Goal: Transaction & Acquisition: Purchase product/service

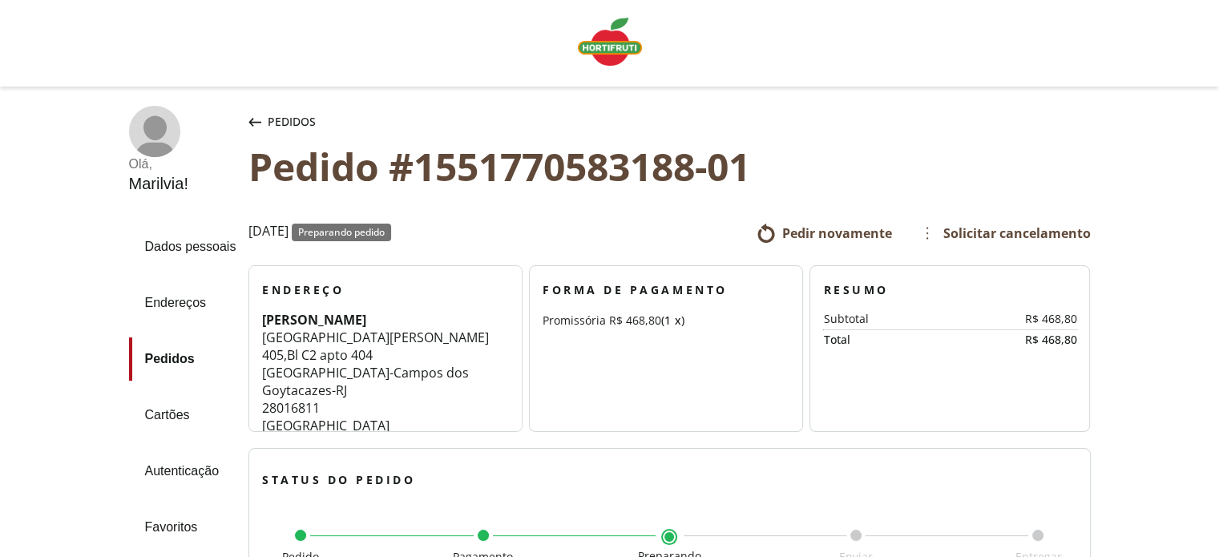
click at [260, 122] on icon "button" at bounding box center [255, 122] width 13 height 9
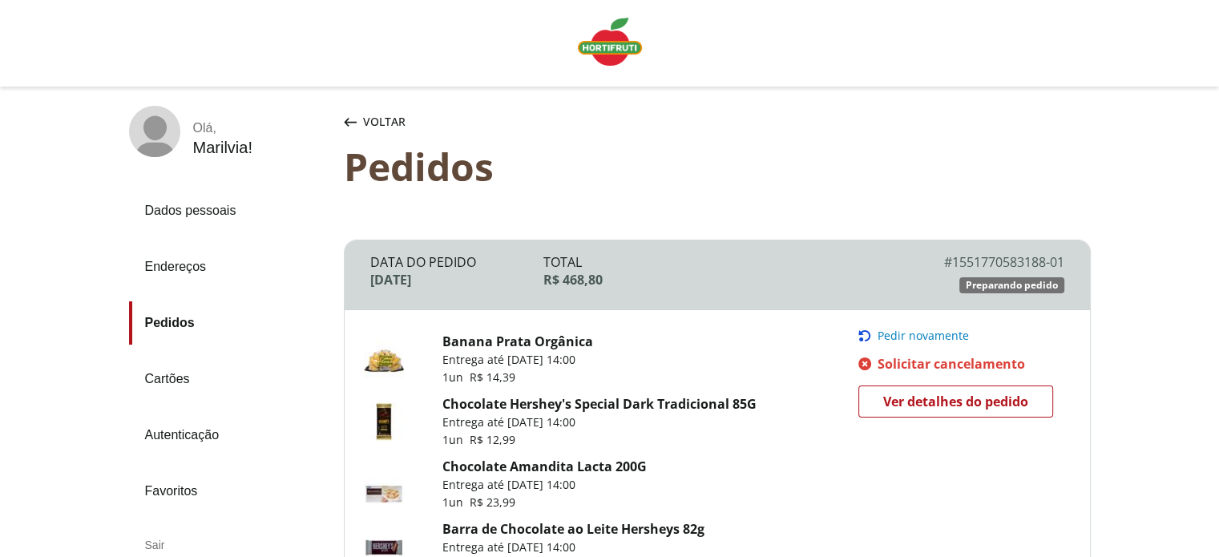
click at [928, 364] on span "Solicitar cancelamento" at bounding box center [952, 364] width 148 height 18
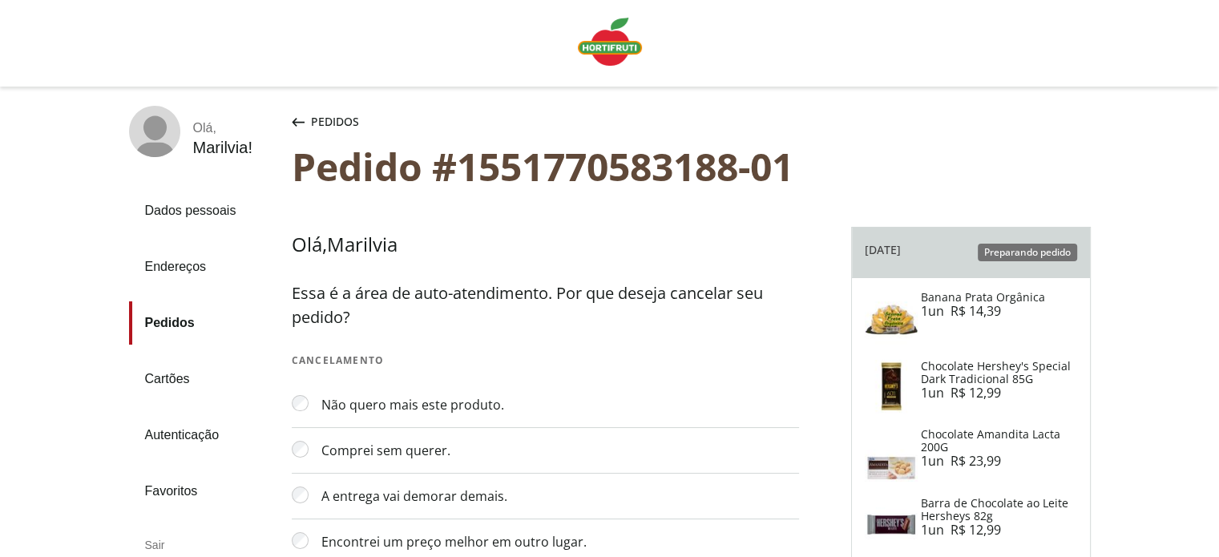
click at [337, 117] on span "Pedidos" at bounding box center [335, 122] width 48 height 16
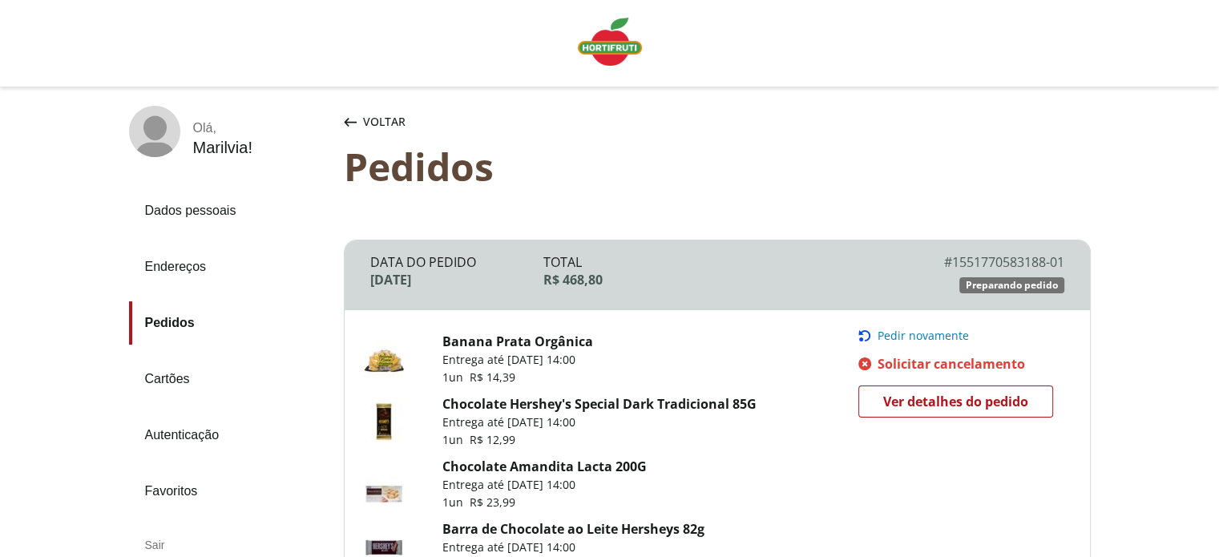
click at [614, 44] on img "Linha de sessão" at bounding box center [610, 42] width 64 height 48
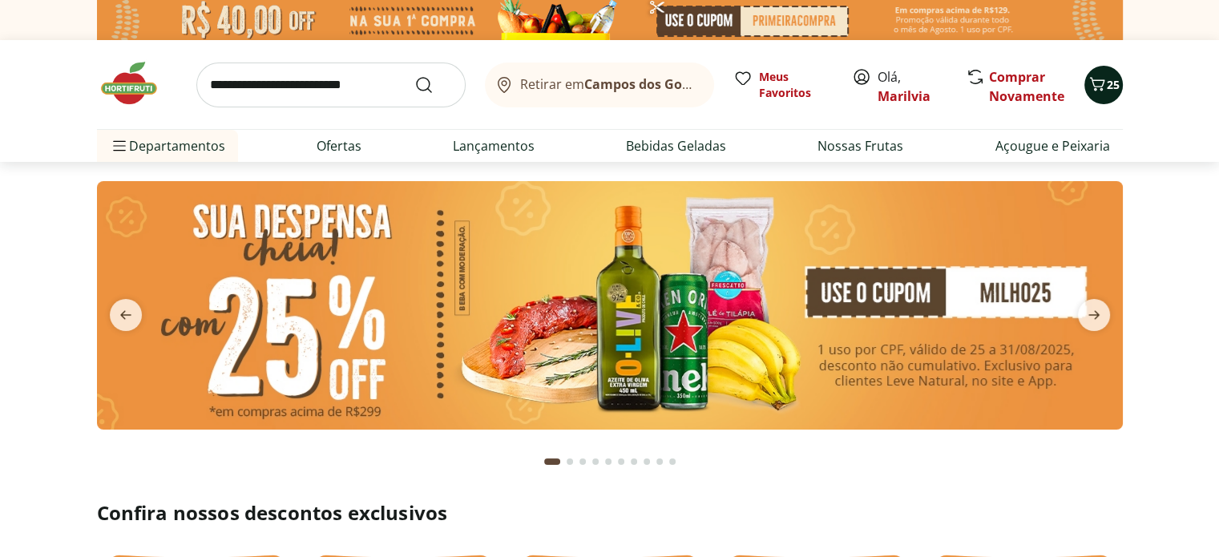
click at [1105, 83] on icon "Carrinho" at bounding box center [1097, 84] width 19 height 19
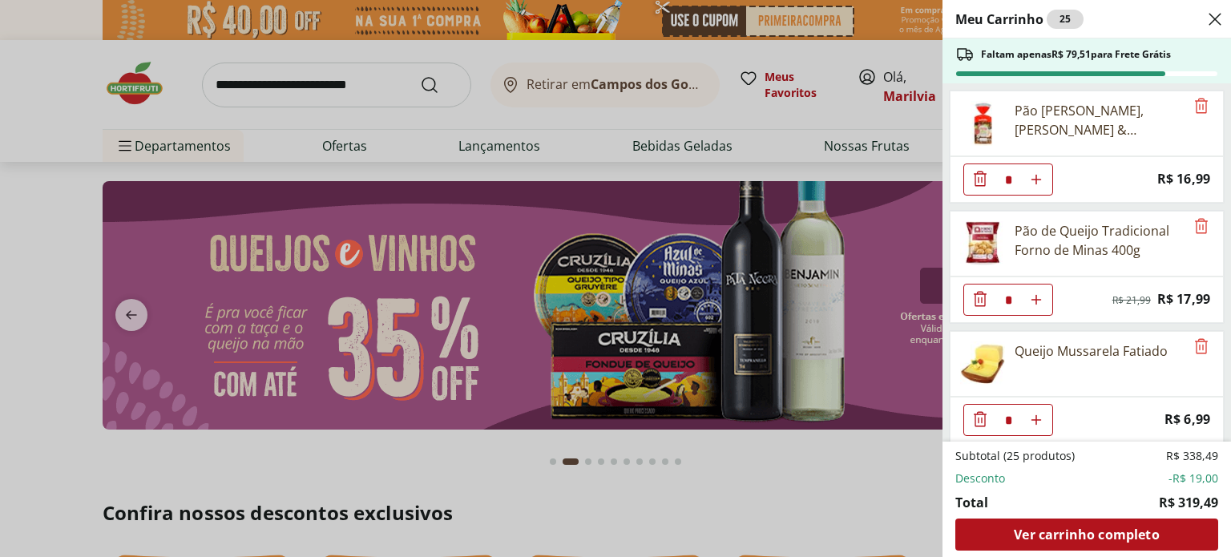
click at [1089, 534] on span "Ver carrinho completo" at bounding box center [1086, 534] width 145 height 13
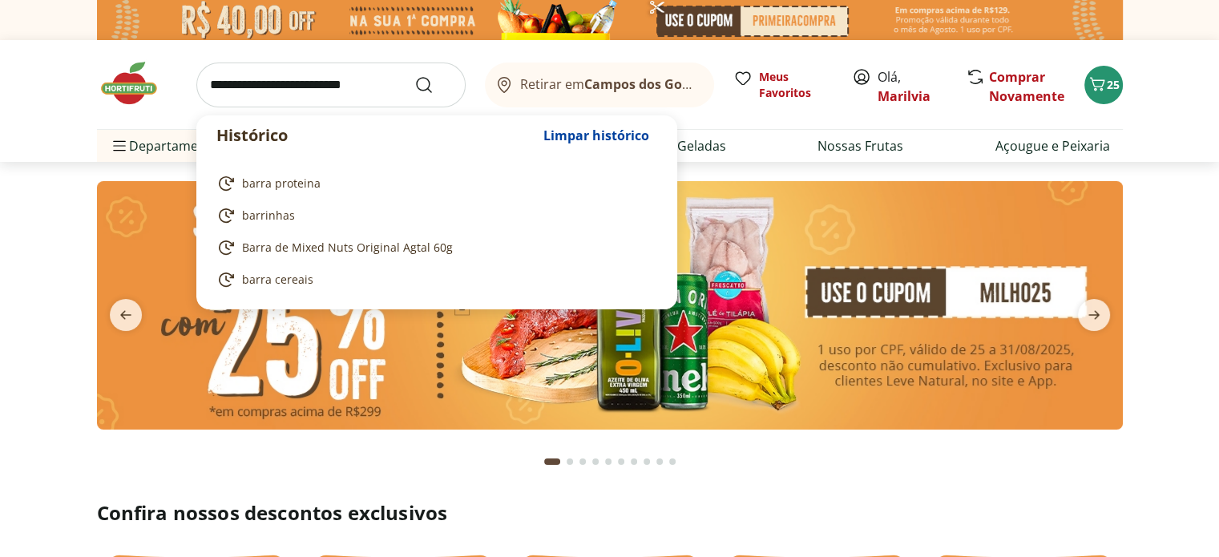
click at [325, 87] on input "search" at bounding box center [330, 85] width 269 height 45
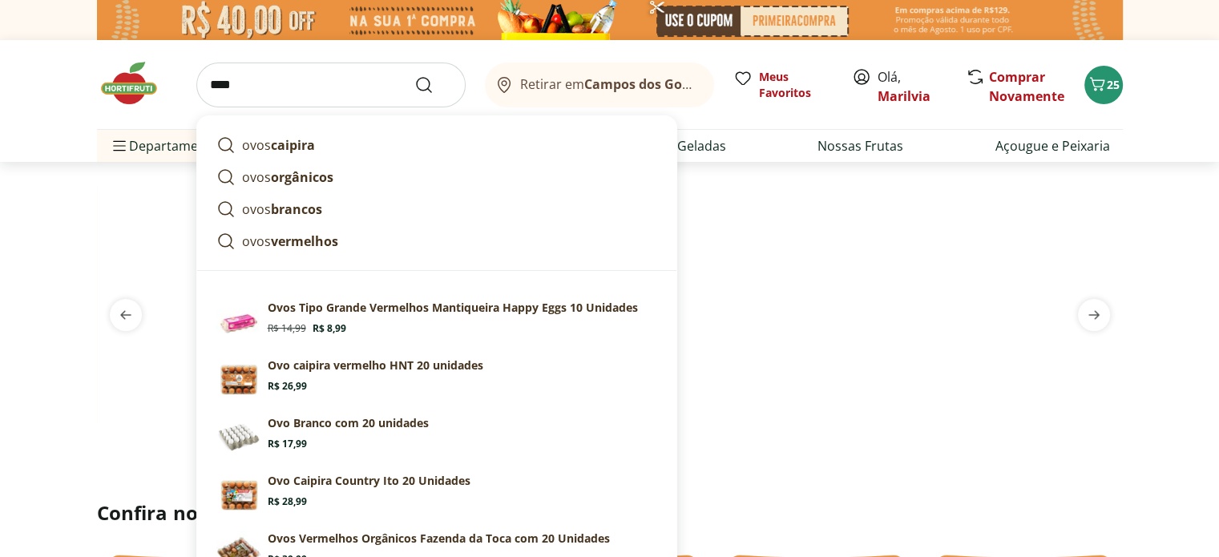
type input "****"
click at [414, 75] on button "Submit Search" at bounding box center [433, 84] width 38 height 19
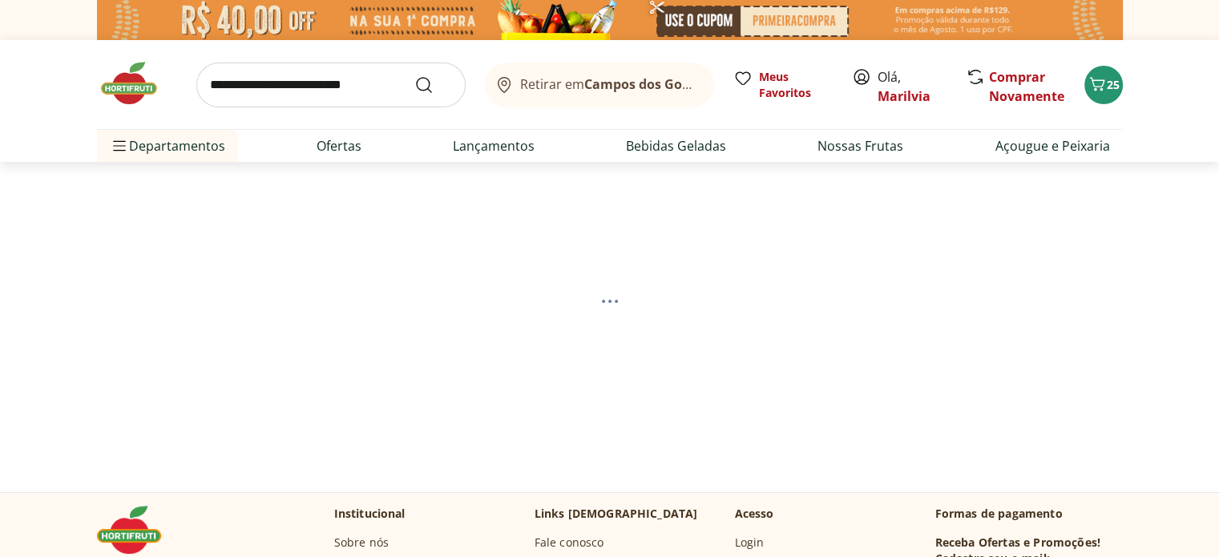
select select "**********"
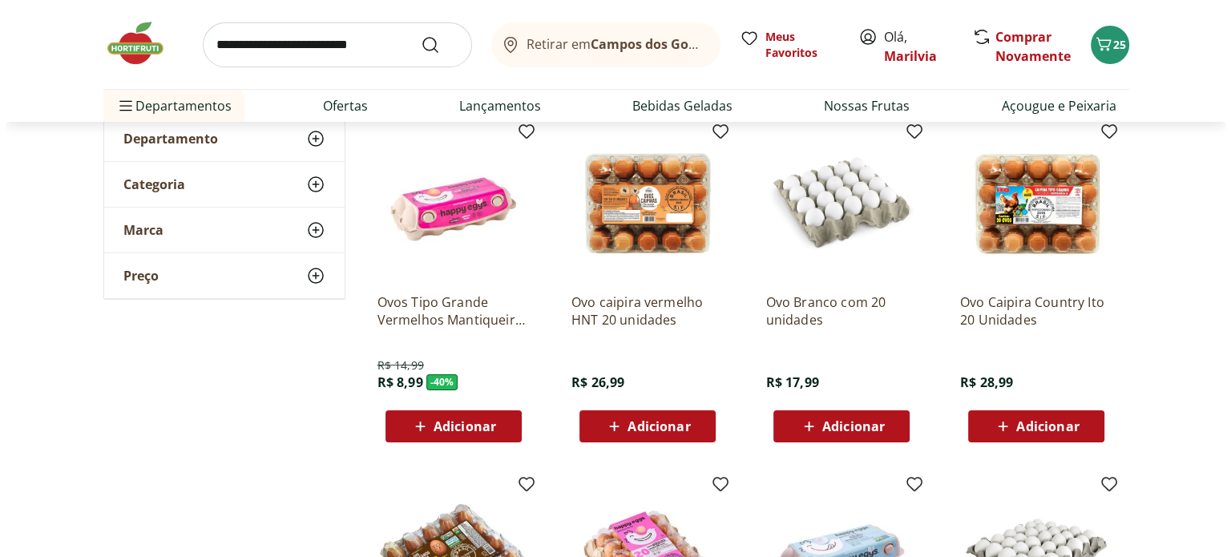
scroll to position [321, 0]
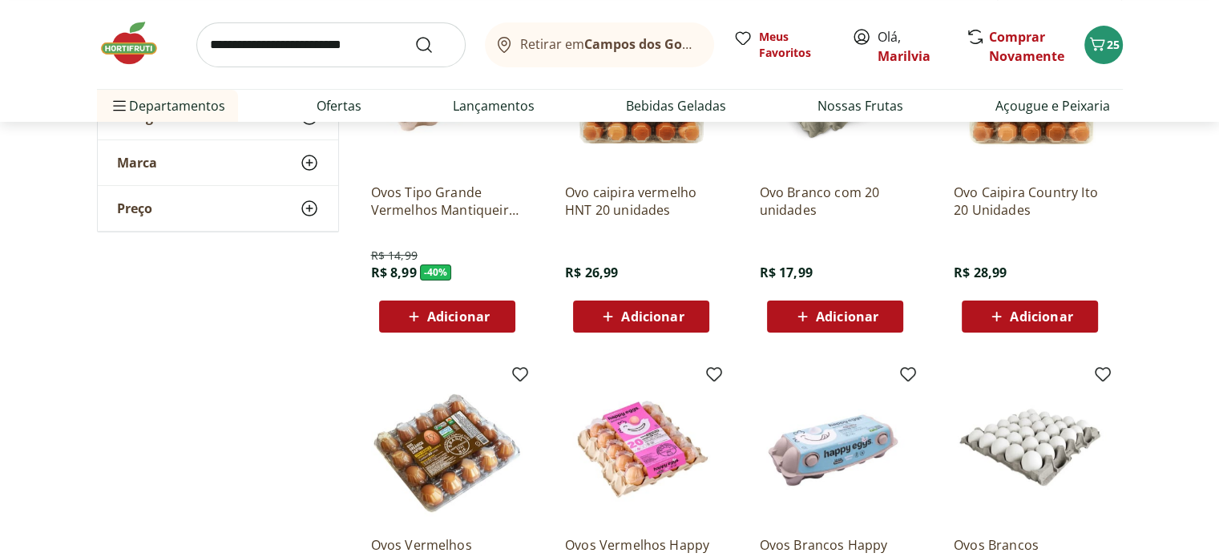
click at [635, 307] on span "Adicionar" at bounding box center [641, 316] width 86 height 19
click at [1093, 46] on icon "Carrinho" at bounding box center [1097, 43] width 19 height 19
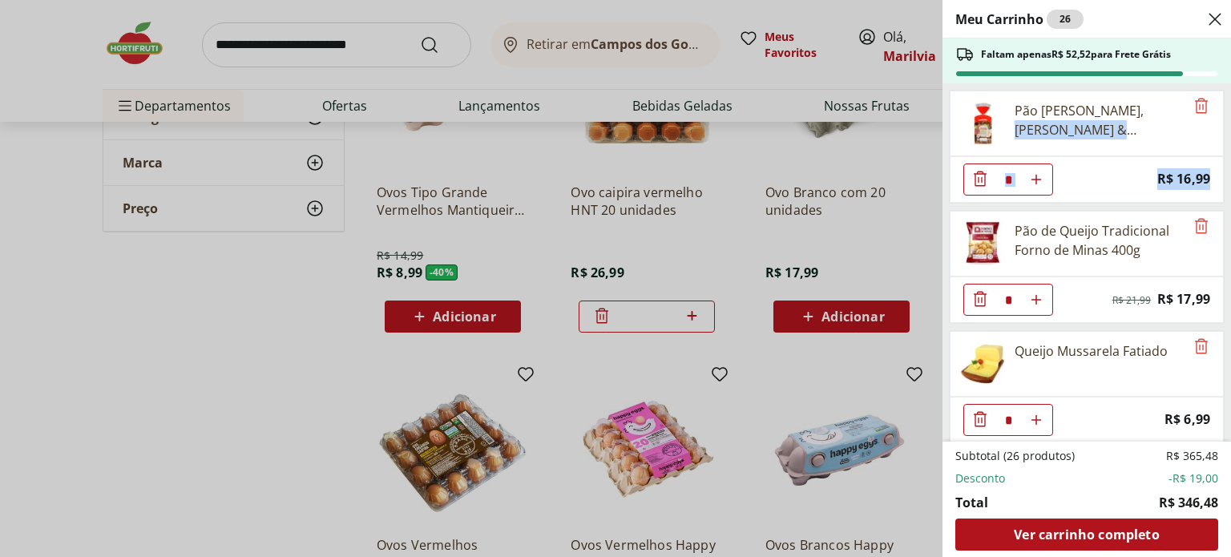
drag, startPoint x: 1228, startPoint y: 112, endPoint x: 1230, endPoint y: 172, distance: 60.1
click at [1218, 172] on div "Meu Carrinho 26 Faltam apenas R$ 52,52 para Frete Grátis Pão Frutas, Grãos & Ca…" at bounding box center [1087, 278] width 289 height 557
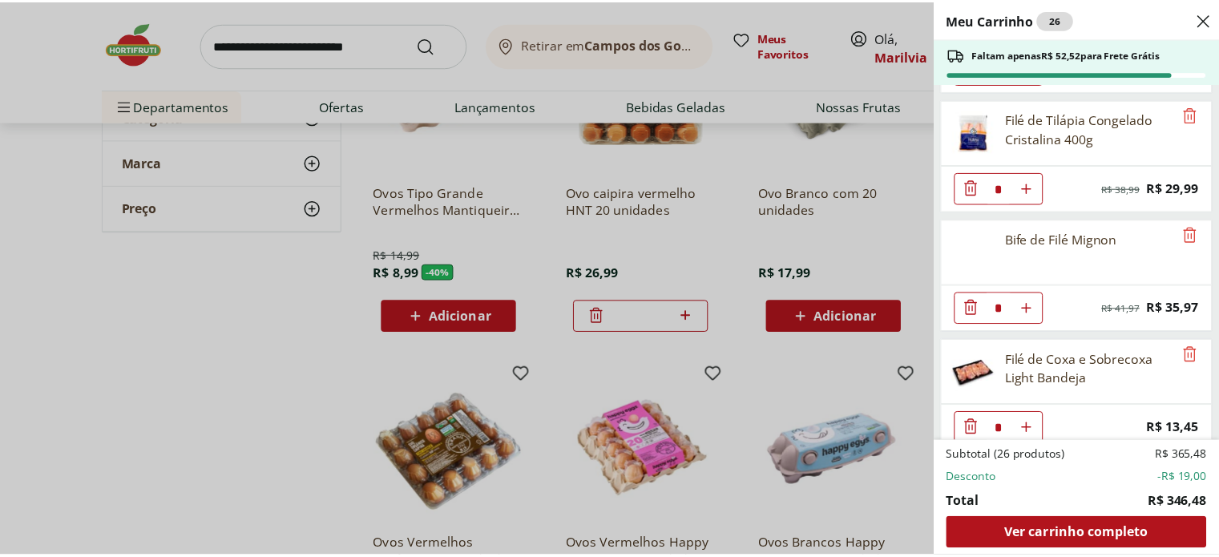
scroll to position [1291, 0]
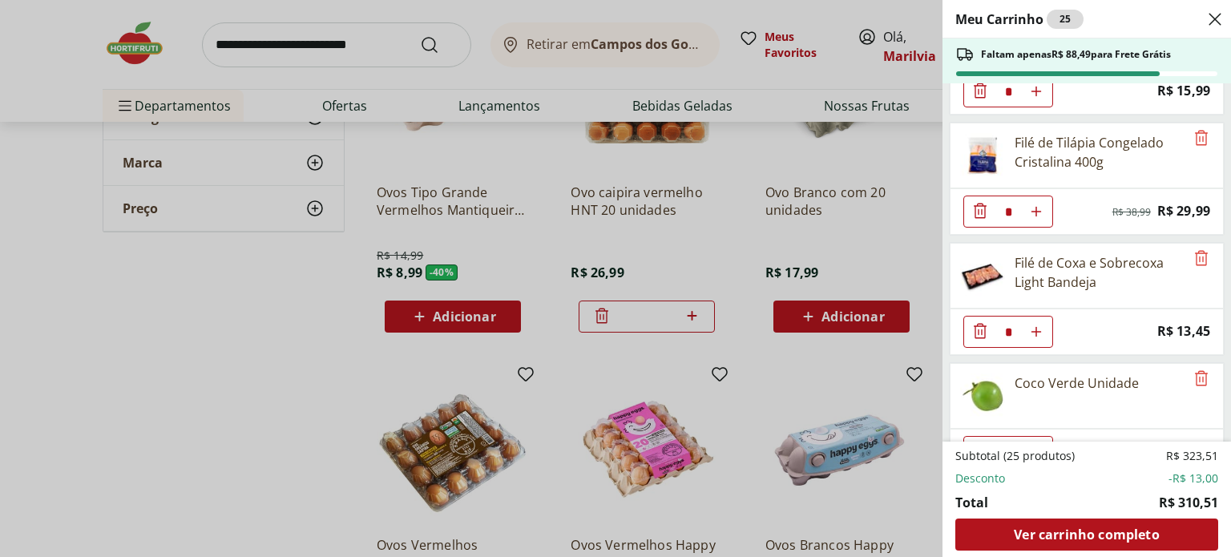
click at [157, 411] on div "Meu Carrinho 25 Faltam apenas R$ 88,49 para Frete Grátis Pão Frutas, Grãos & Ca…" at bounding box center [615, 278] width 1231 height 557
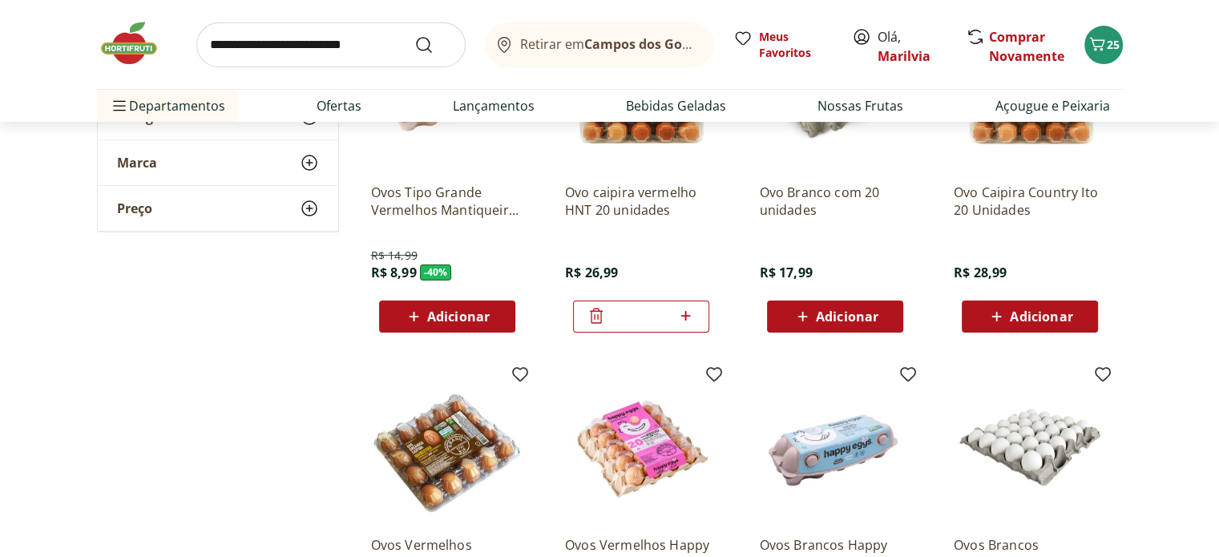
click at [278, 44] on input "search" at bounding box center [330, 44] width 269 height 45
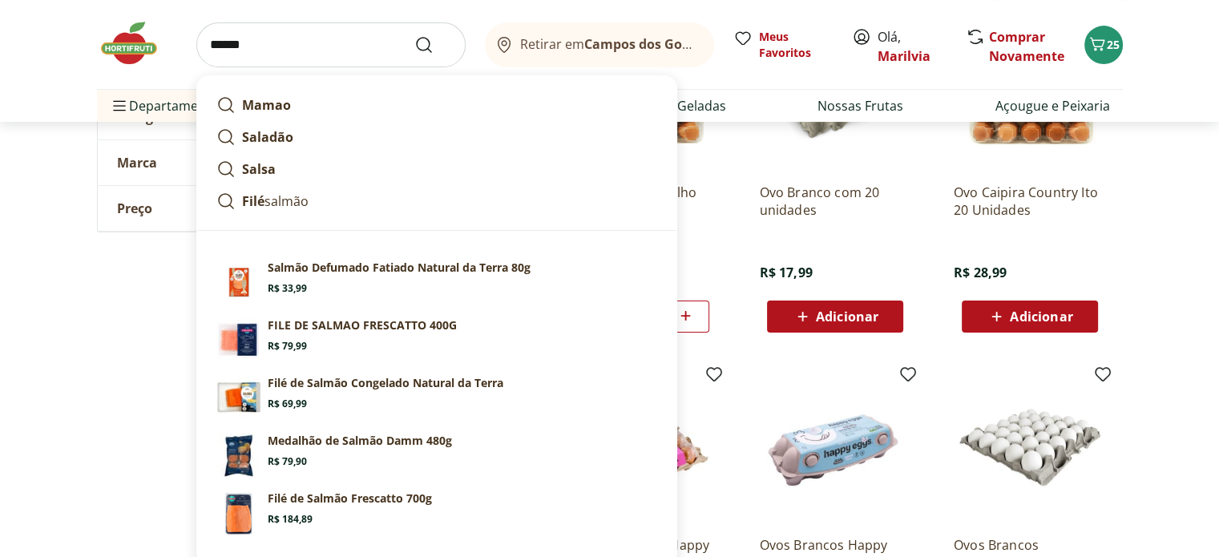
type input "******"
click at [414, 35] on button "Submit Search" at bounding box center [433, 44] width 38 height 19
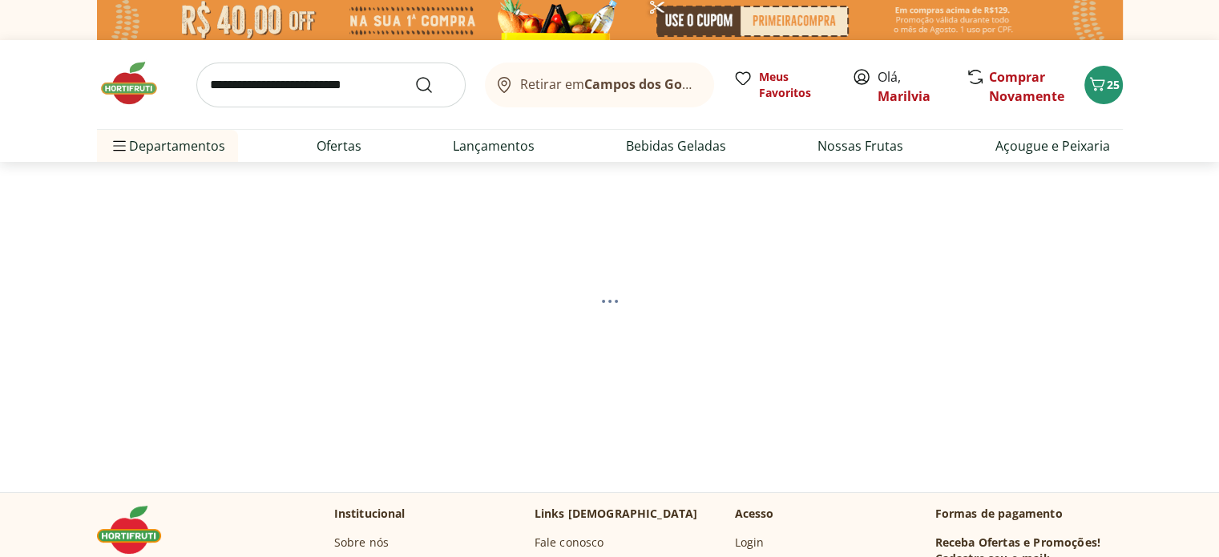
select select "**********"
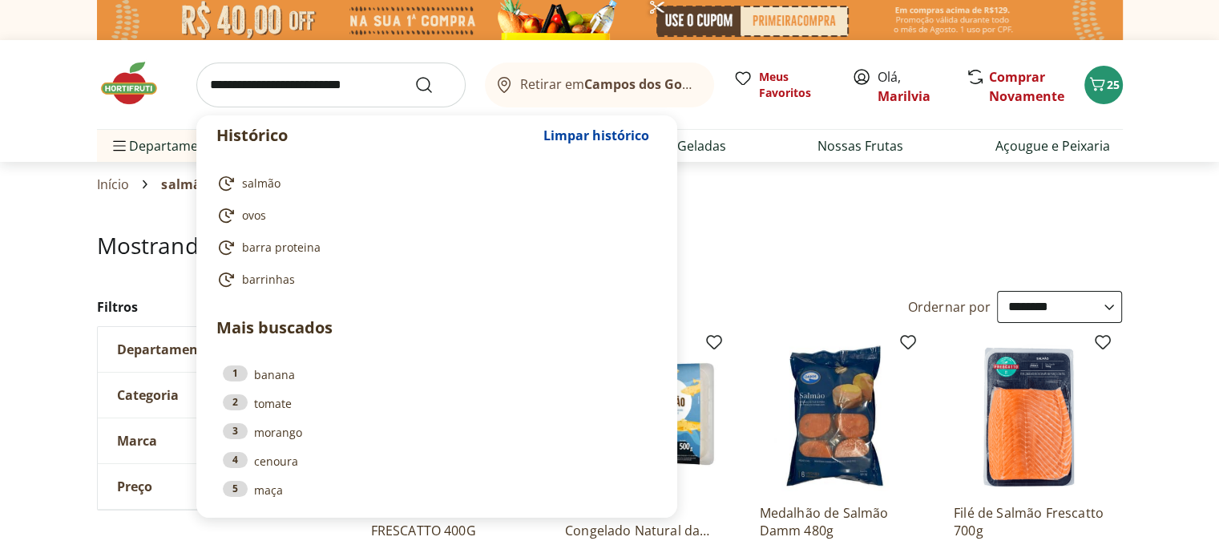
click at [245, 90] on input "search" at bounding box center [330, 85] width 269 height 45
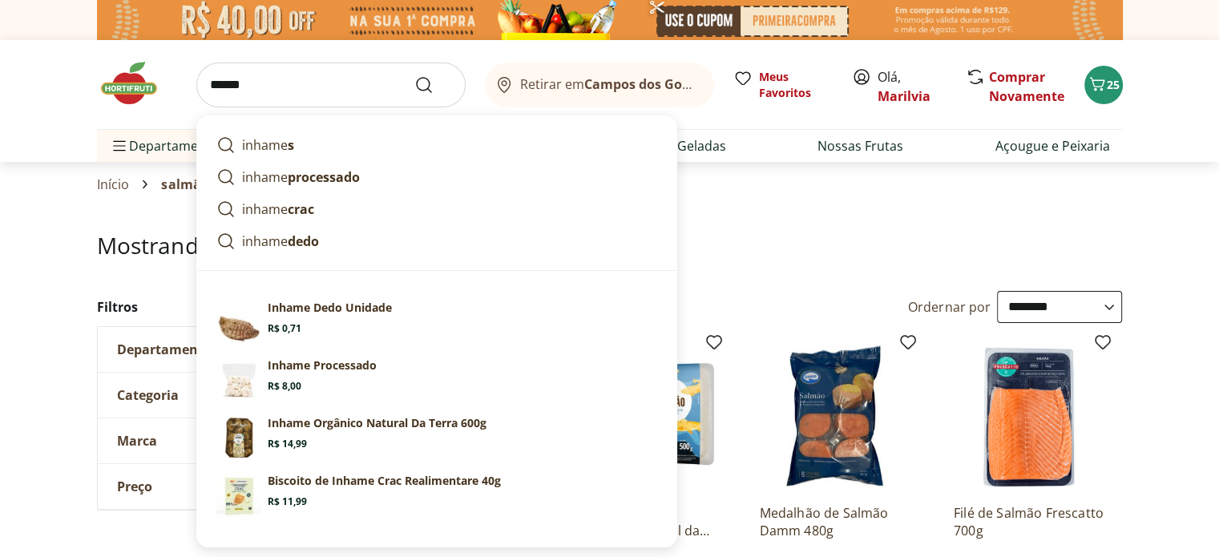
type input "******"
click at [414, 75] on button "Submit Search" at bounding box center [433, 84] width 38 height 19
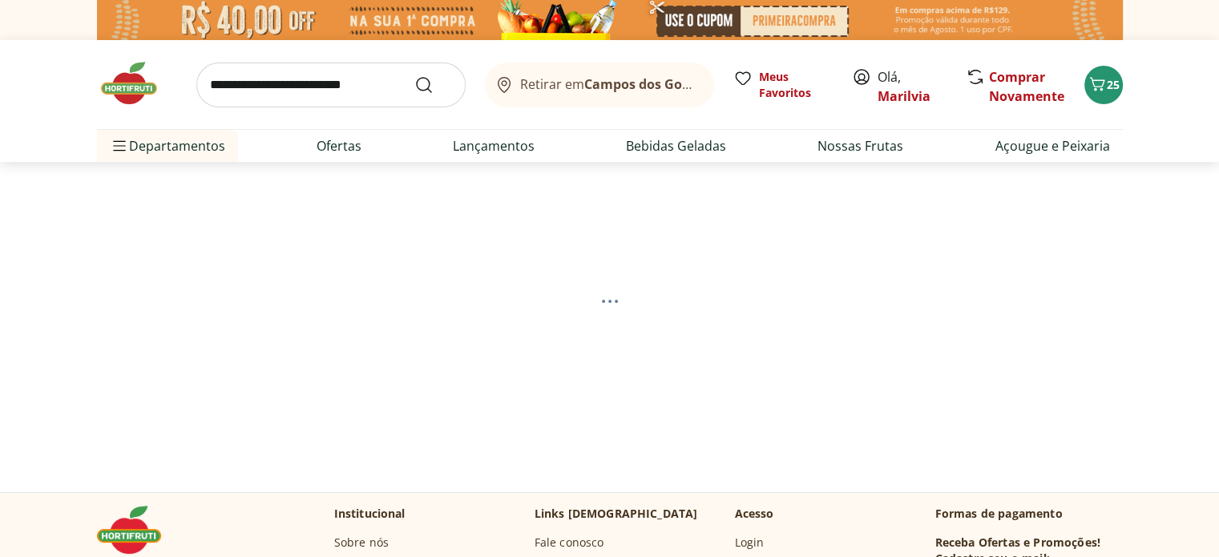
select select "**********"
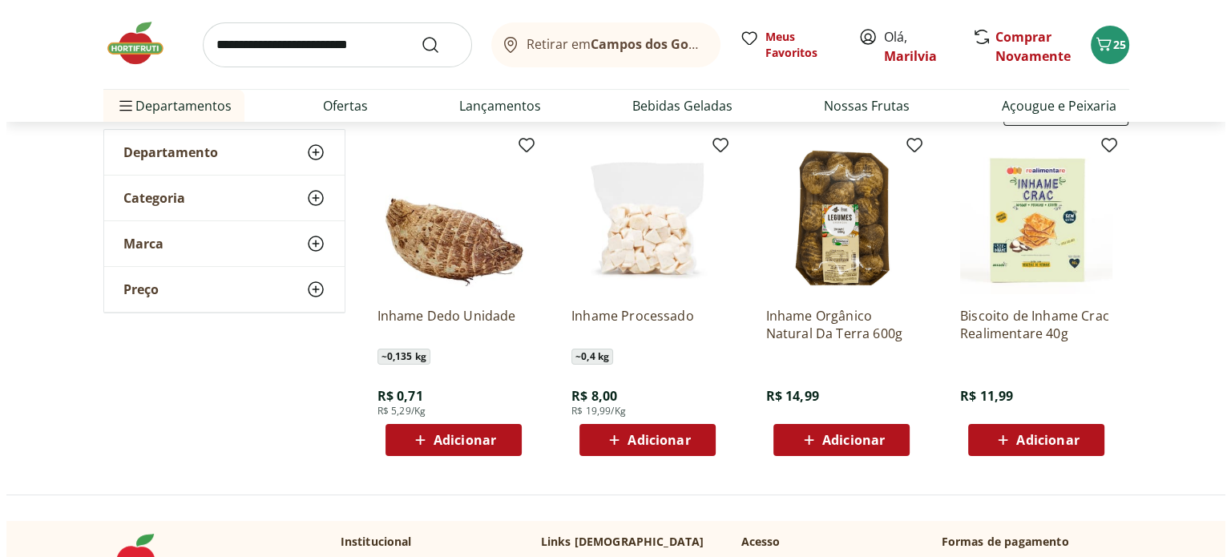
scroll to position [238, 0]
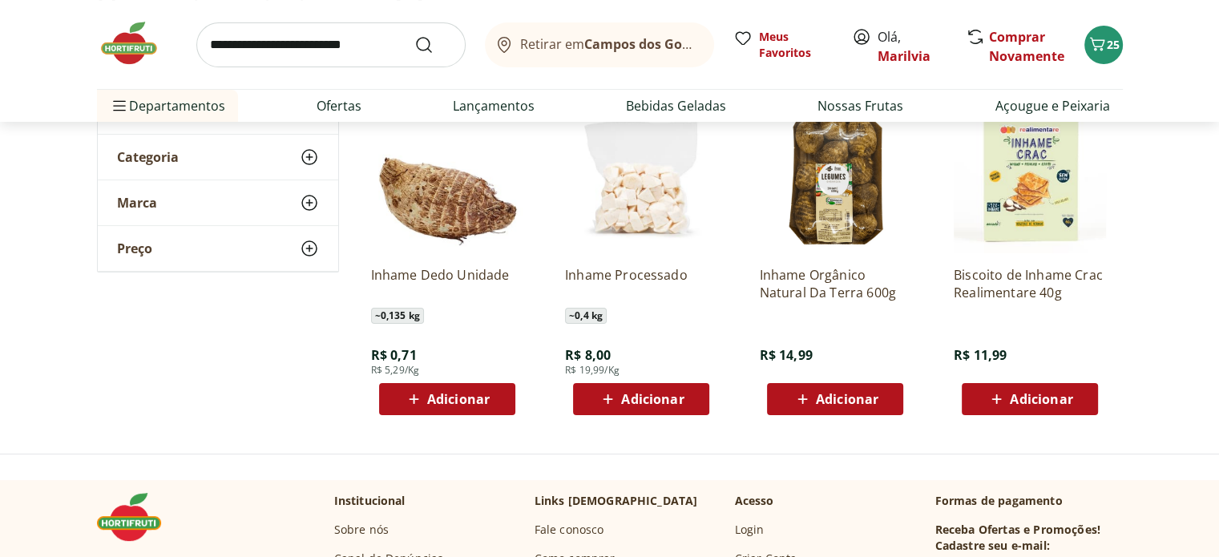
click at [451, 394] on span "Adicionar" at bounding box center [458, 399] width 63 height 13
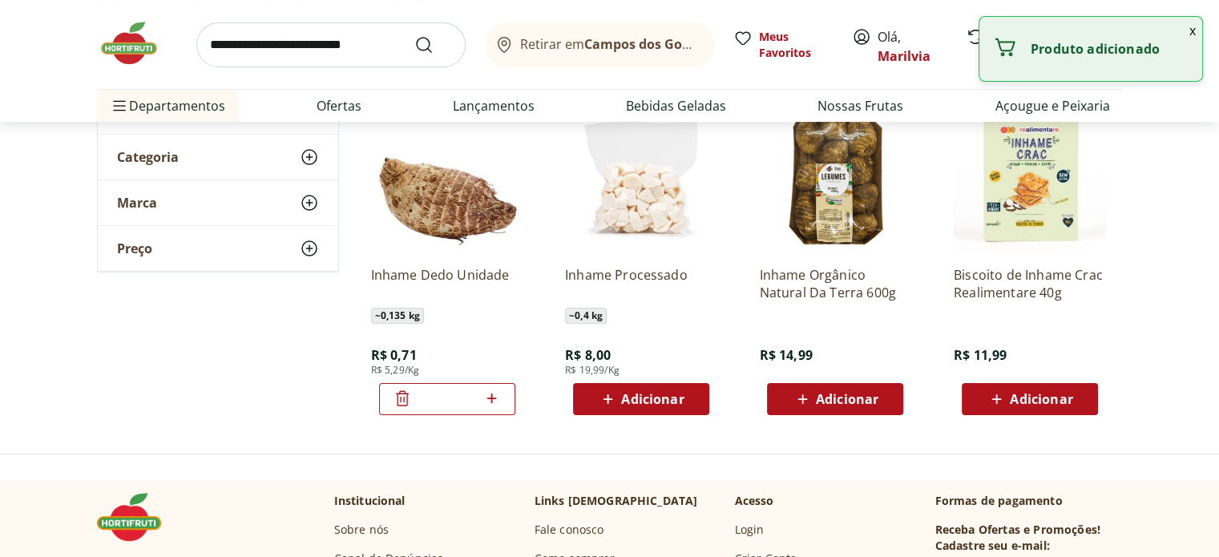
click at [500, 397] on icon at bounding box center [492, 398] width 20 height 19
type input "*"
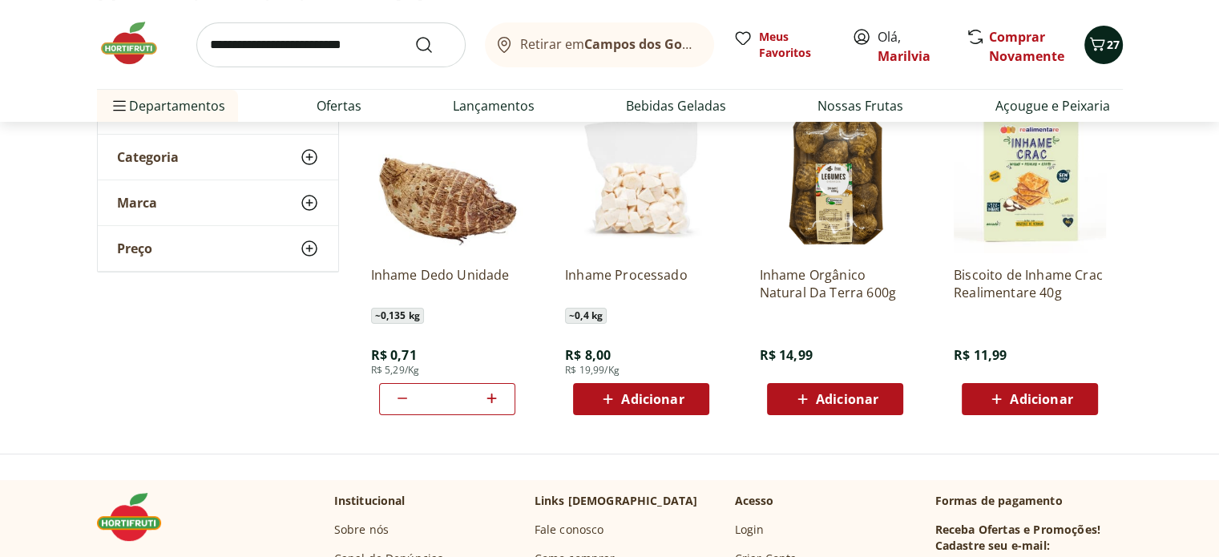
click at [1107, 38] on span "27" at bounding box center [1113, 44] width 13 height 15
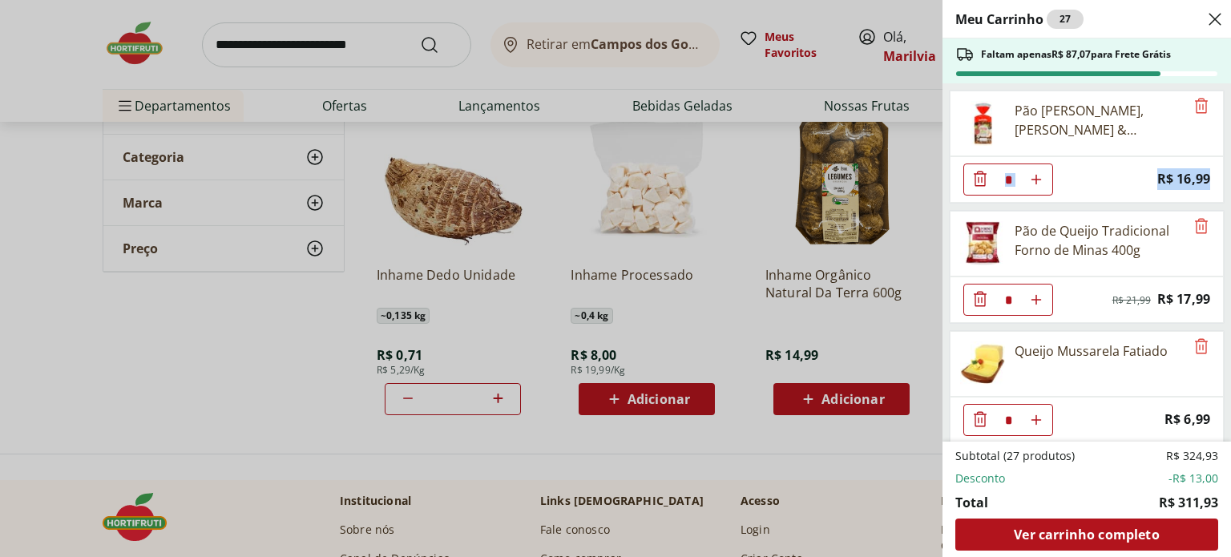
drag, startPoint x: 1230, startPoint y: 121, endPoint x: 1231, endPoint y: 172, distance: 51.3
click at [1218, 172] on div "Meu Carrinho 27 Faltam apenas R$ 87,07 para Frete Grátis Pão Frutas, Grãos & Ca…" at bounding box center [1087, 278] width 289 height 557
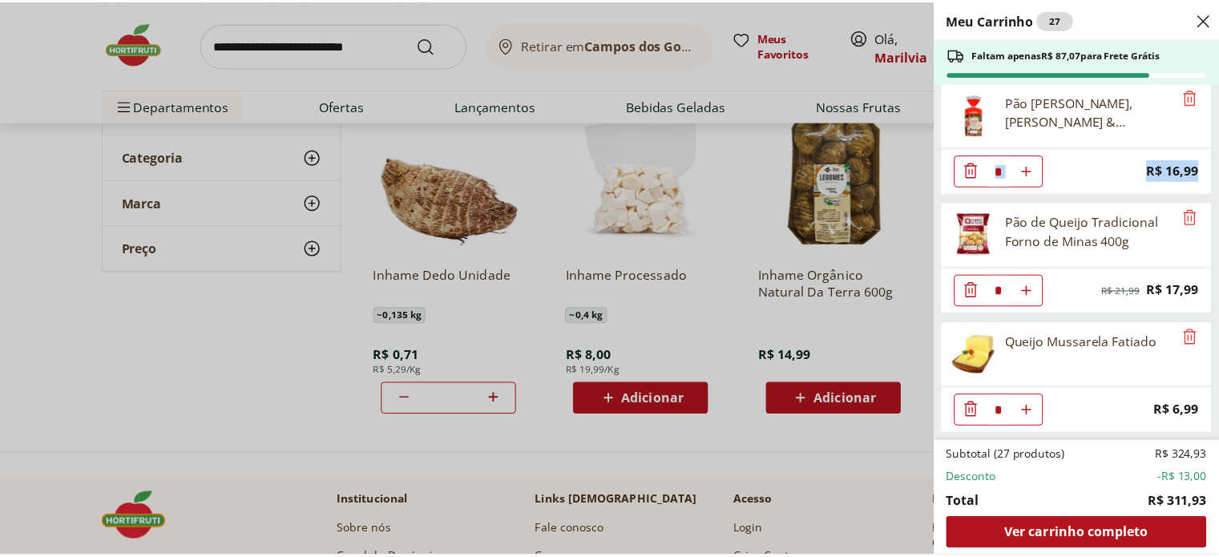
scroll to position [0, 0]
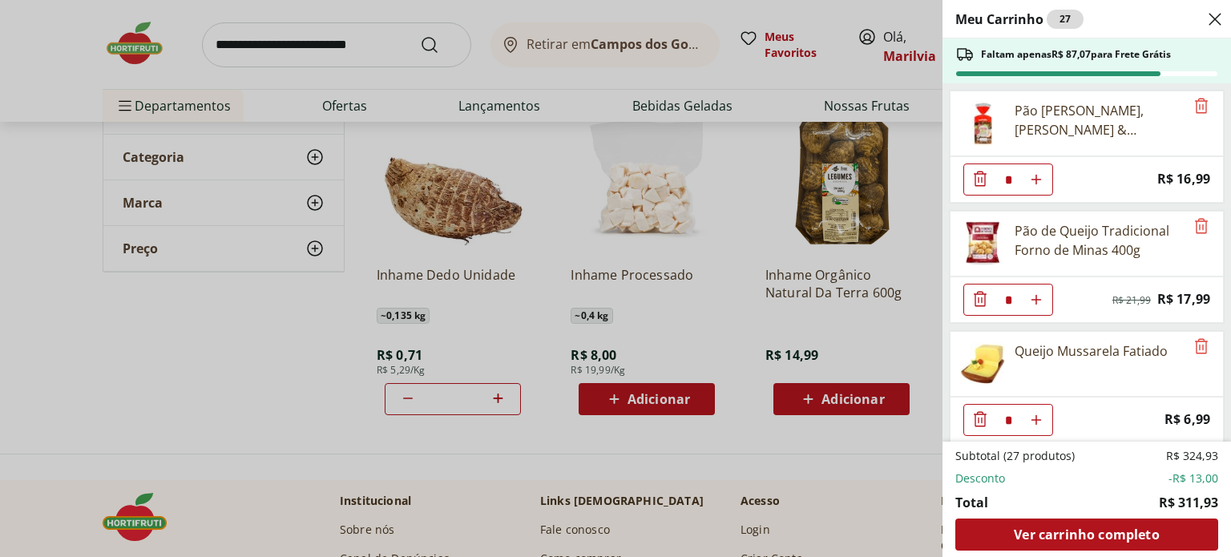
click at [260, 47] on div "Meu Carrinho 27 Faltam apenas R$ 87,07 para Frete Grátis Pão Frutas, Grãos & Ca…" at bounding box center [615, 278] width 1231 height 557
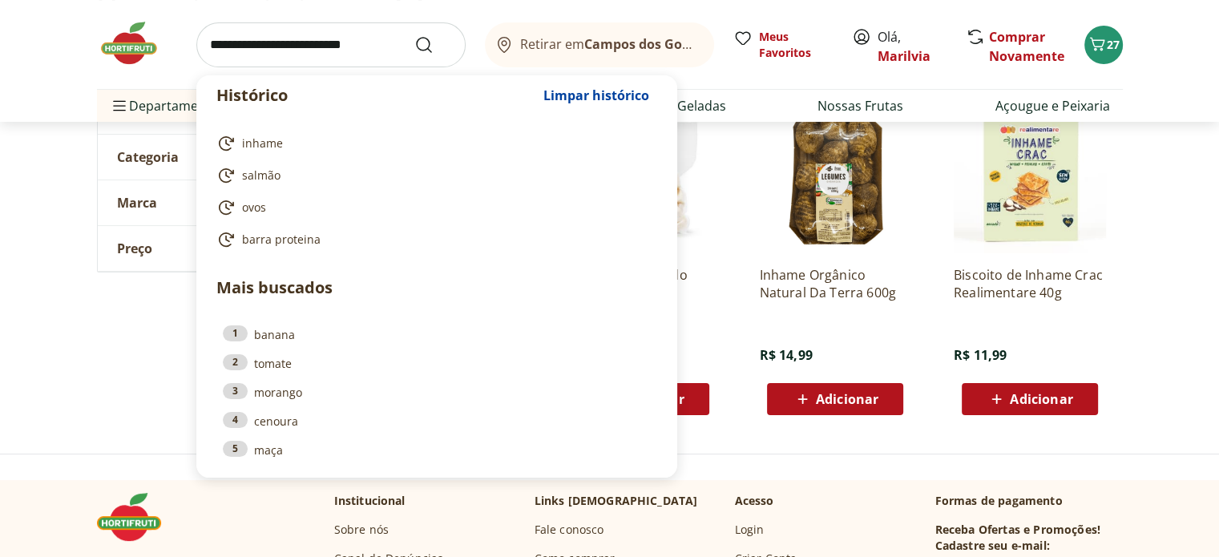
click at [260, 47] on input "search" at bounding box center [330, 44] width 269 height 45
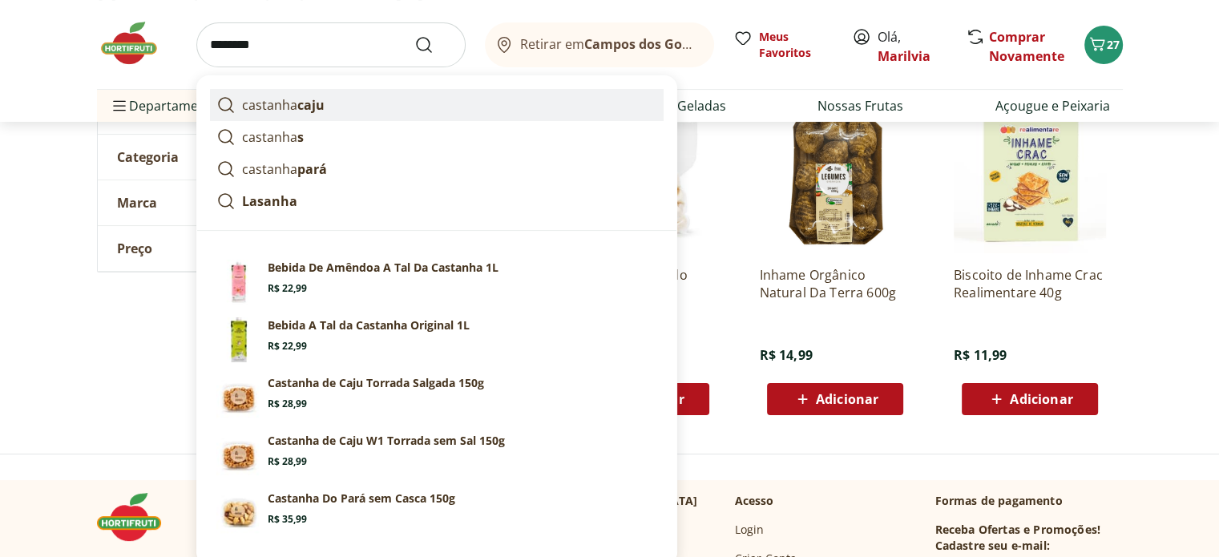
click at [282, 106] on p "castanha caju" at bounding box center [283, 104] width 83 height 19
type input "**********"
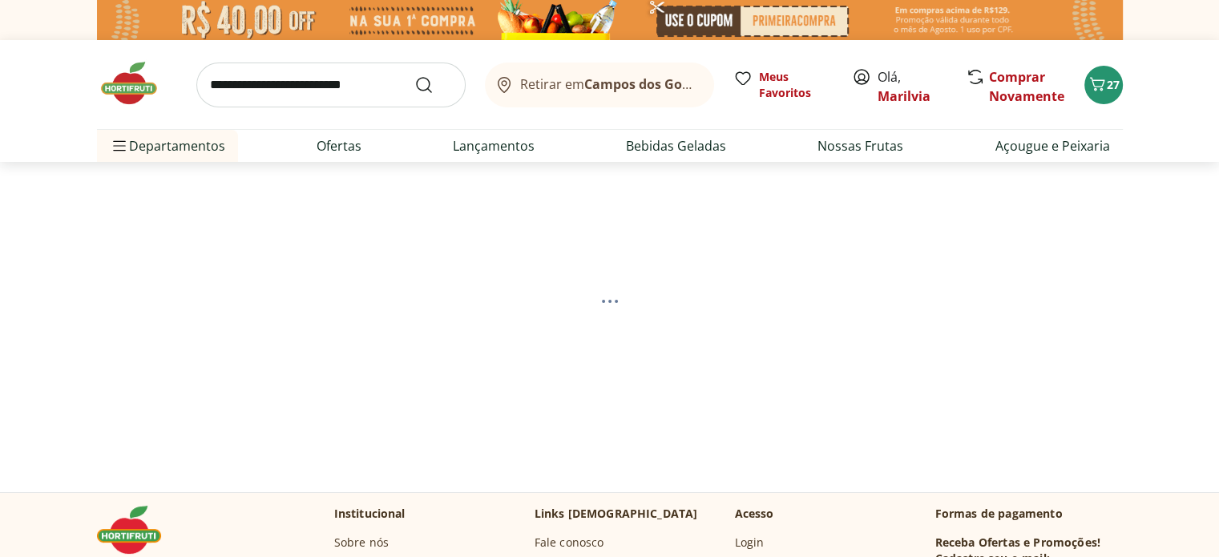
select select "**********"
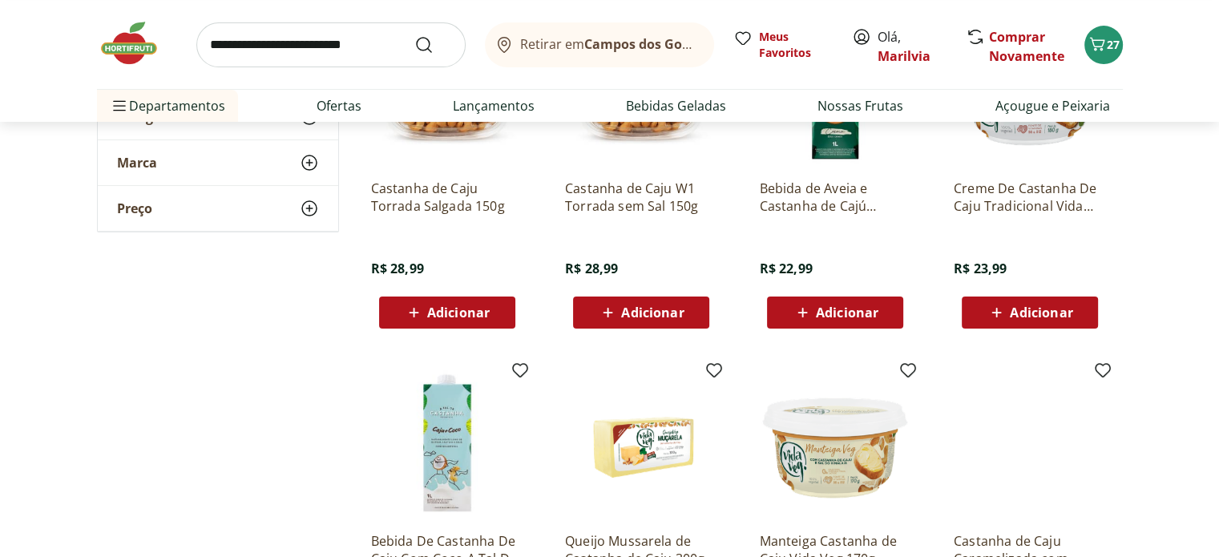
scroll to position [335, 0]
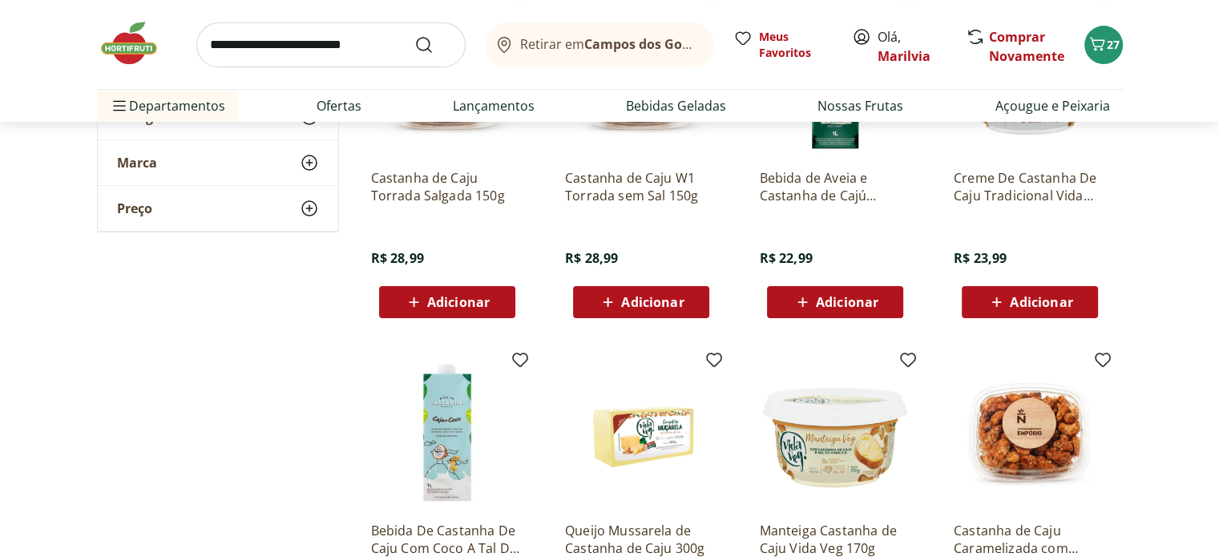
click at [462, 302] on span "Adicionar" at bounding box center [458, 302] width 63 height 13
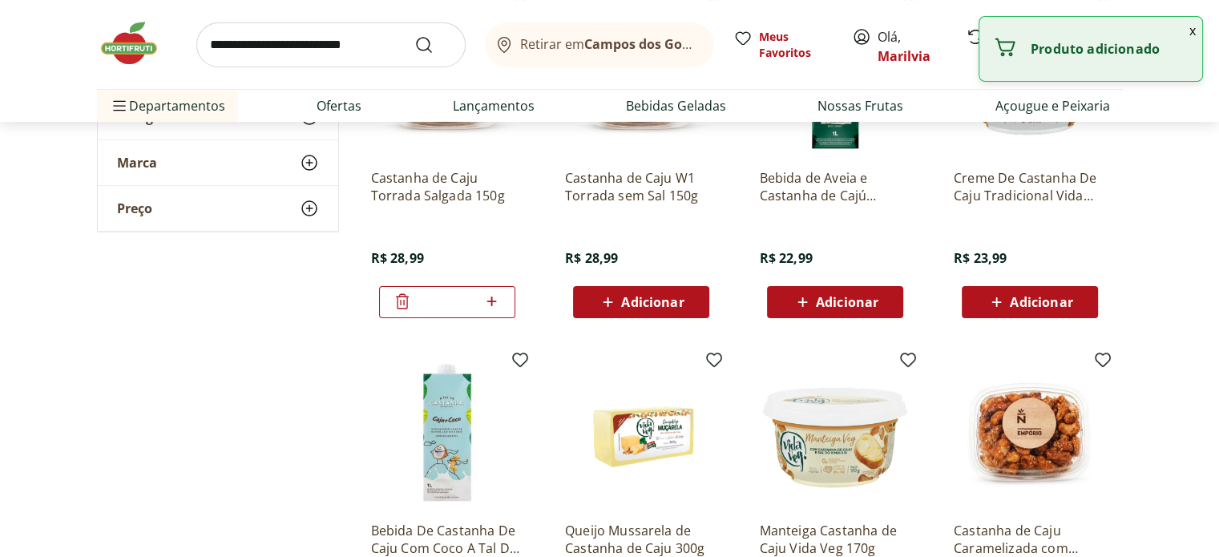
click at [668, 297] on span "Adicionar" at bounding box center [652, 302] width 63 height 13
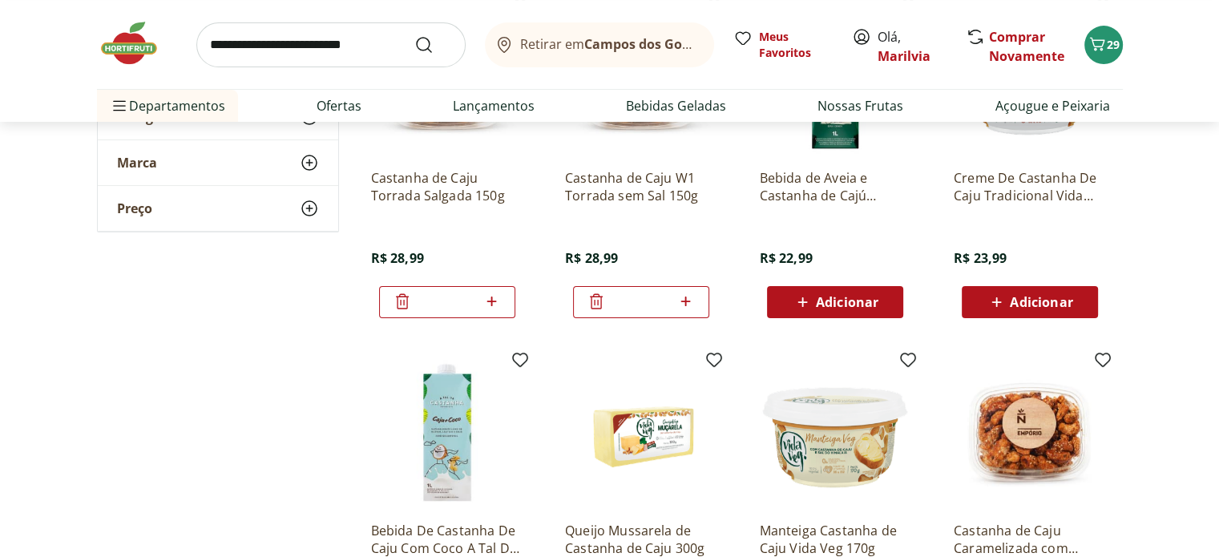
click at [398, 297] on icon at bounding box center [402, 301] width 19 height 19
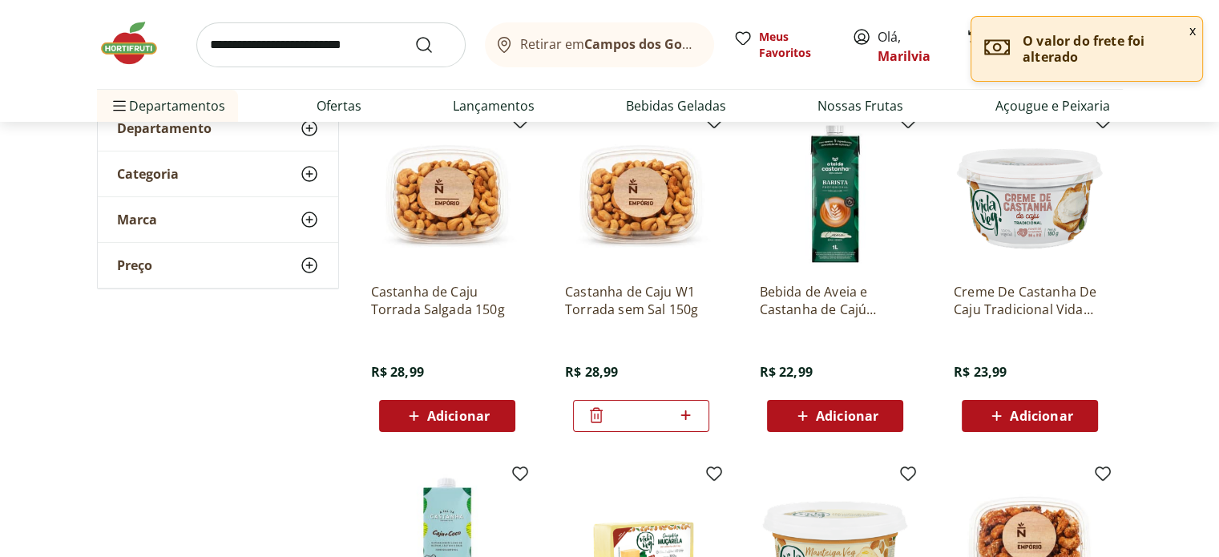
scroll to position [0, 0]
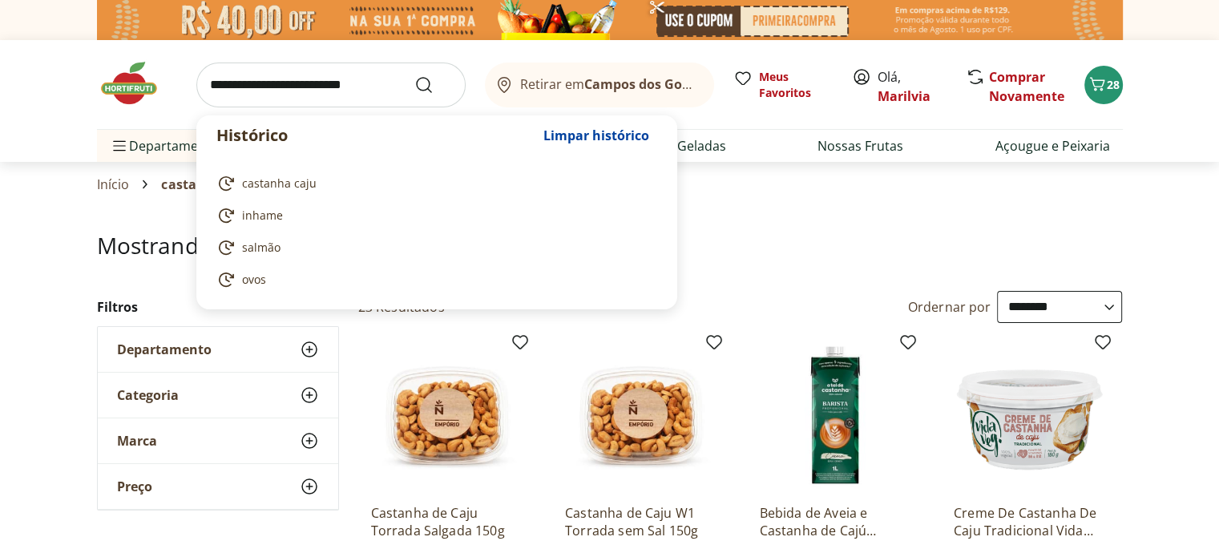
drag, startPoint x: 281, startPoint y: 83, endPoint x: 273, endPoint y: 87, distance: 9.0
click at [273, 87] on input "search" at bounding box center [330, 85] width 269 height 45
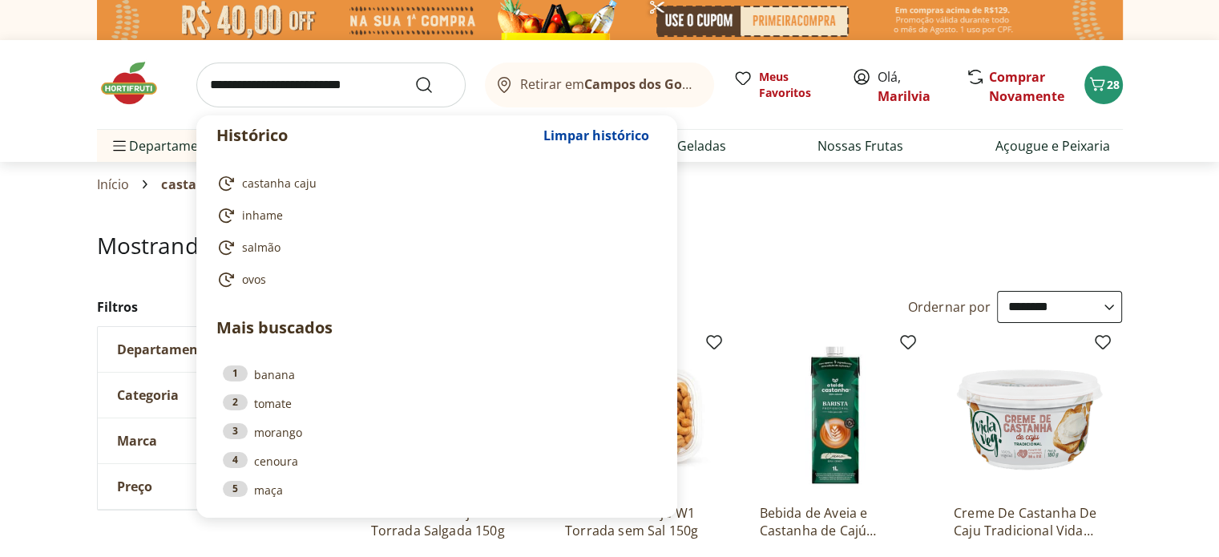
click at [273, 87] on input "search" at bounding box center [330, 85] width 269 height 45
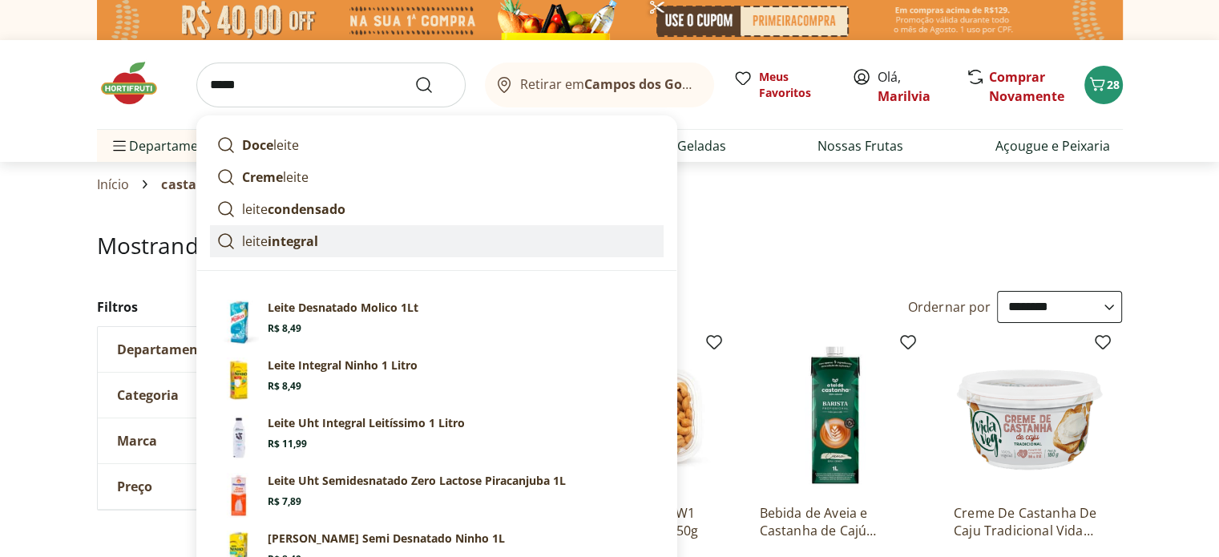
click at [264, 244] on p "leite integral" at bounding box center [280, 241] width 76 height 19
type input "**********"
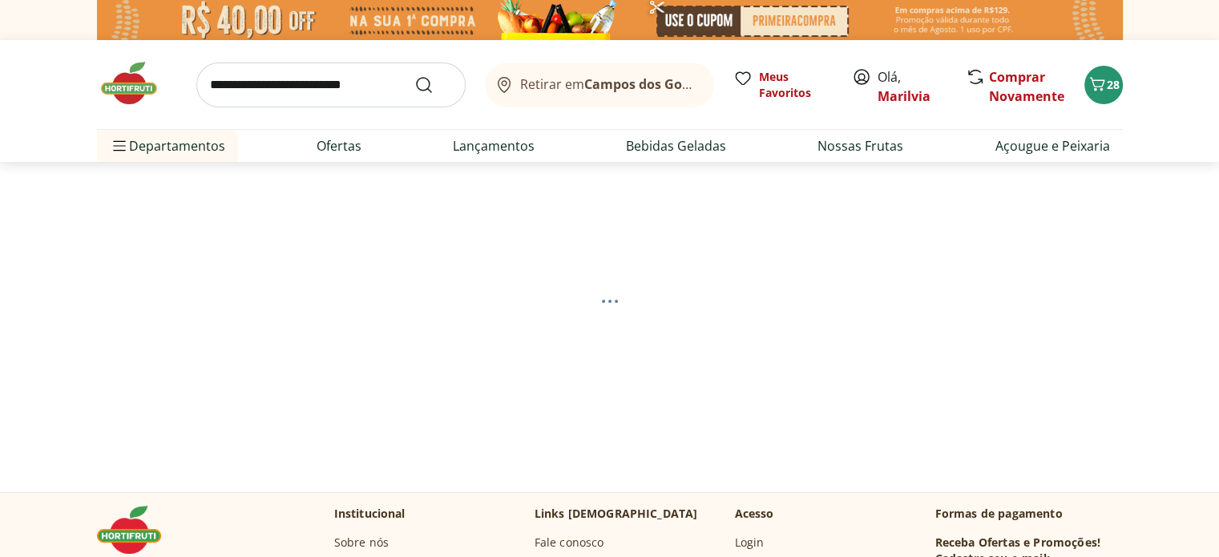
select select "**********"
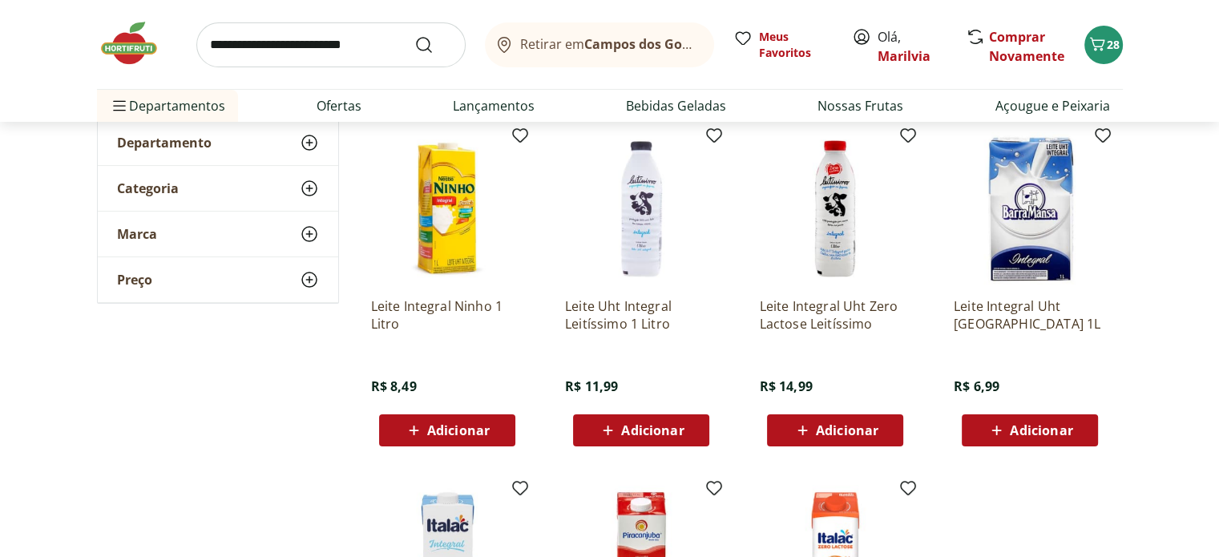
scroll to position [192, 0]
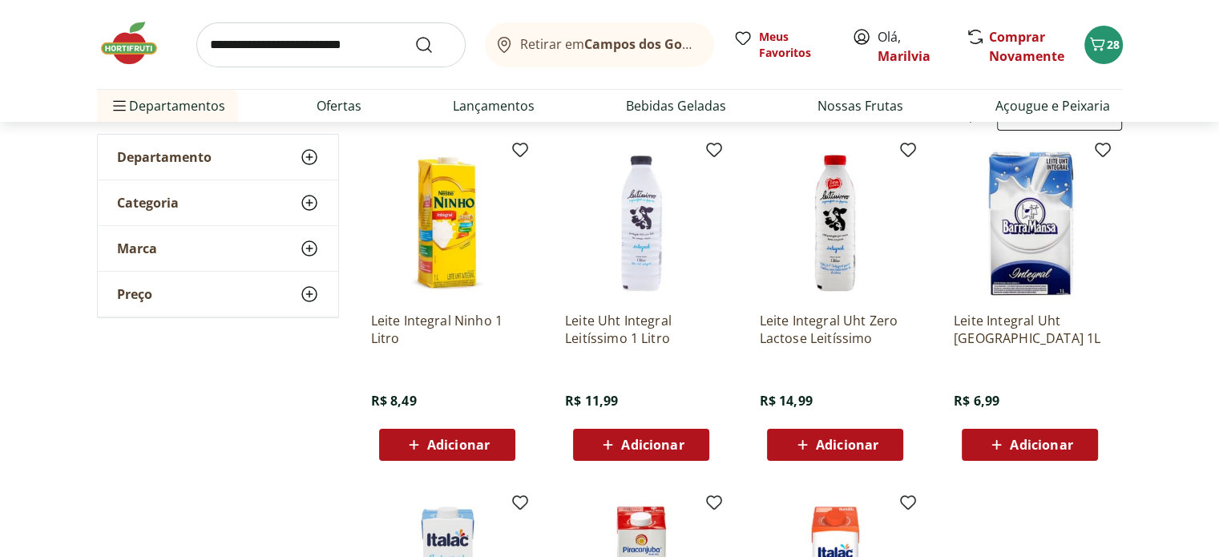
click at [646, 438] on span "Adicionar" at bounding box center [652, 444] width 63 height 13
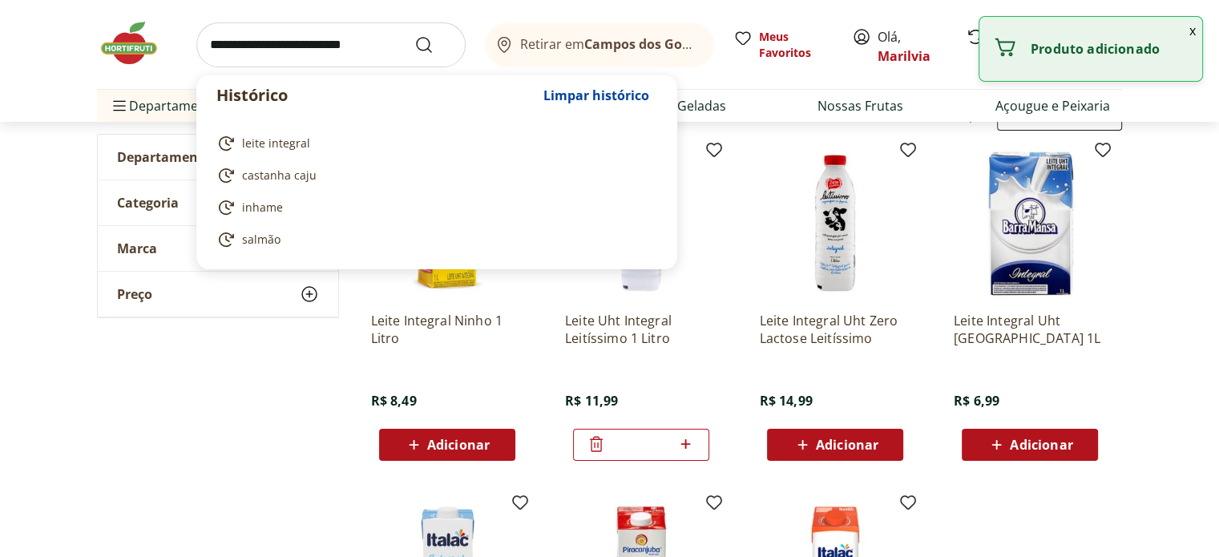
click at [333, 41] on input "search" at bounding box center [330, 44] width 269 height 45
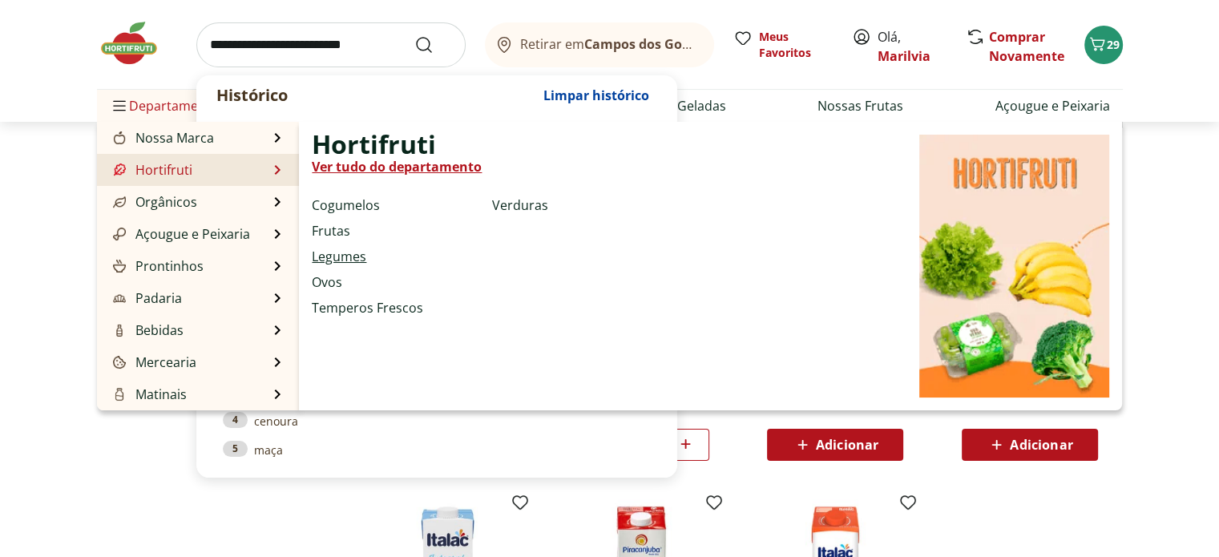
click at [333, 257] on link "Legumes" at bounding box center [339, 256] width 55 height 19
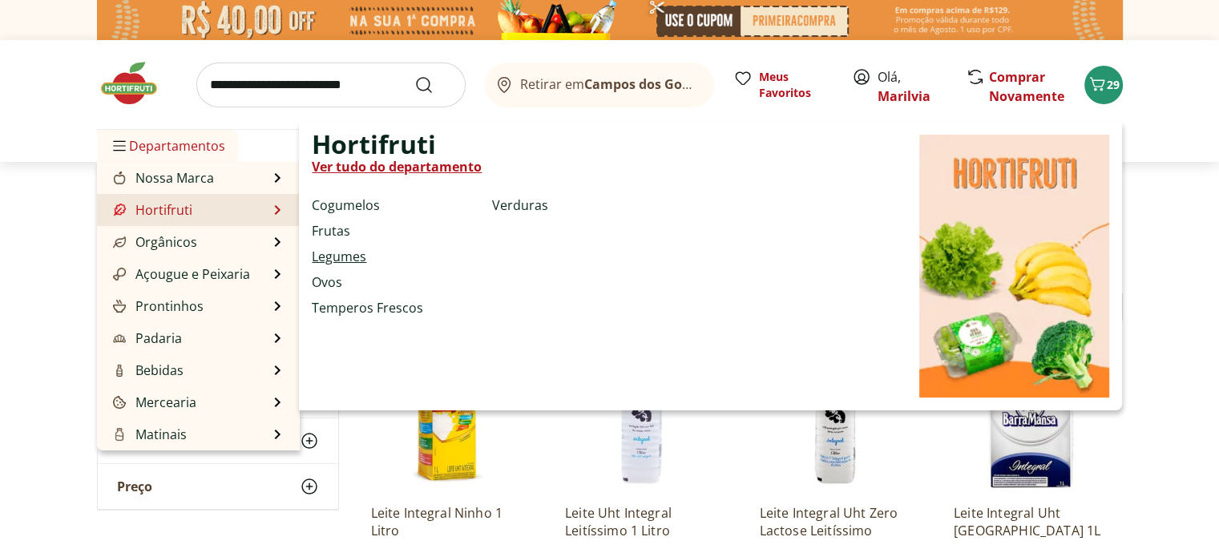
select select "**********"
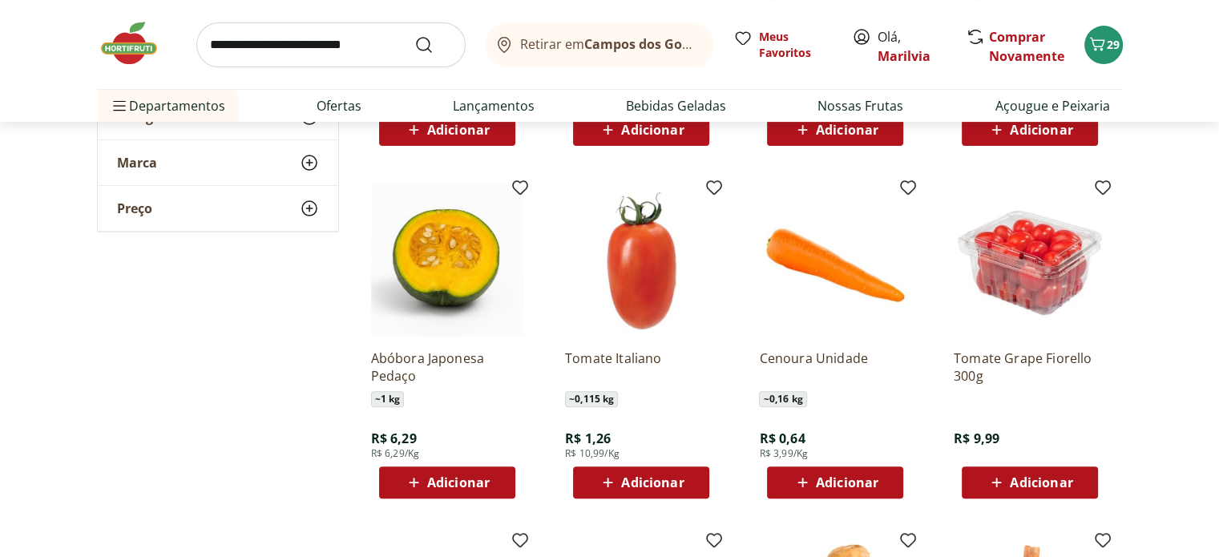
scroll to position [481, 0]
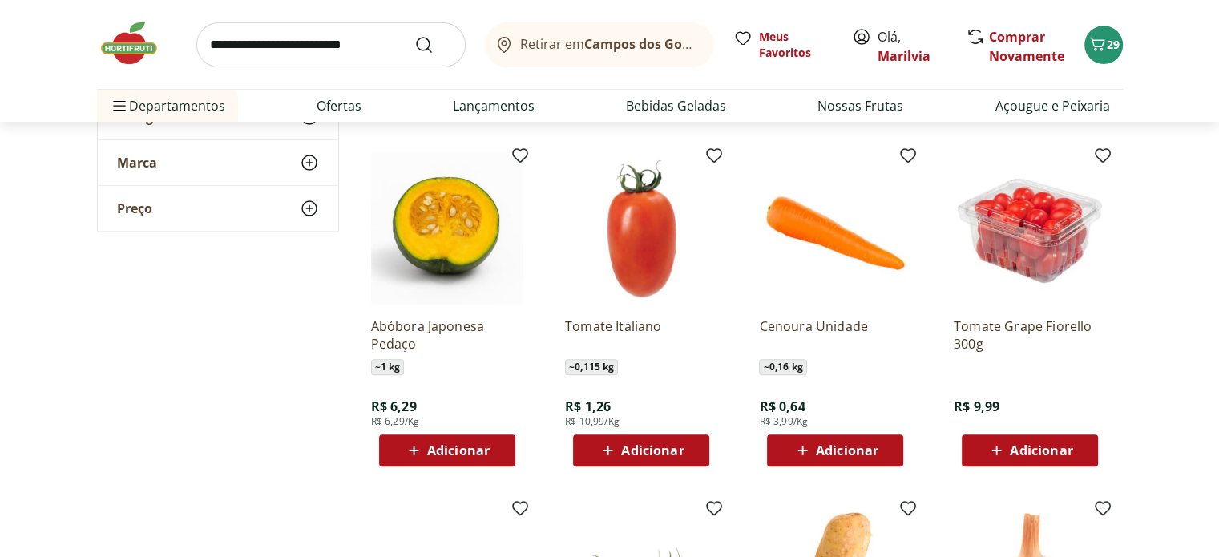
click at [1026, 445] on span "Adicionar" at bounding box center [1041, 450] width 63 height 13
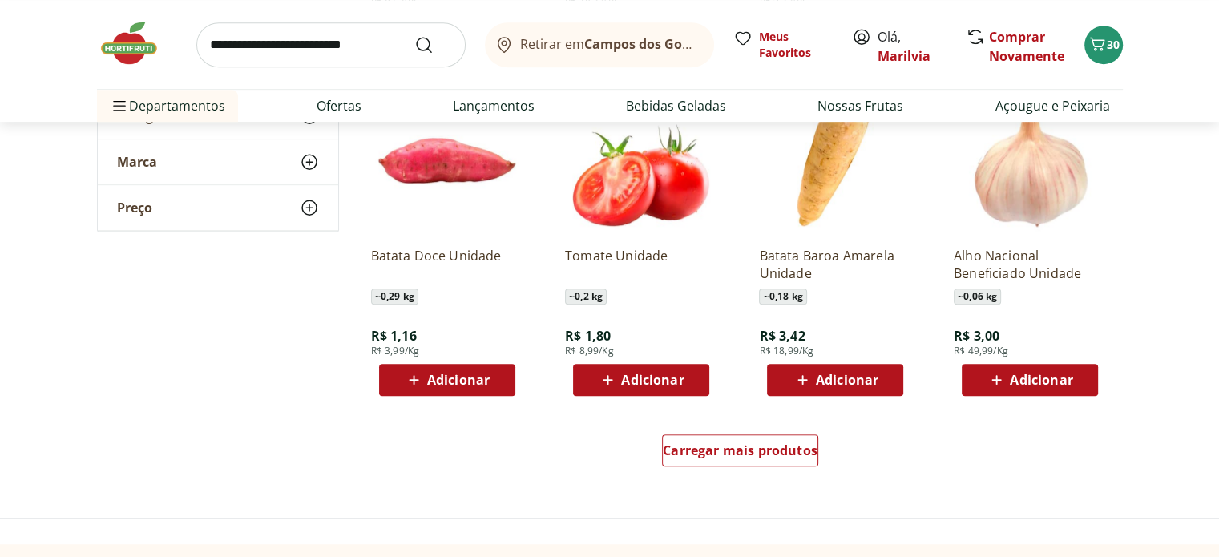
scroll to position [962, 0]
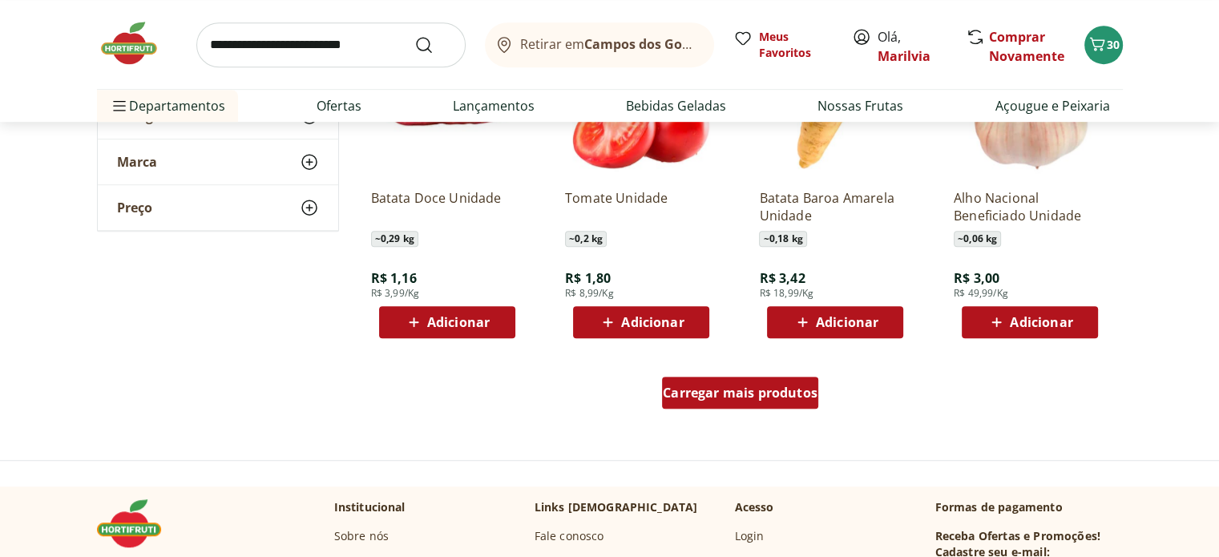
click at [744, 391] on span "Carregar mais produtos" at bounding box center [740, 392] width 155 height 13
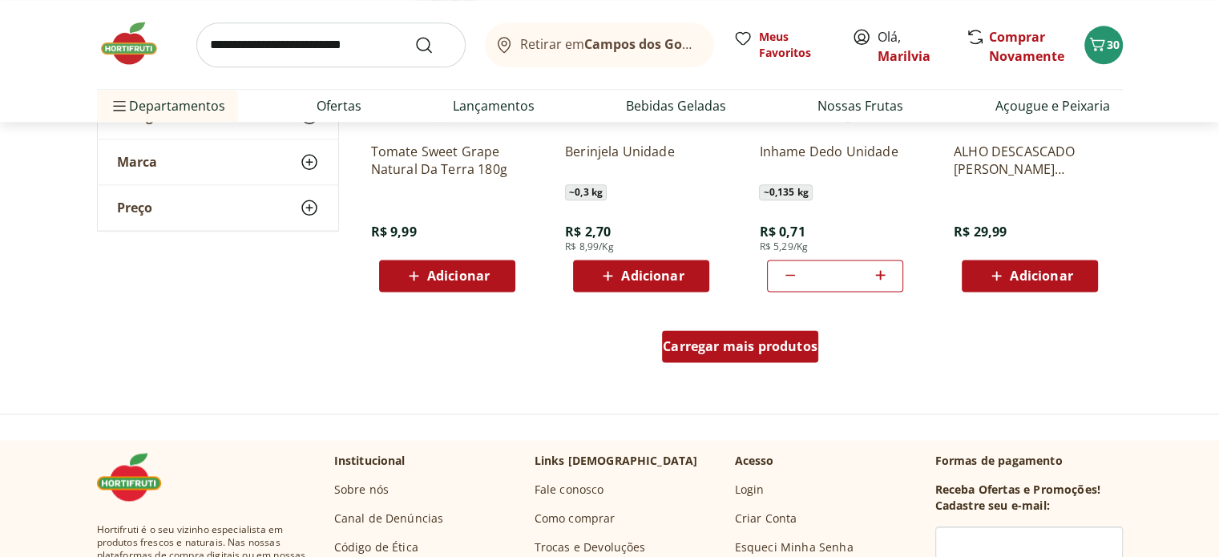
scroll to position [2052, 0]
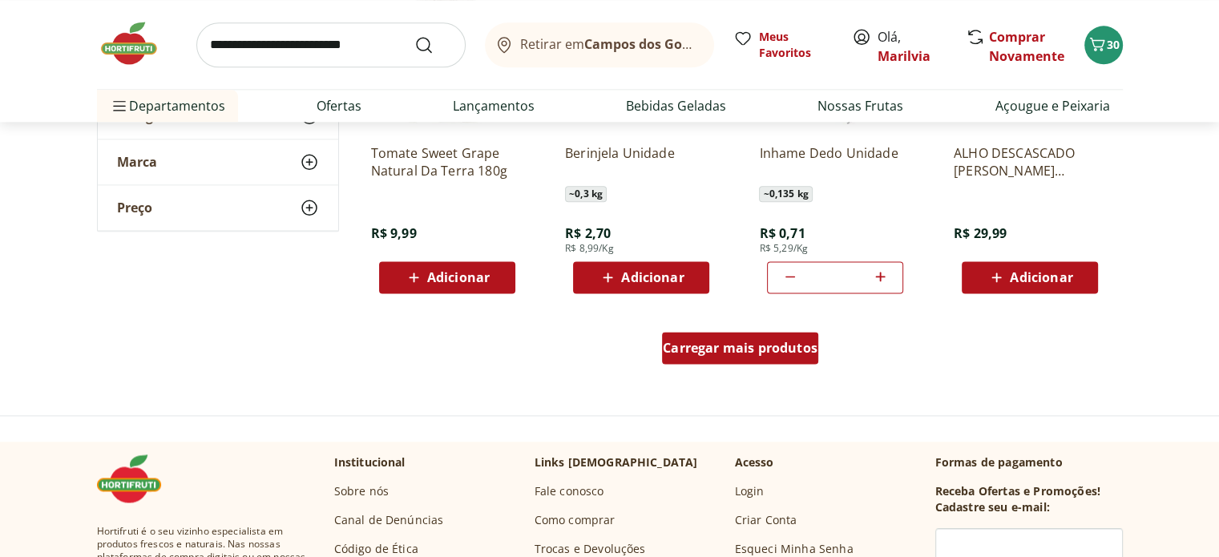
click at [746, 346] on span "Carregar mais produtos" at bounding box center [740, 347] width 155 height 13
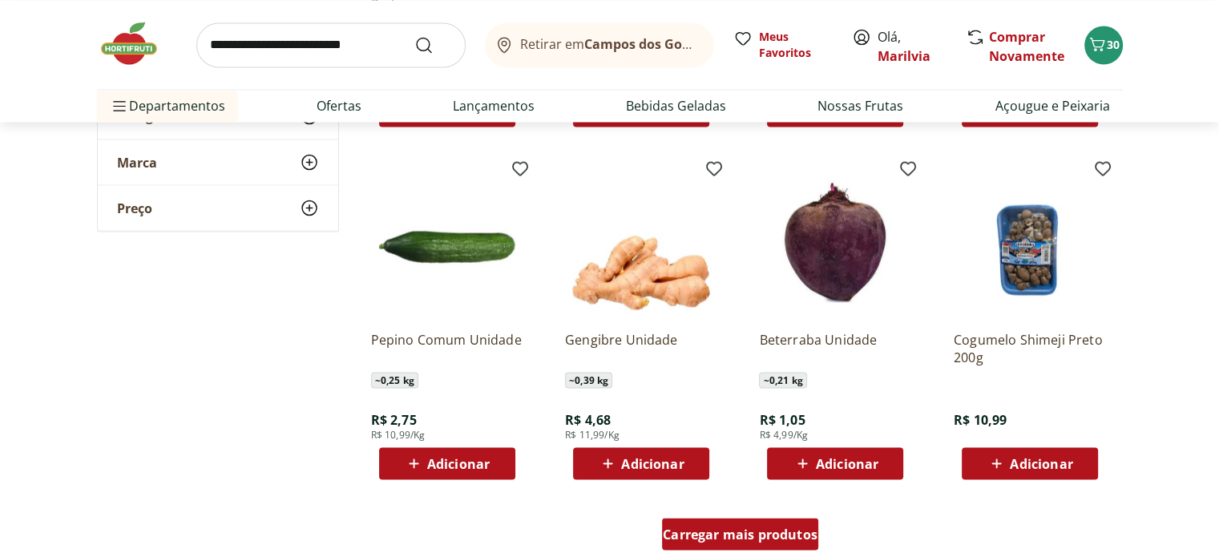
scroll to position [2918, 0]
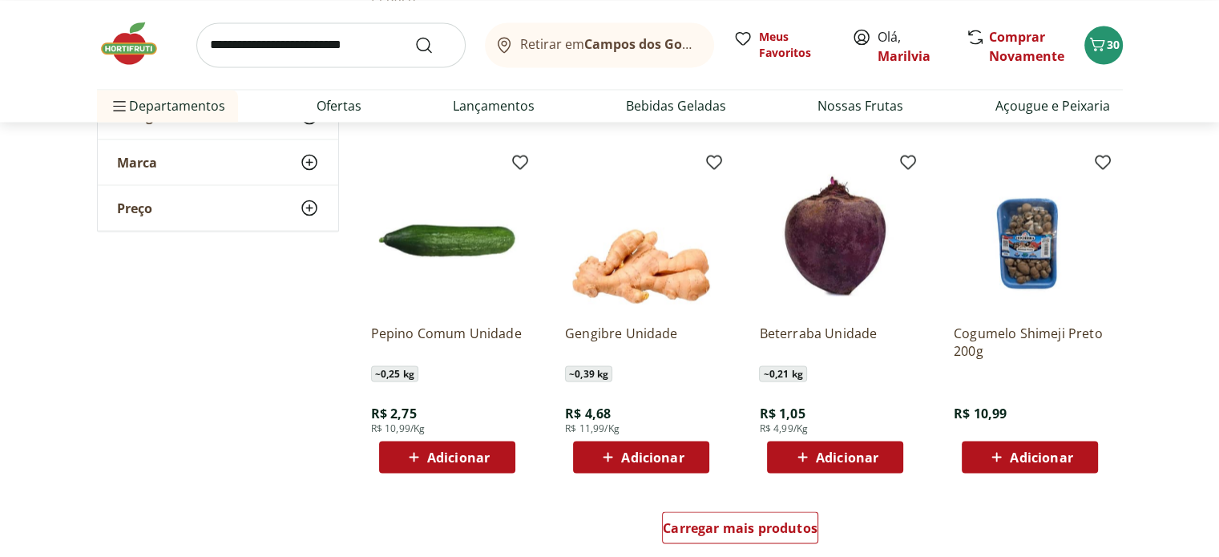
click at [829, 458] on span "Adicionar" at bounding box center [847, 457] width 63 height 13
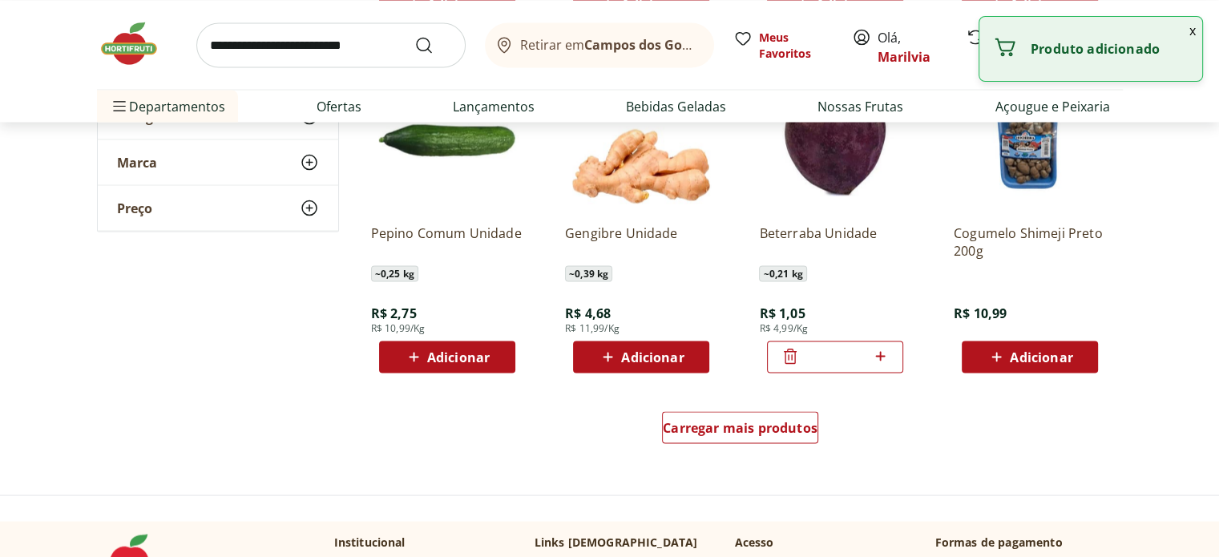
scroll to position [3078, 0]
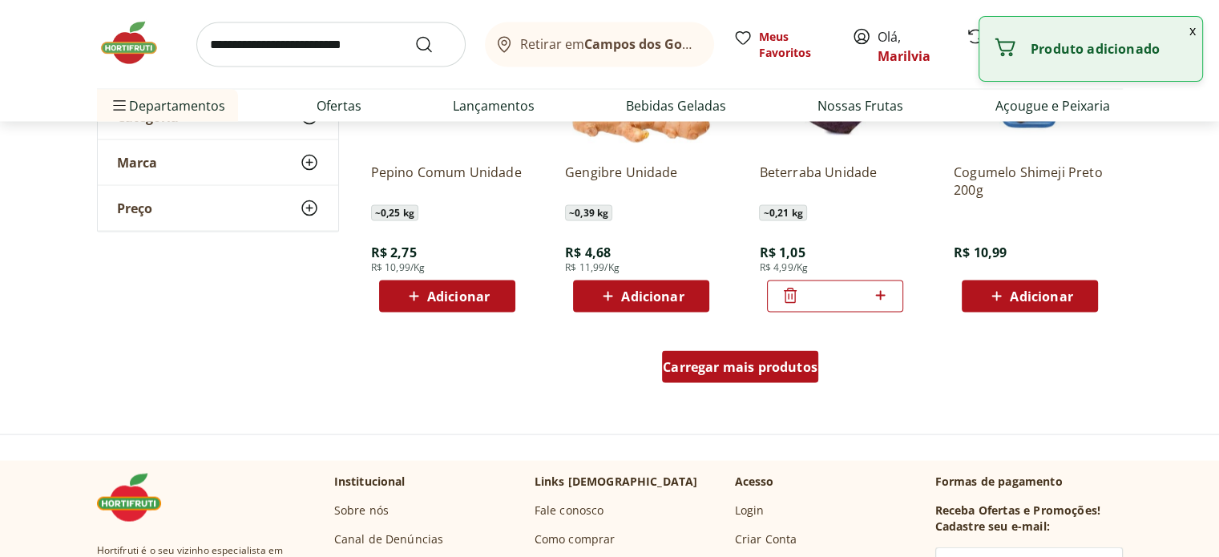
click at [736, 361] on span "Carregar mais produtos" at bounding box center [740, 367] width 155 height 13
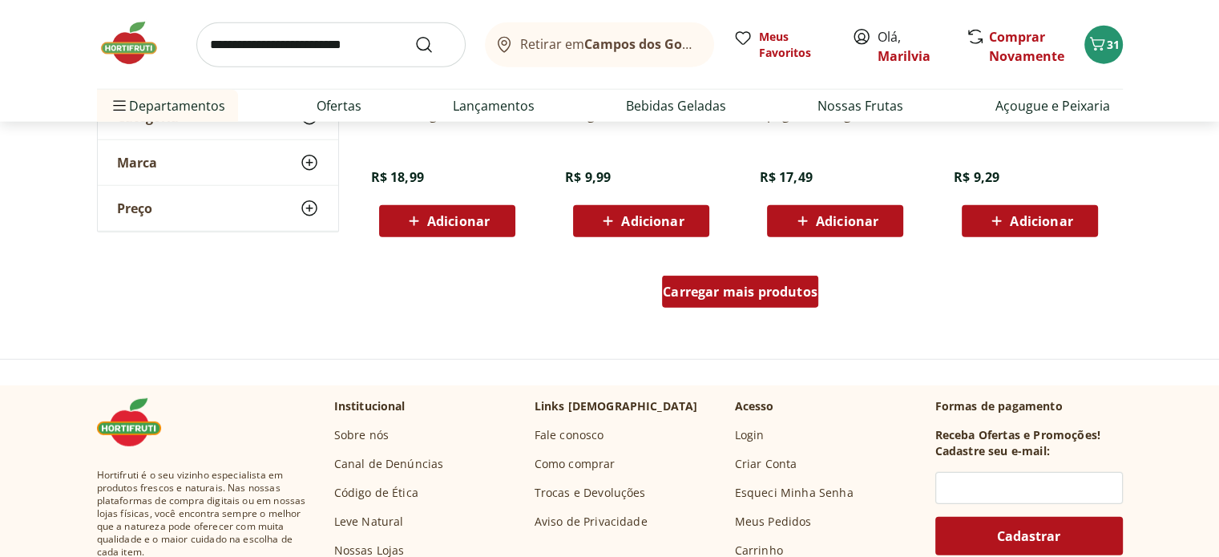
scroll to position [4201, 0]
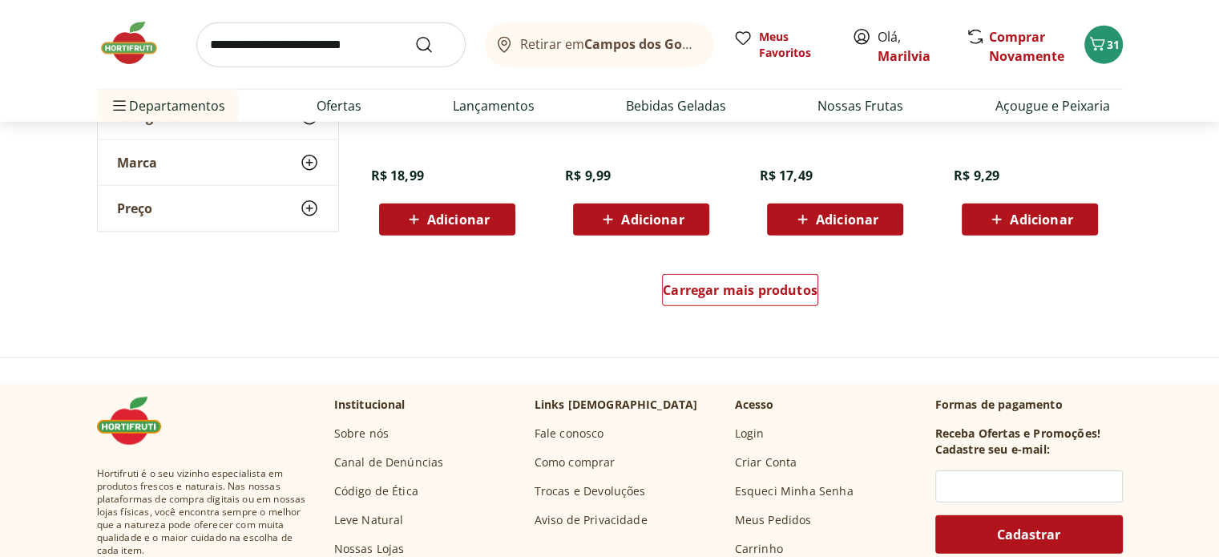
click at [1043, 214] on span "Adicionar" at bounding box center [1041, 219] width 63 height 13
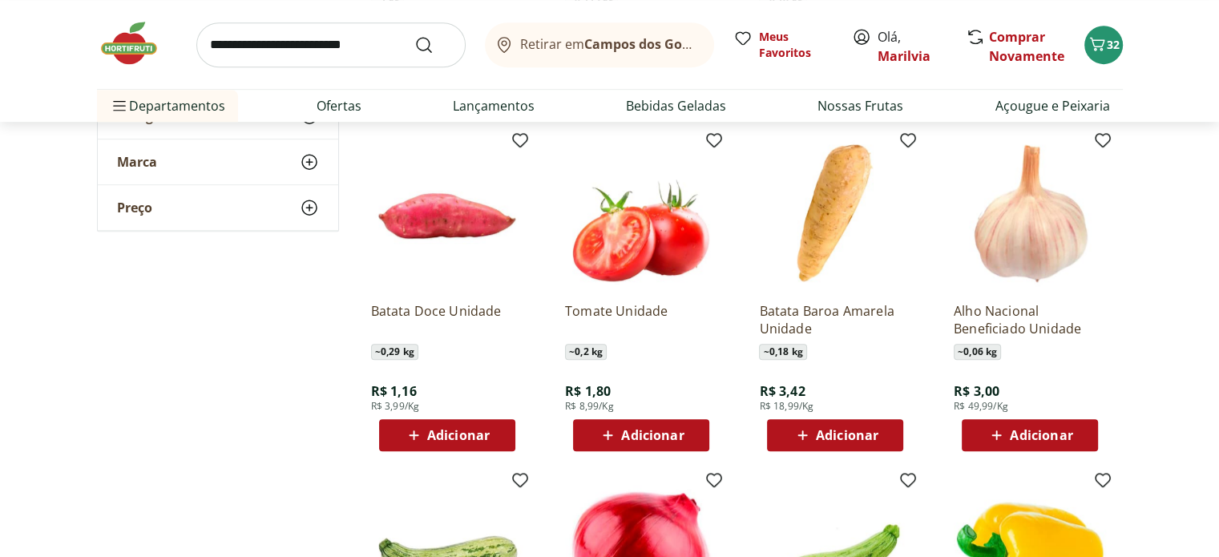
scroll to position [59, 0]
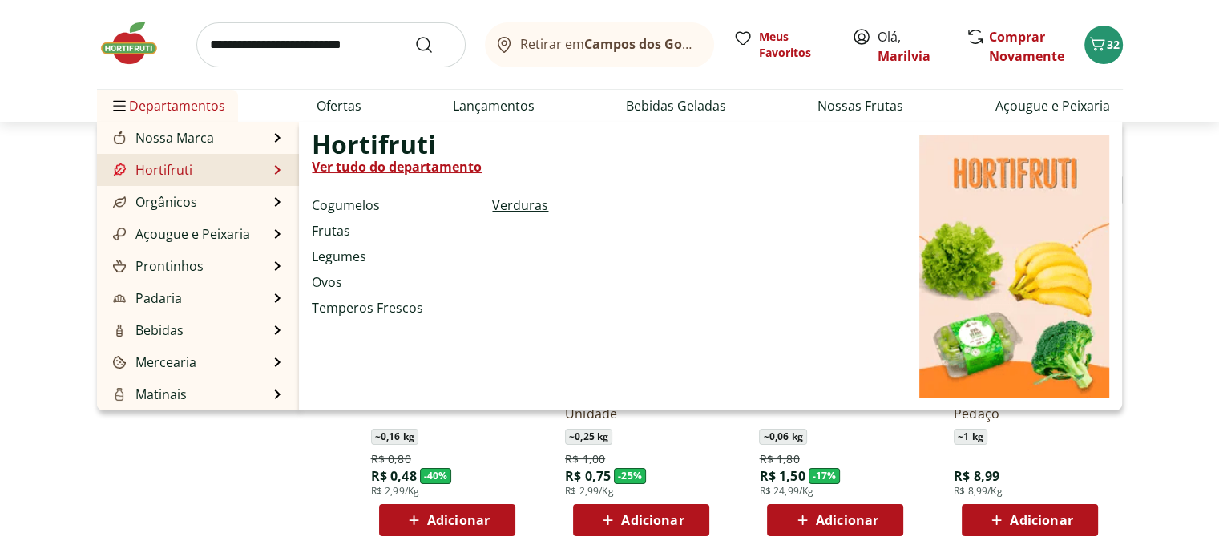
click at [529, 201] on link "Verduras" at bounding box center [520, 205] width 56 height 19
select select "**********"
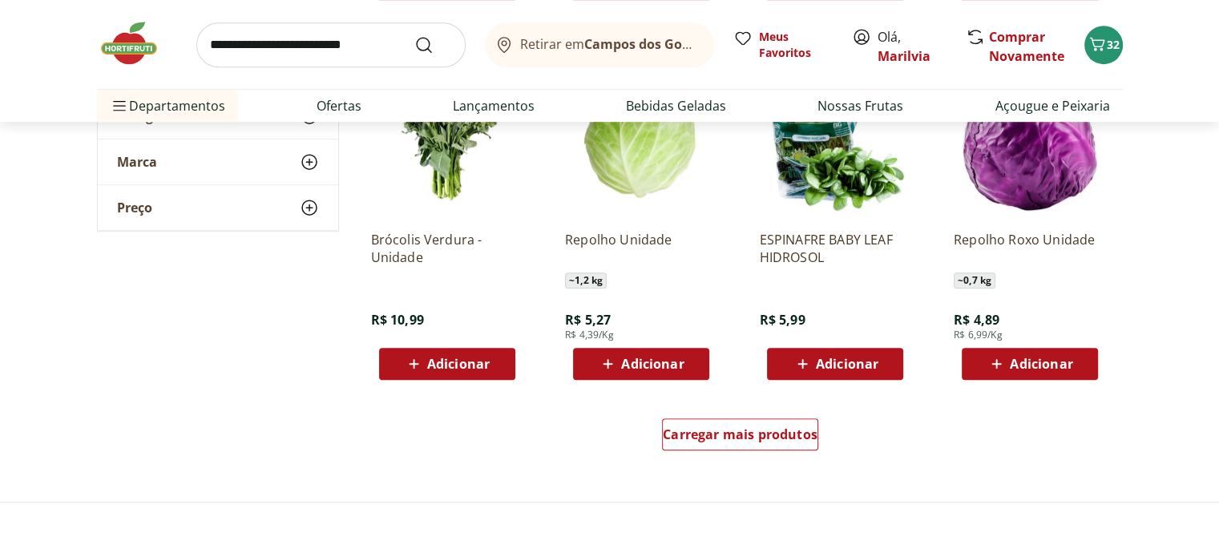
scroll to position [928, 0]
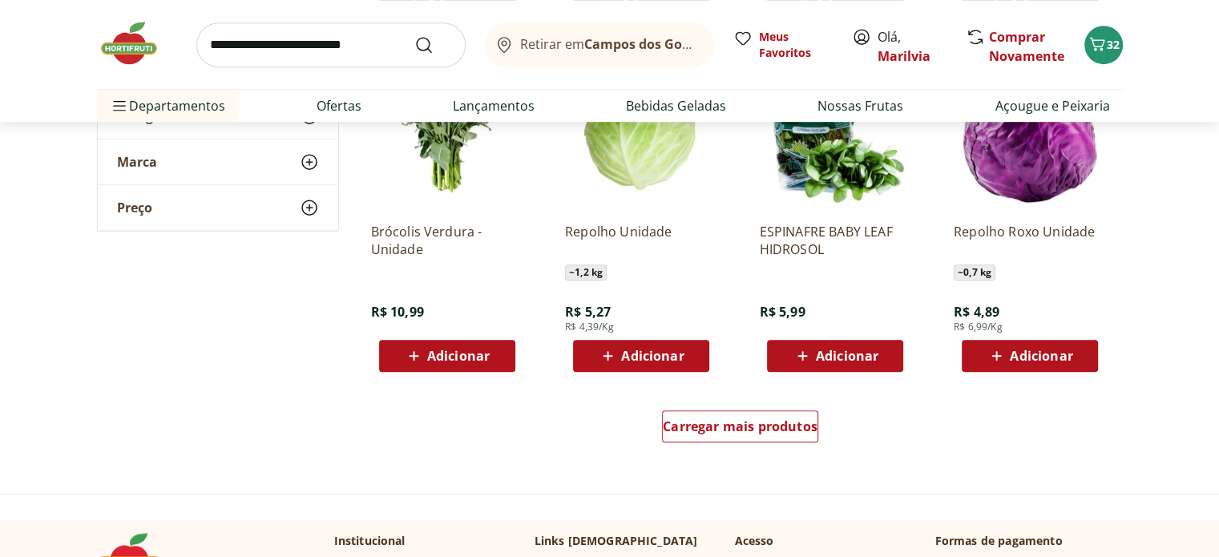
click at [840, 357] on span "Adicionar" at bounding box center [847, 356] width 63 height 13
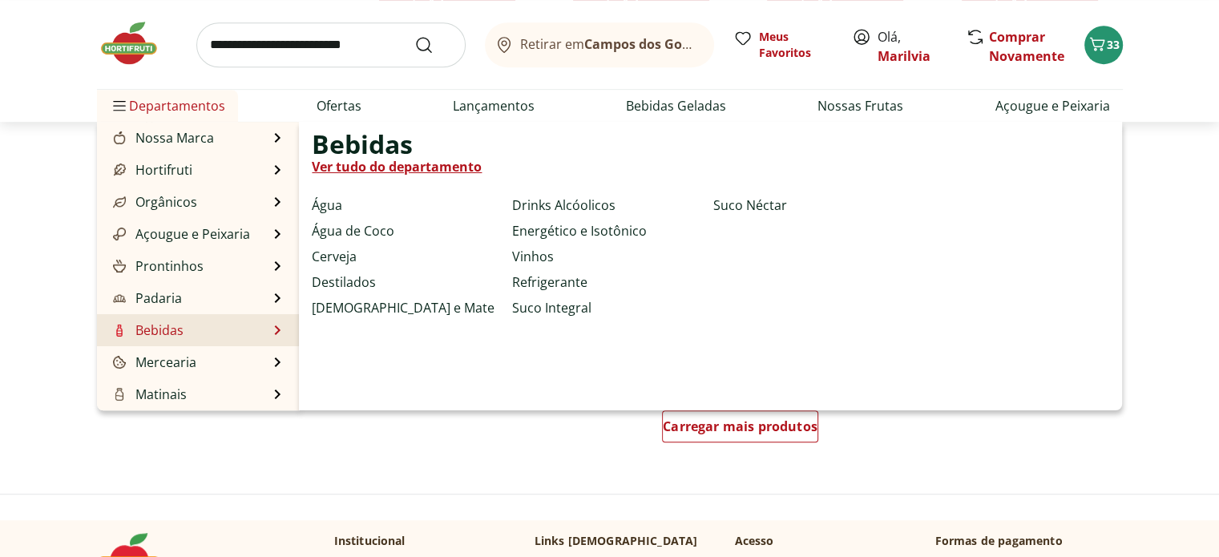
click at [180, 326] on link "Bebidas" at bounding box center [147, 330] width 74 height 19
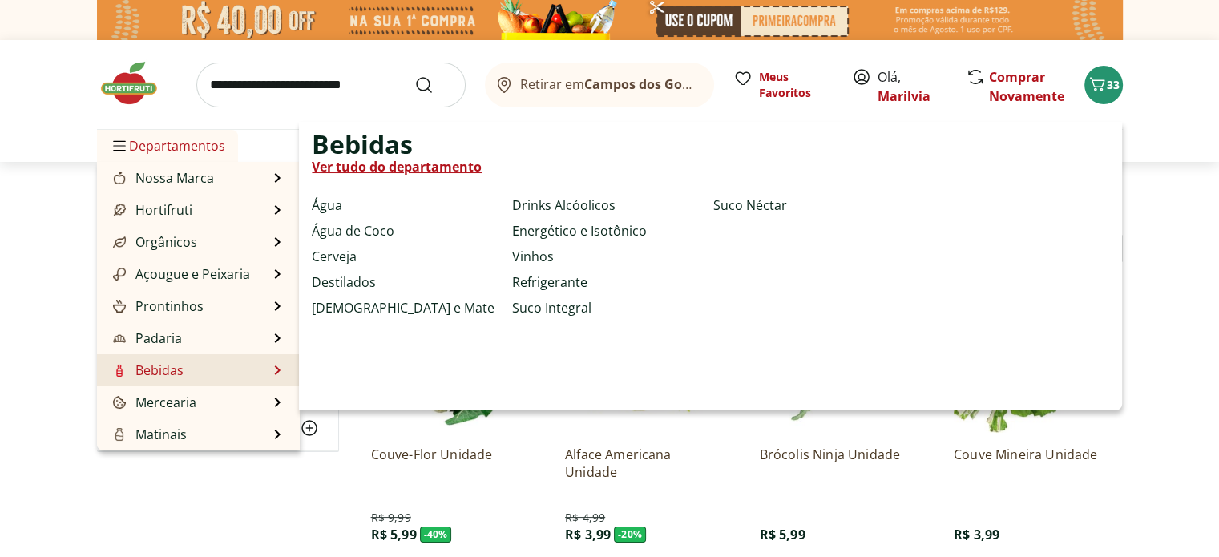
select select "**********"
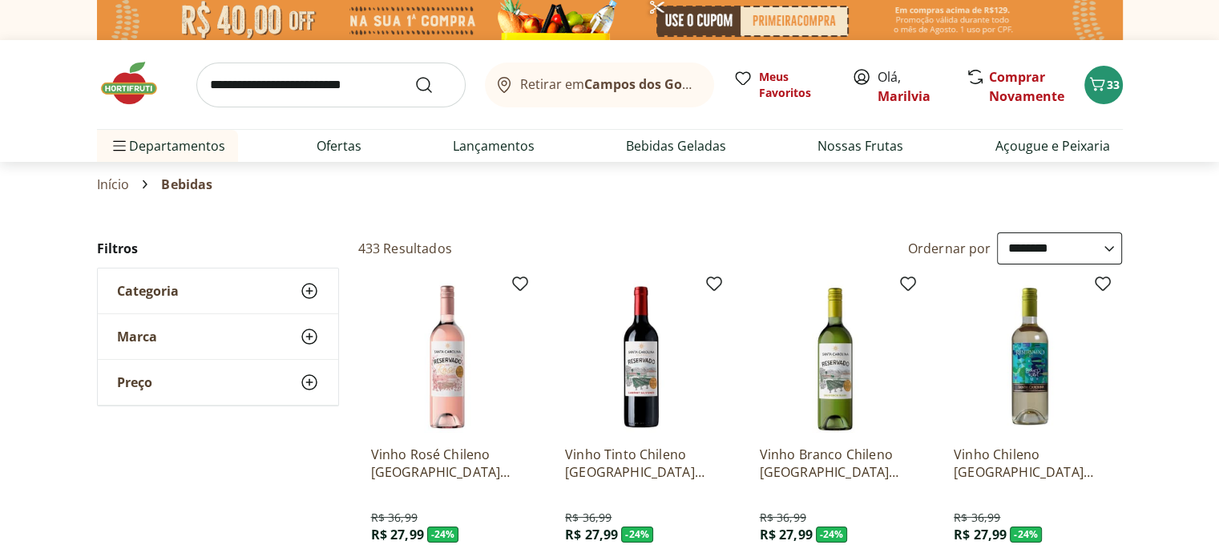
click at [307, 287] on icon at bounding box center [309, 290] width 19 height 19
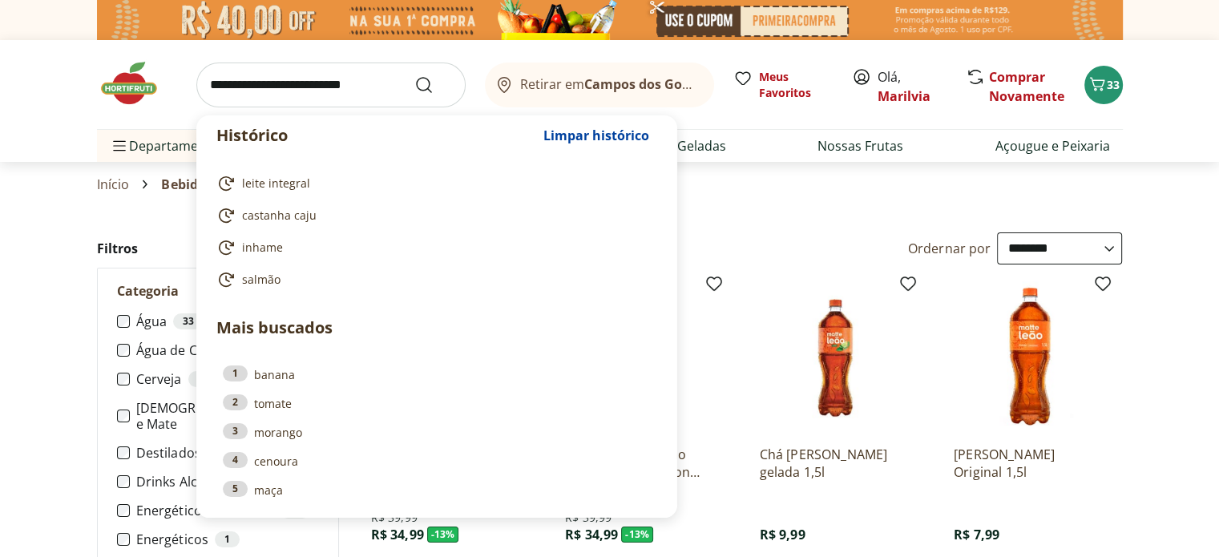
click at [249, 83] on input "search" at bounding box center [330, 85] width 269 height 45
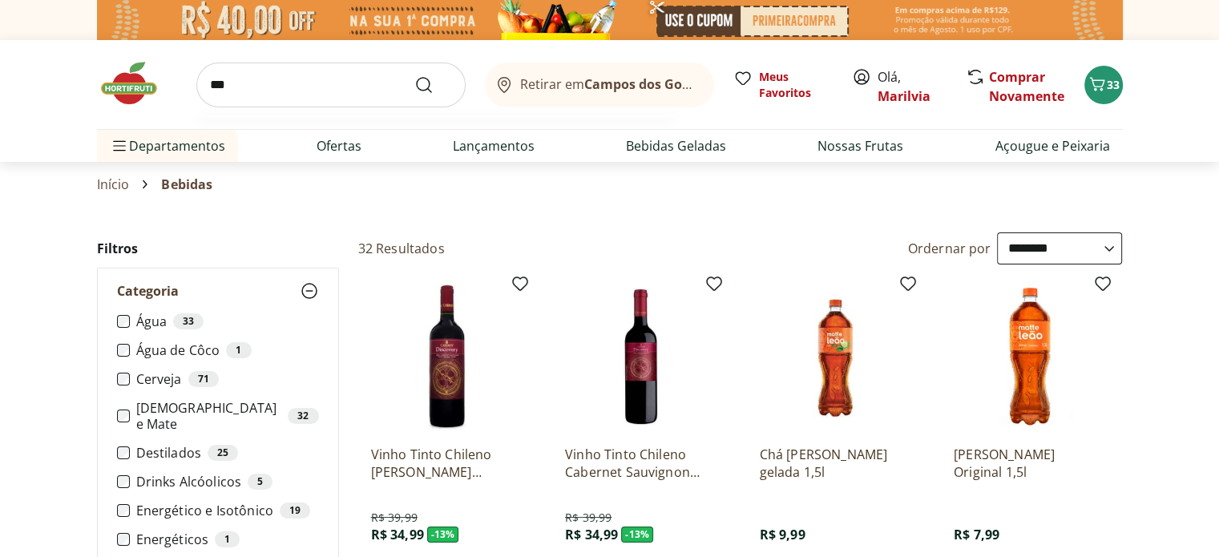
type input "***"
click at [414, 75] on button "Submit Search" at bounding box center [433, 84] width 38 height 19
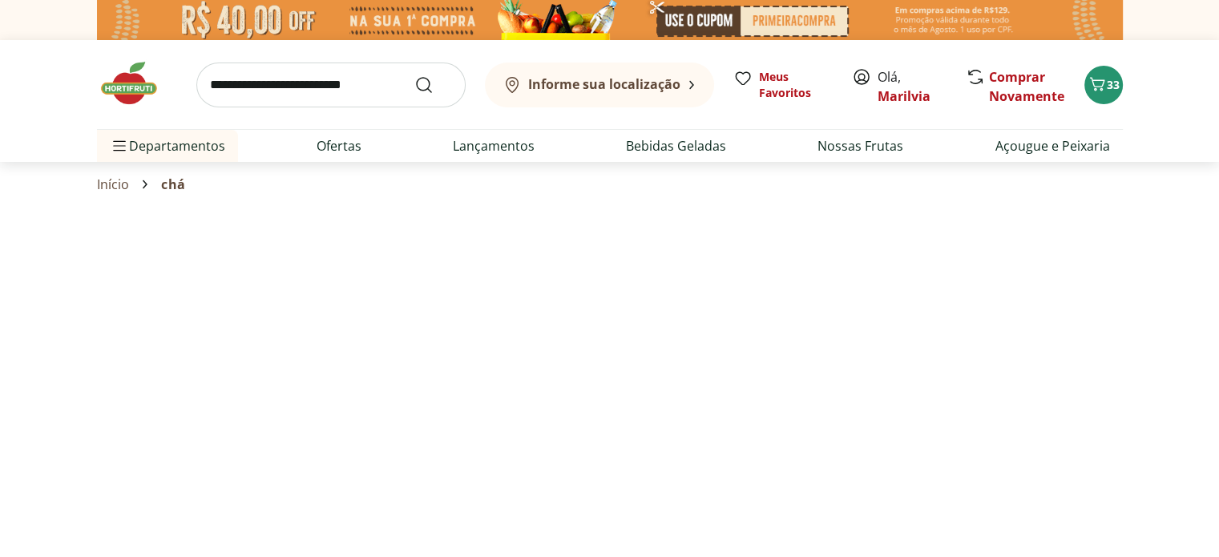
select select "**********"
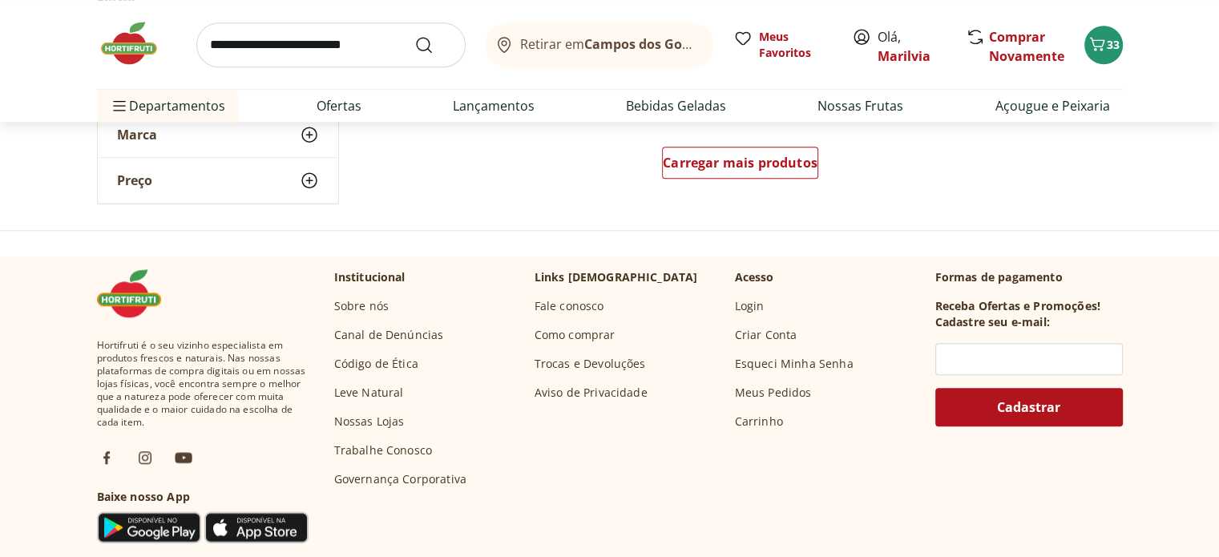
scroll to position [1218, 0]
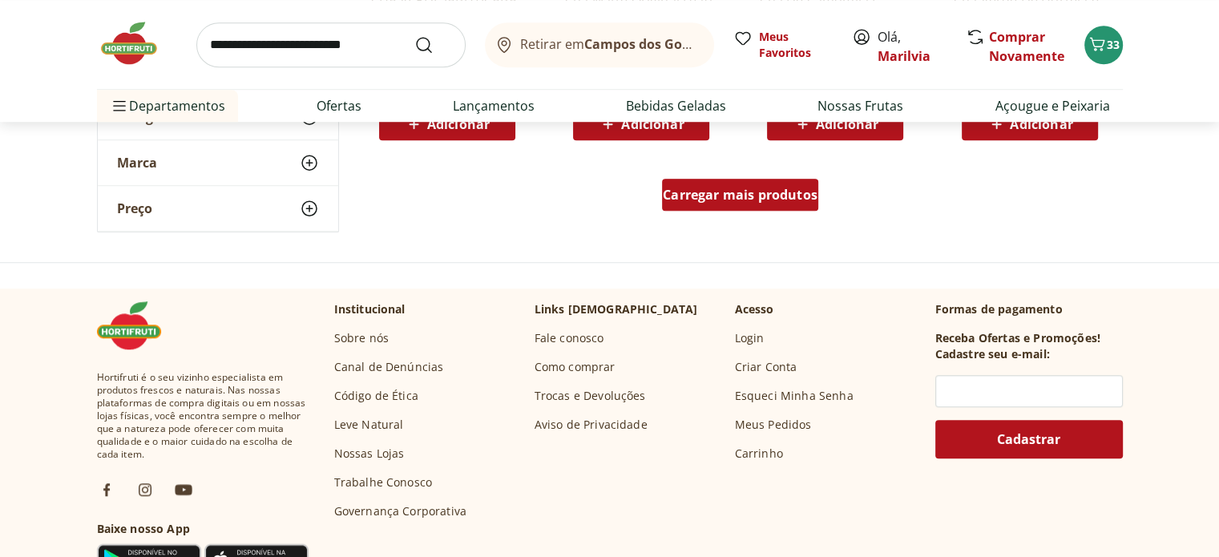
click at [775, 194] on span "Carregar mais produtos" at bounding box center [740, 194] width 155 height 13
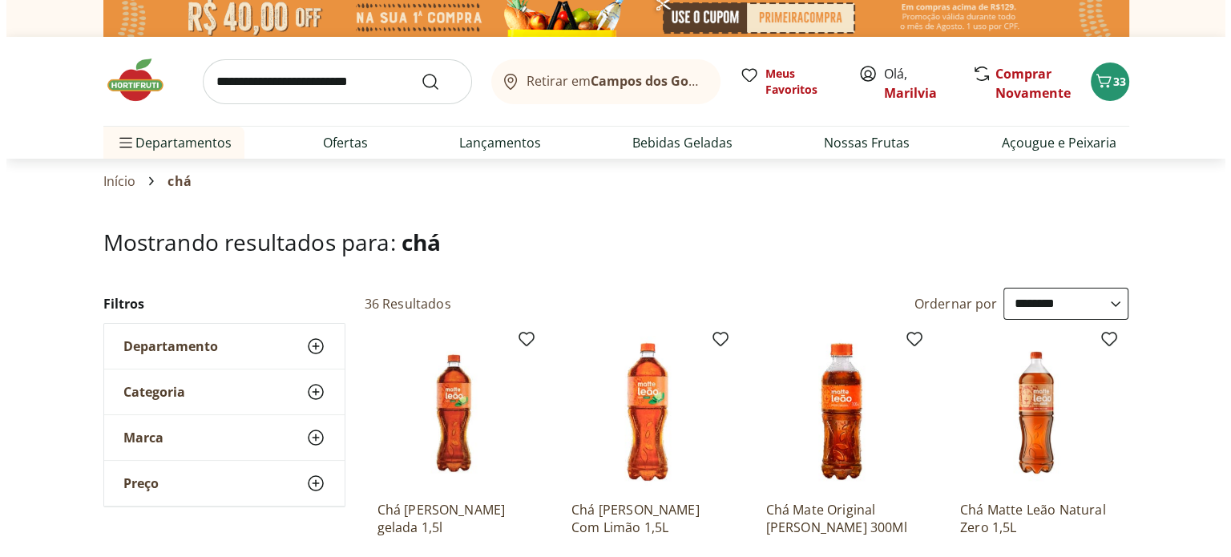
scroll to position [0, 0]
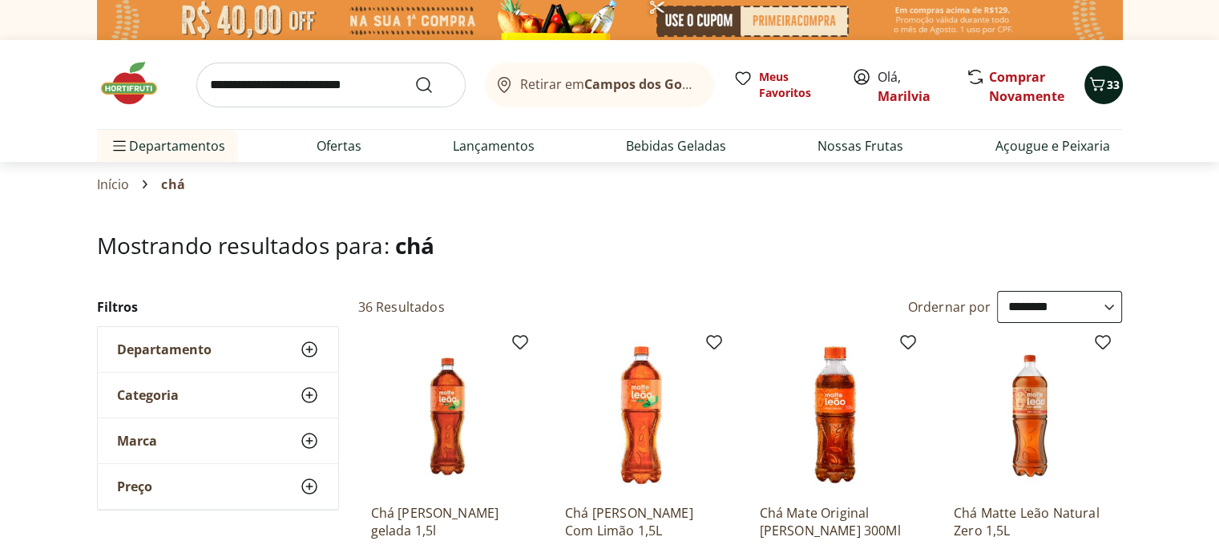
click at [1107, 90] on span "33" at bounding box center [1113, 84] width 13 height 15
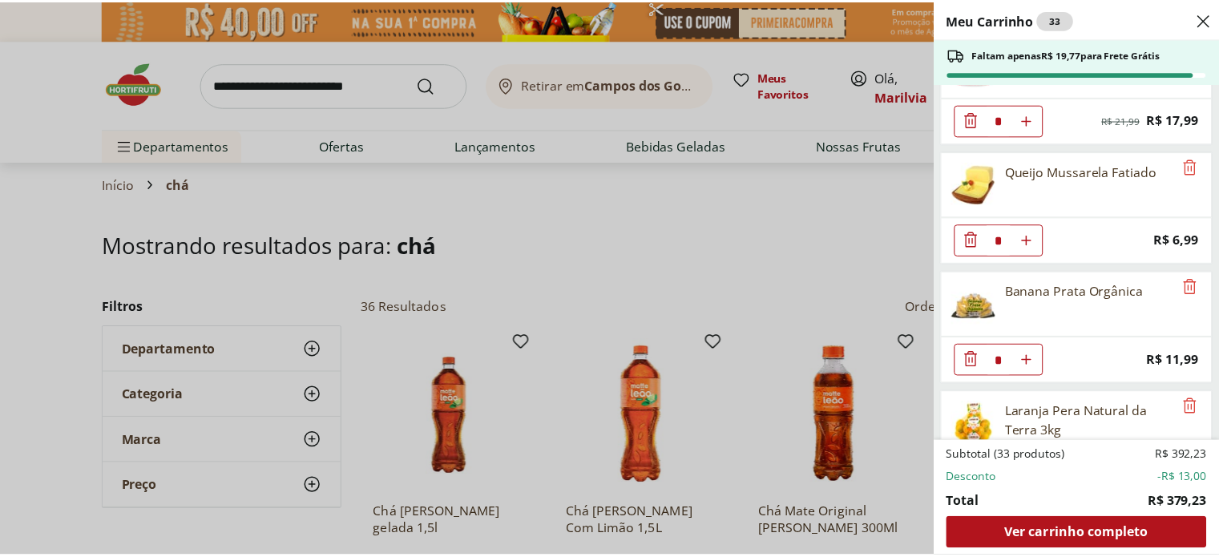
scroll to position [198, 0]
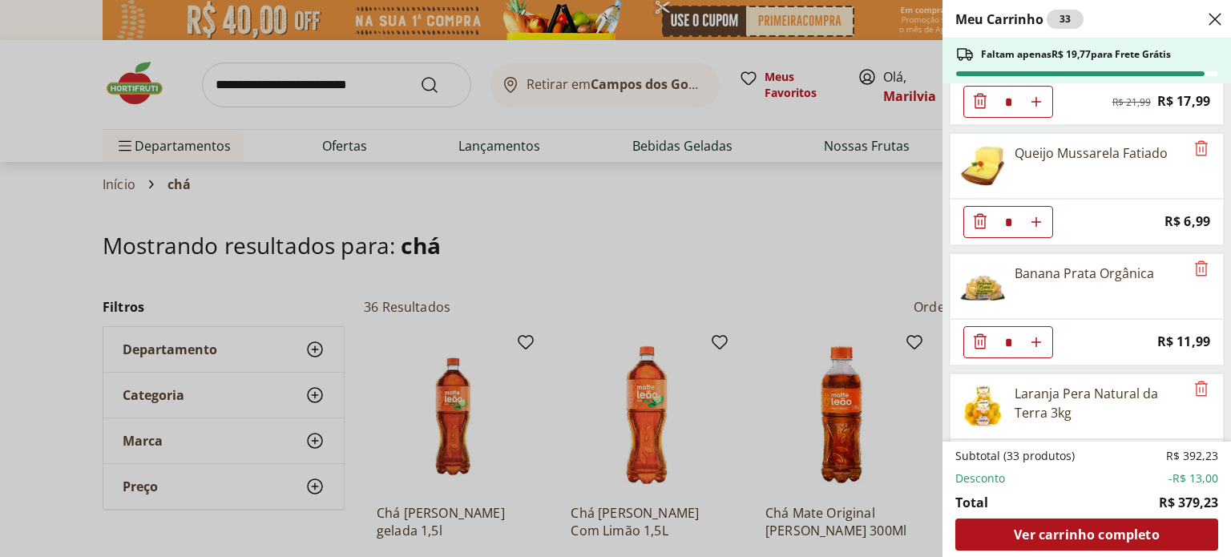
click at [1148, 134] on div "Queijo Mussarela Fatiado" at bounding box center [1068, 166] width 234 height 64
click at [1074, 63] on div "Faltam apenas R$ 19,77 para Frete Grátis" at bounding box center [1064, 54] width 216 height 19
click at [52, 61] on div "Meu Carrinho 33 Faltam apenas R$ 19,77 para Frete Grátis Pão Frutas, Grãos & Ca…" at bounding box center [615, 278] width 1231 height 557
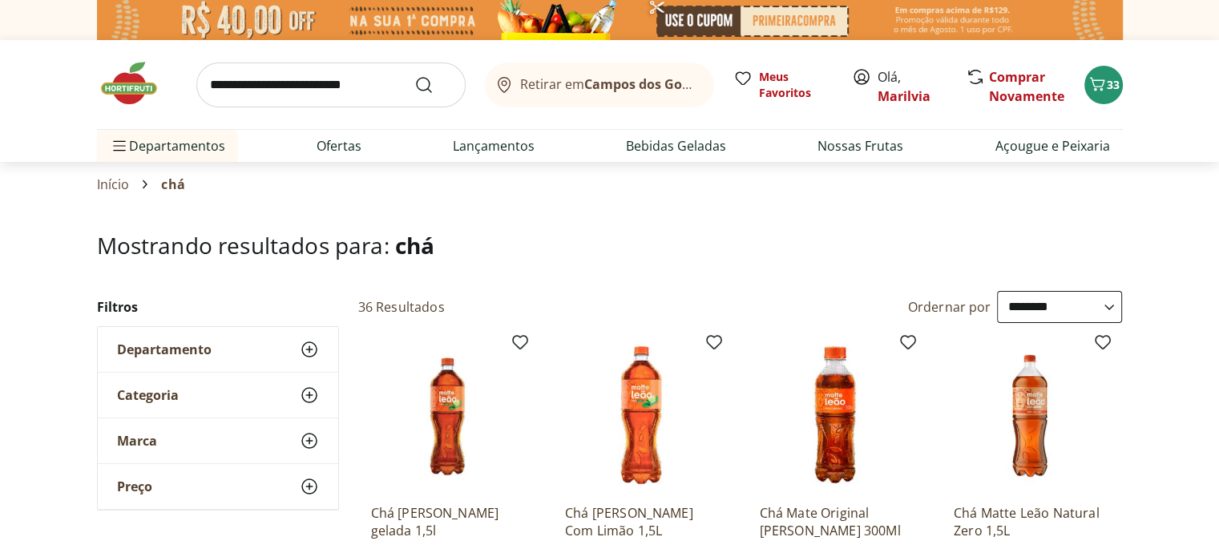
click at [245, 89] on input "search" at bounding box center [330, 85] width 269 height 45
type input "**********"
click at [414, 75] on button "Submit Search" at bounding box center [433, 84] width 38 height 19
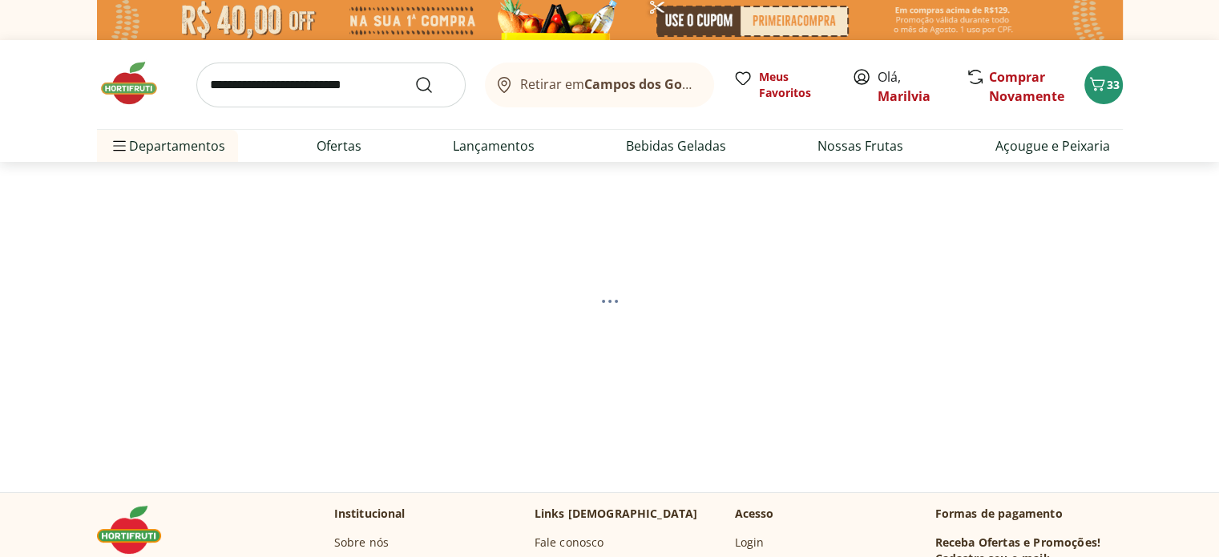
select select "**********"
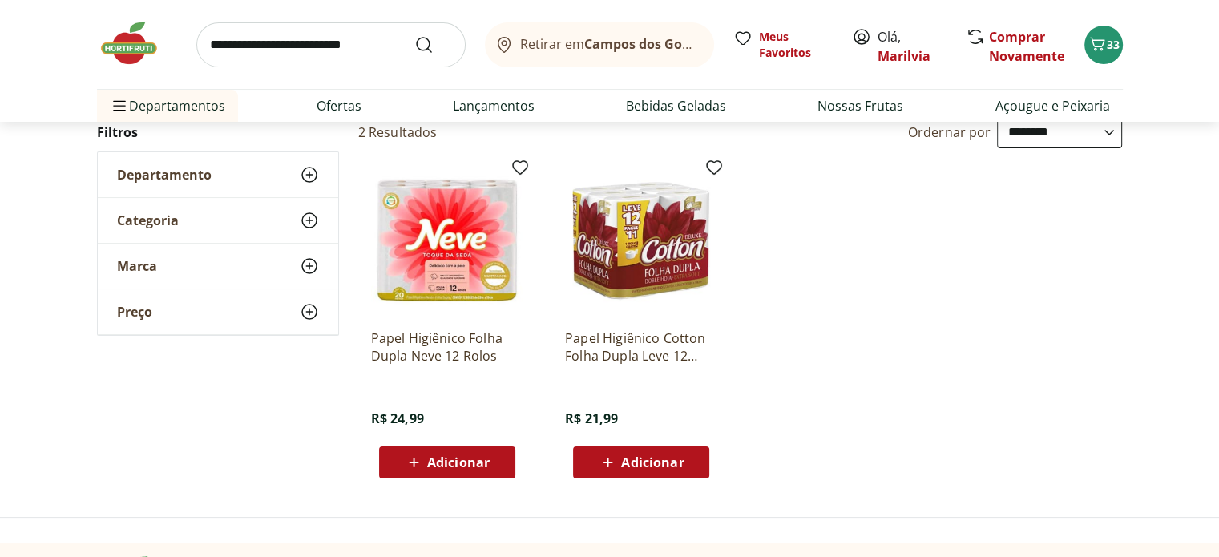
scroll to position [176, 0]
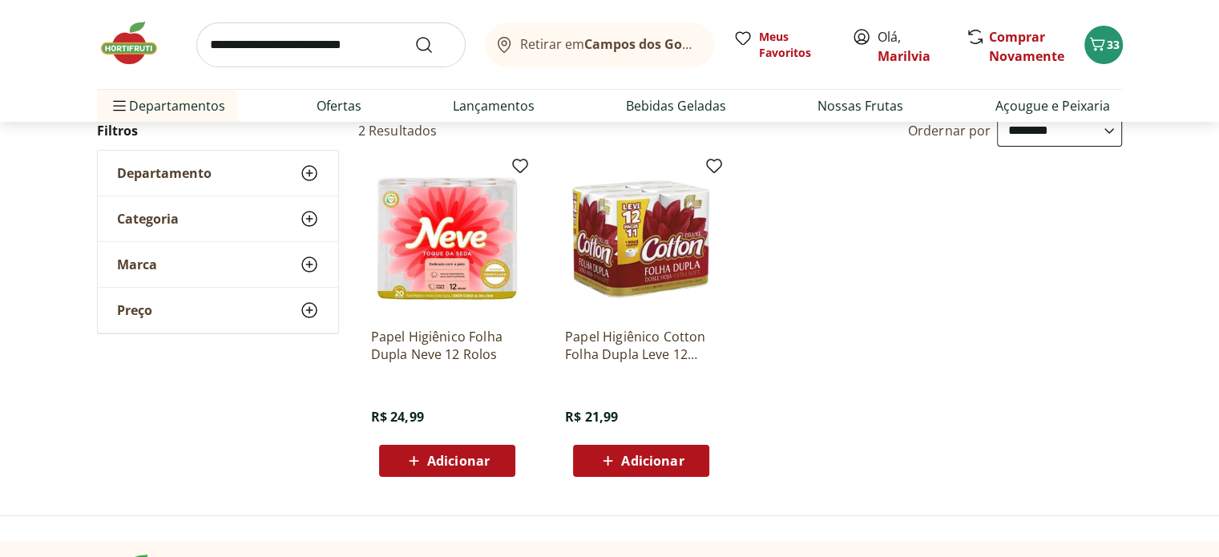
click at [662, 457] on span "Adicionar" at bounding box center [652, 461] width 63 height 13
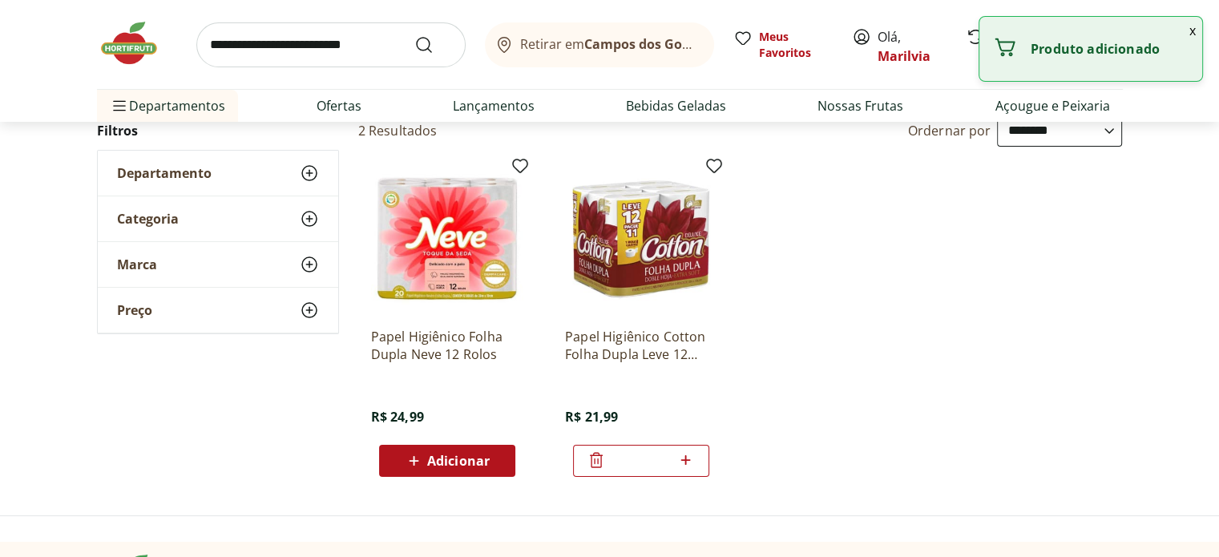
click at [253, 41] on input "search" at bounding box center [330, 44] width 269 height 45
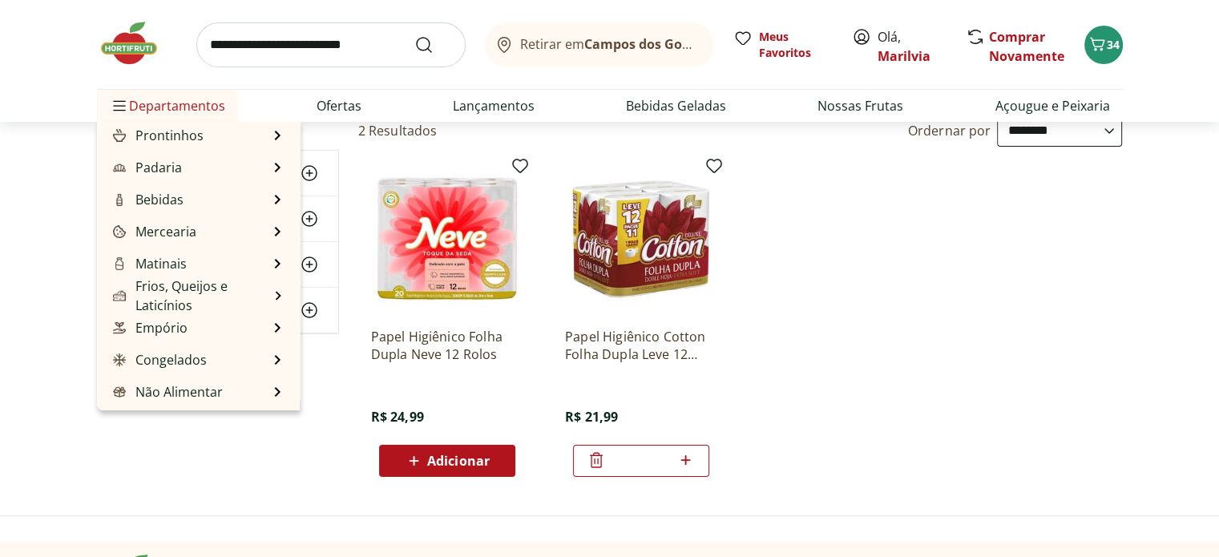
scroll to position [136, 0]
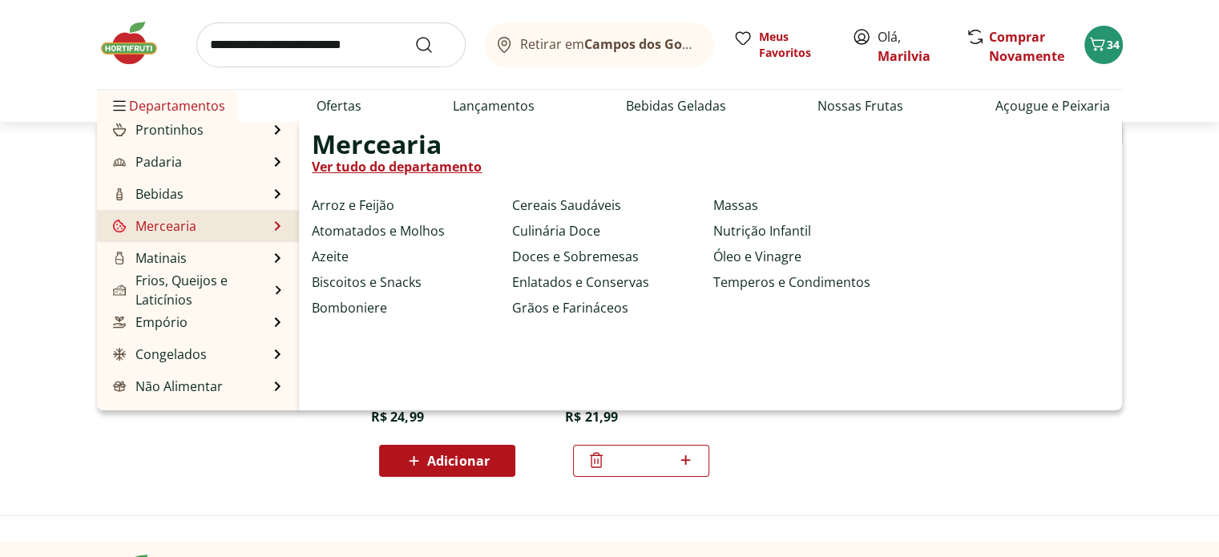
click at [199, 224] on li "Mercearia Mercearia Ver tudo do departamento Arroz e Feijão Atomatados e Molhos…" at bounding box center [198, 226] width 203 height 32
click at [375, 203] on link "Arroz e Feijão" at bounding box center [353, 205] width 83 height 19
select select "**********"
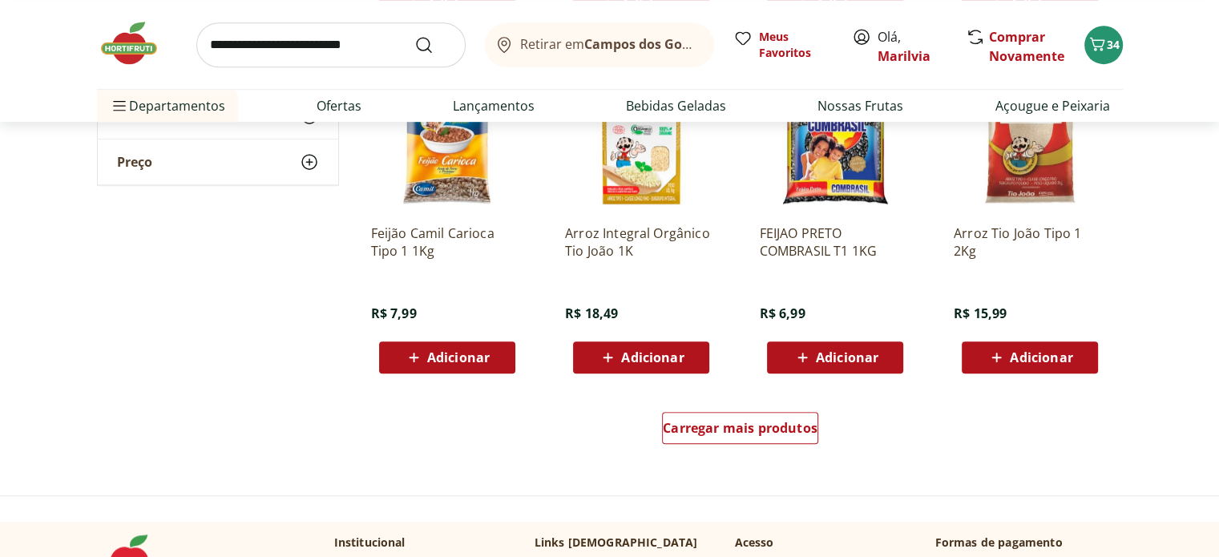
scroll to position [930, 0]
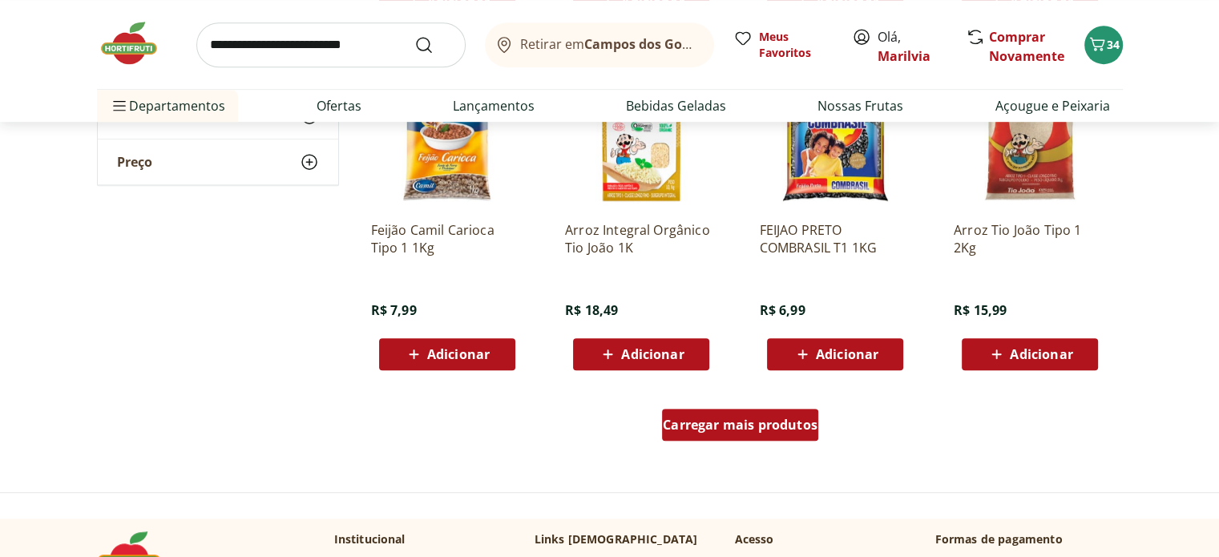
click at [738, 439] on div "Carregar mais produtos" at bounding box center [740, 425] width 156 height 32
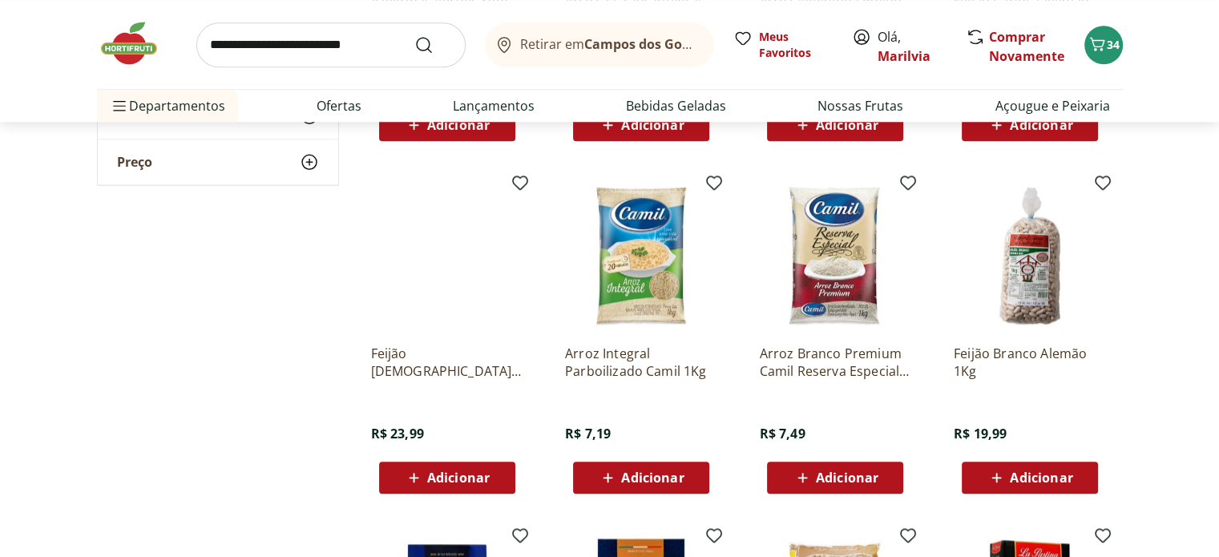
scroll to position [1504, 0]
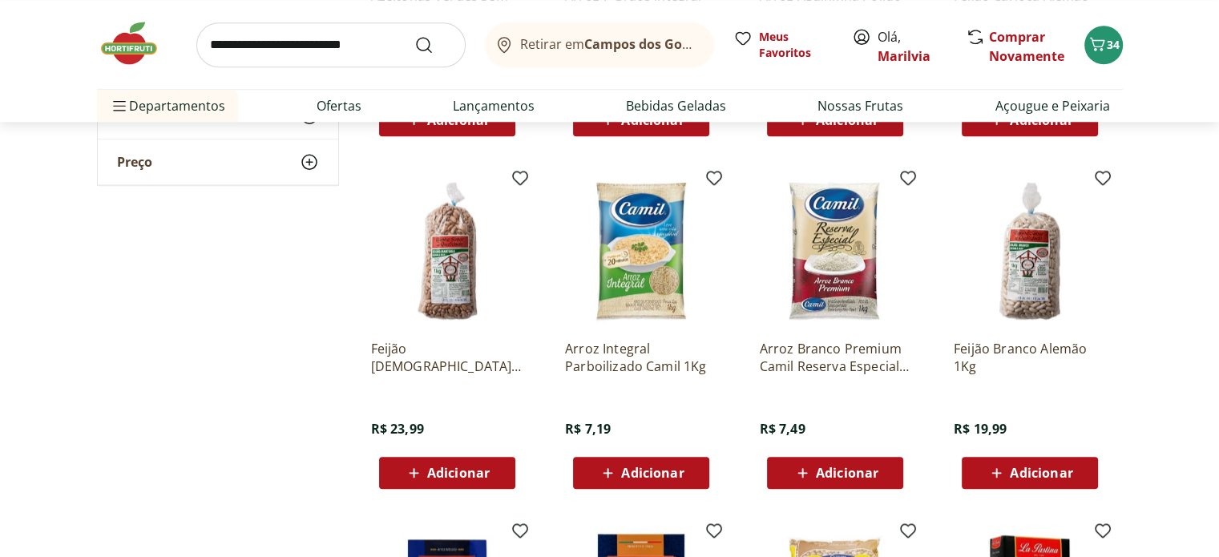
click at [460, 471] on span "Adicionar" at bounding box center [458, 473] width 63 height 13
click at [269, 44] on input "search" at bounding box center [330, 44] width 269 height 45
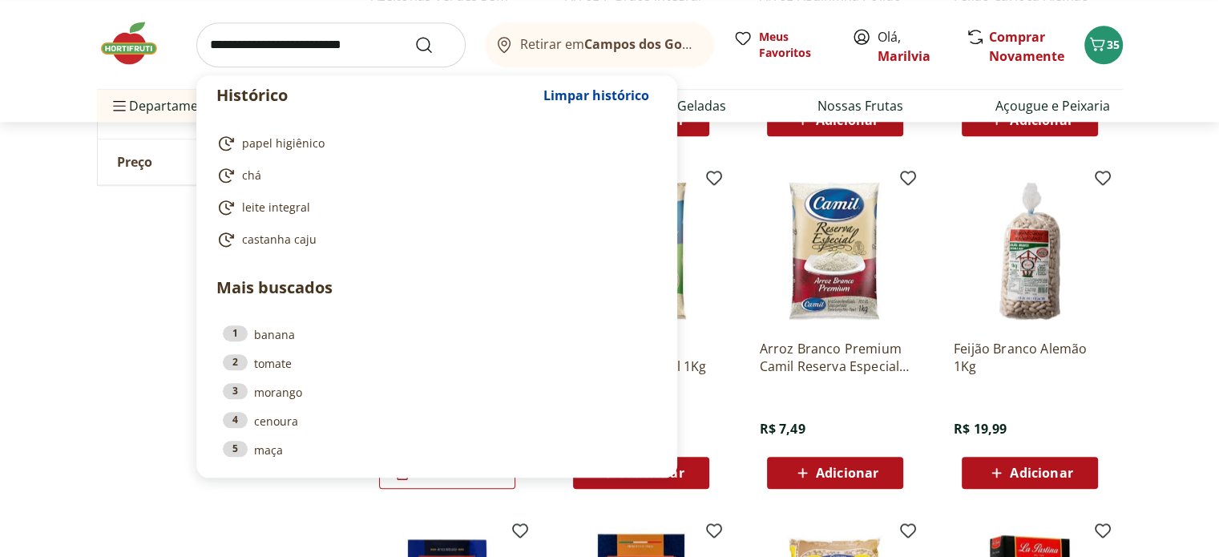
click at [223, 41] on input "search" at bounding box center [330, 44] width 269 height 45
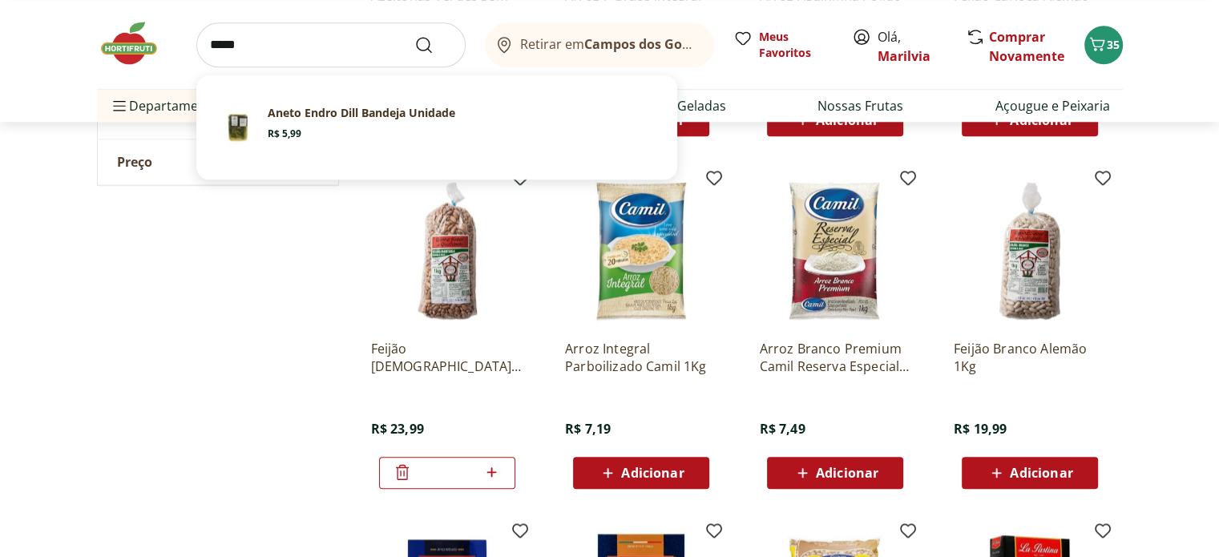
type input "*****"
click at [414, 35] on button "Submit Search" at bounding box center [433, 44] width 38 height 19
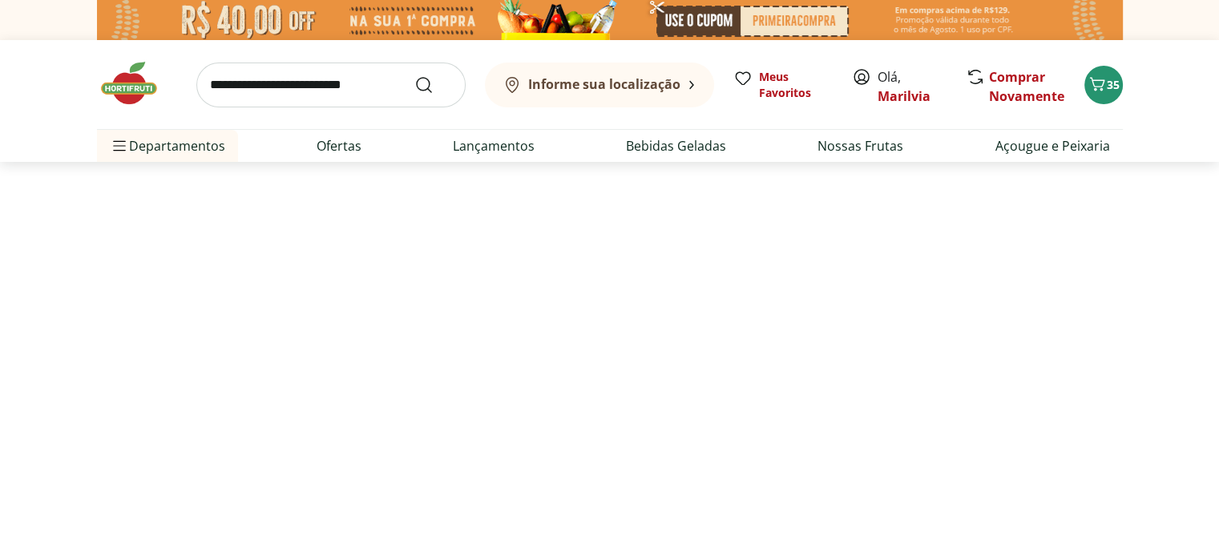
select select "**********"
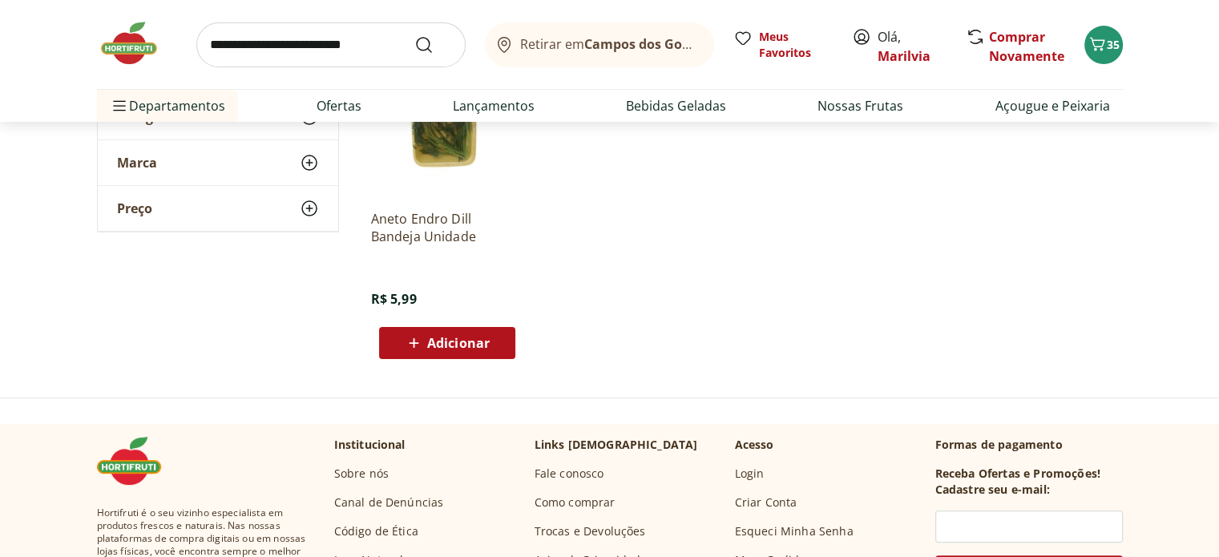
scroll to position [297, 0]
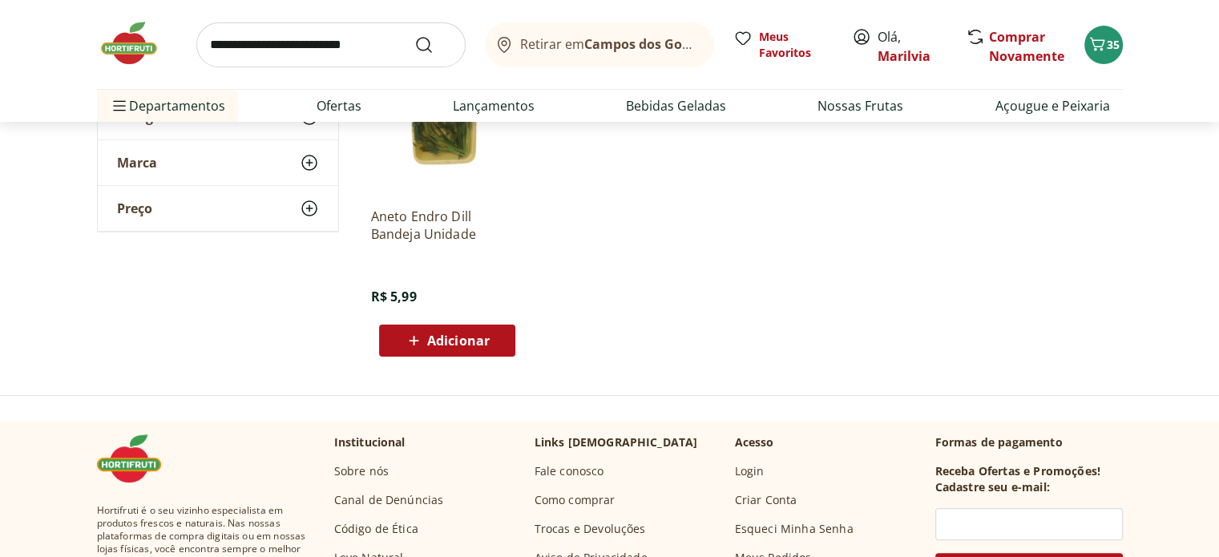
click at [465, 339] on span "Adicionar" at bounding box center [458, 340] width 63 height 13
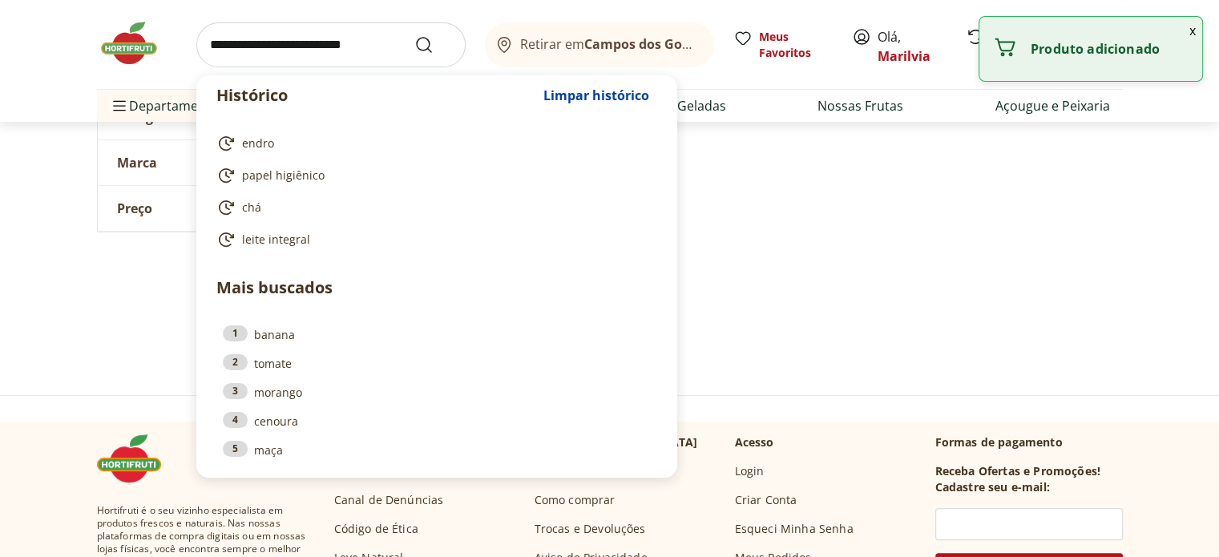
click at [224, 44] on input "search" at bounding box center [330, 44] width 269 height 45
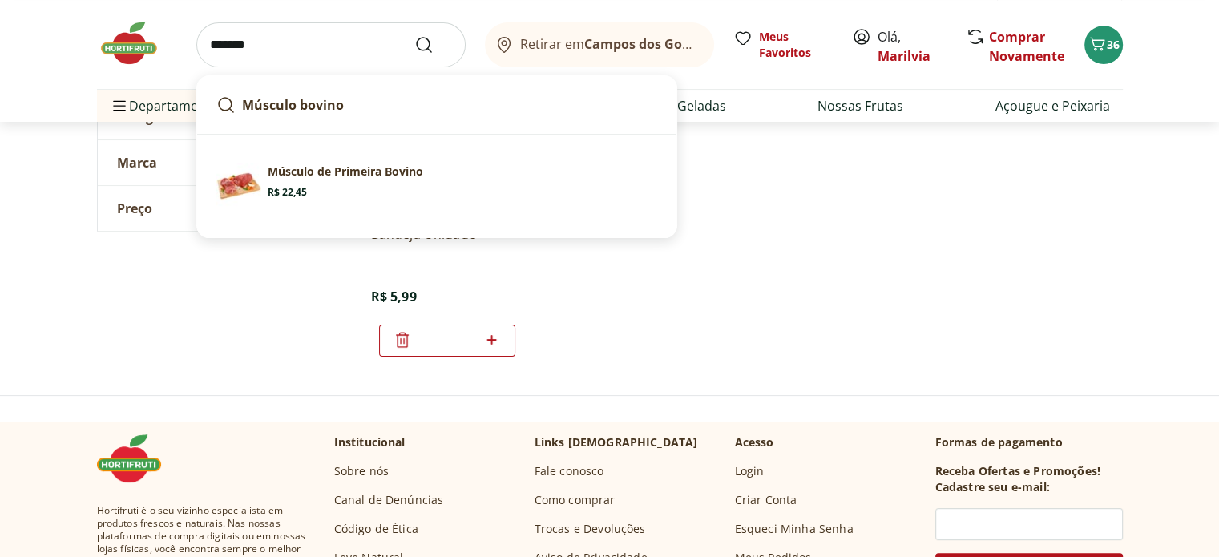
type input "*******"
click at [414, 35] on button "Submit Search" at bounding box center [433, 44] width 38 height 19
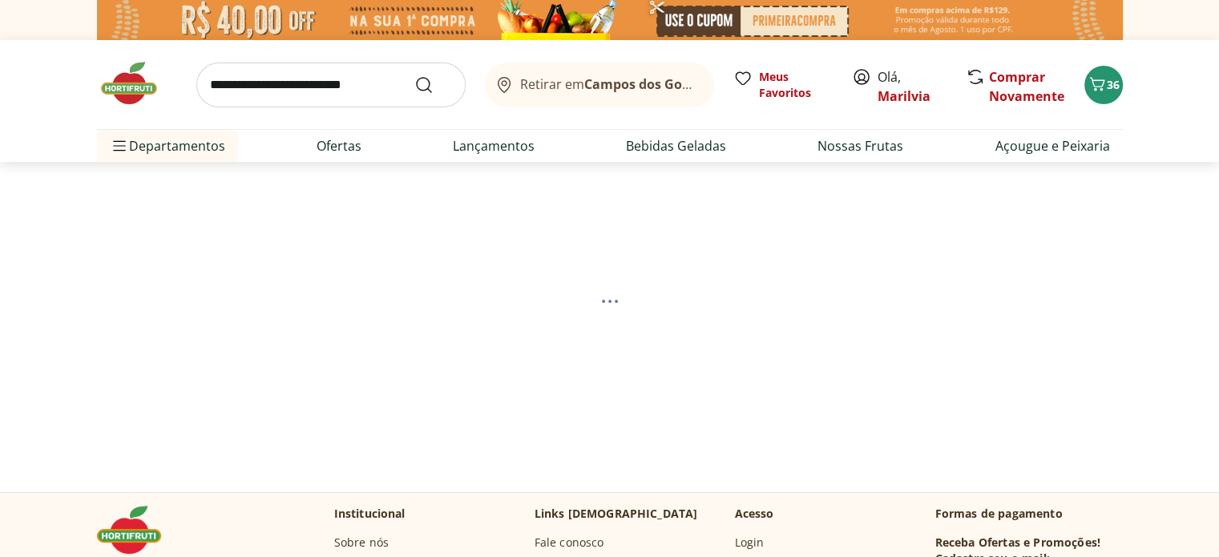
select select "**********"
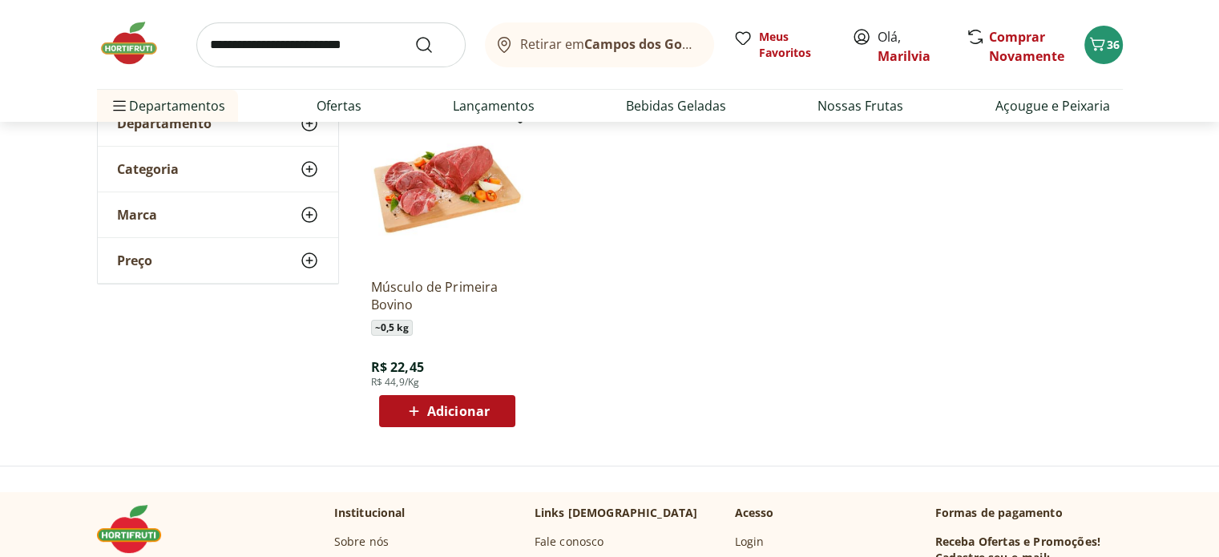
scroll to position [236, 0]
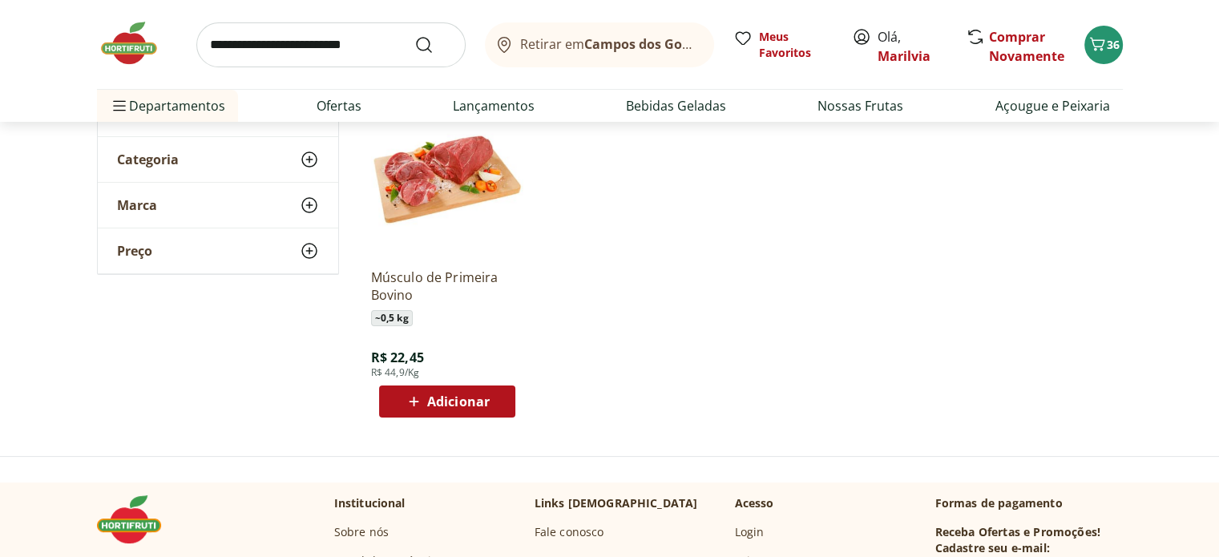
click at [439, 406] on span "Adicionar" at bounding box center [458, 401] width 63 height 13
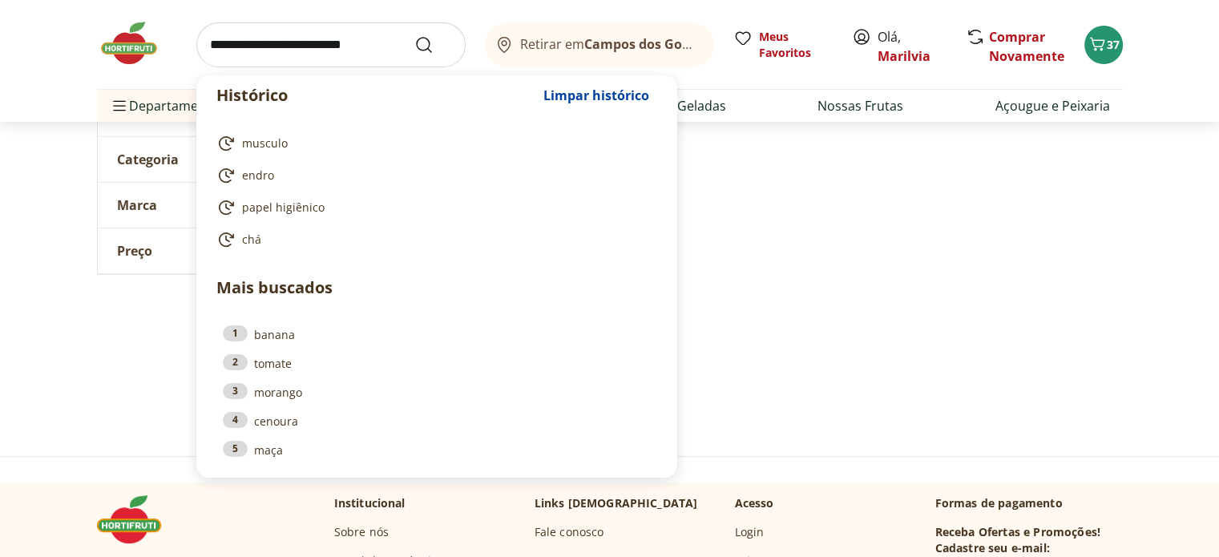
click at [297, 46] on input "search" at bounding box center [330, 44] width 269 height 45
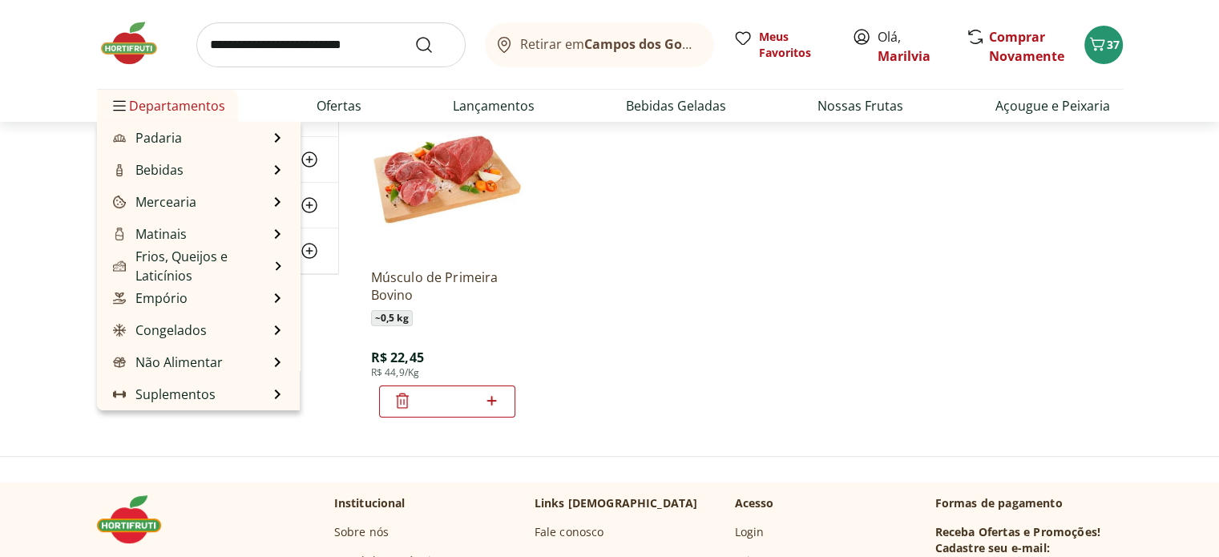
scroll to position [0, 0]
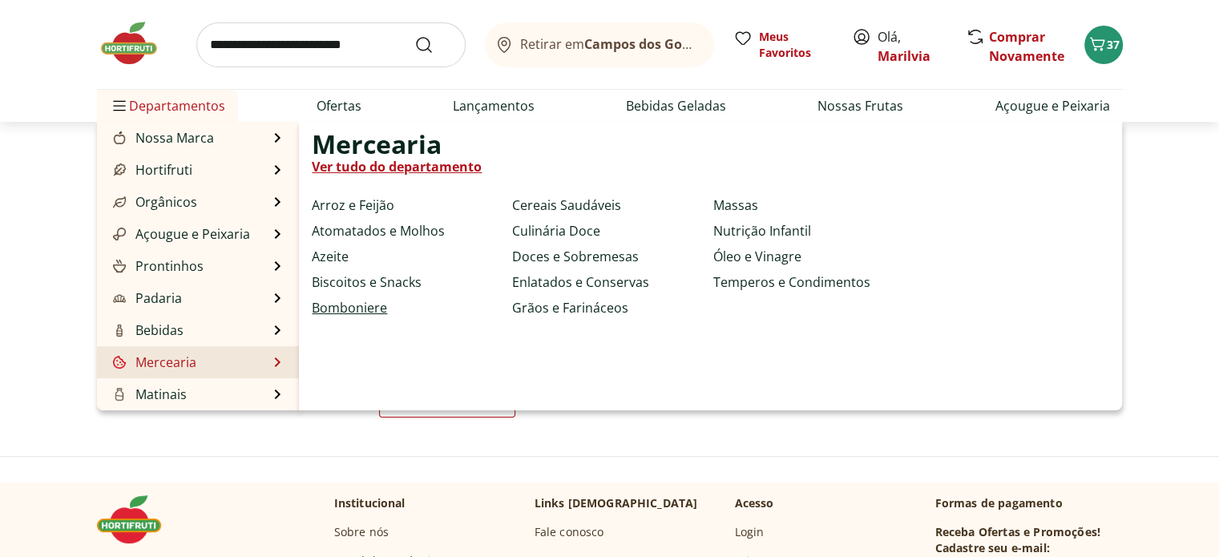
click at [341, 303] on link "Bomboniere" at bounding box center [349, 307] width 75 height 19
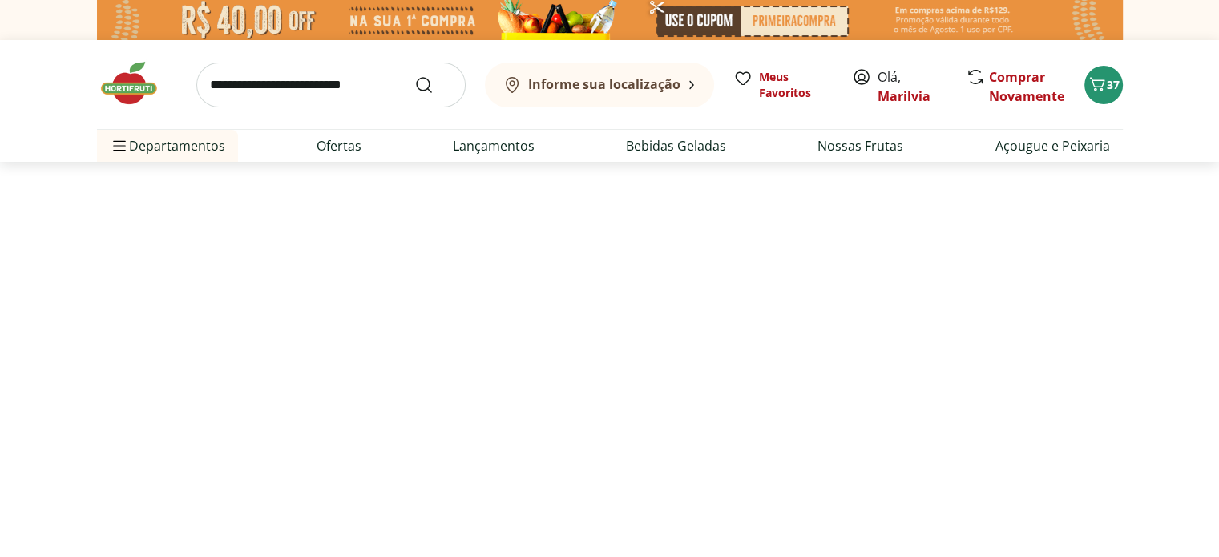
select select "**********"
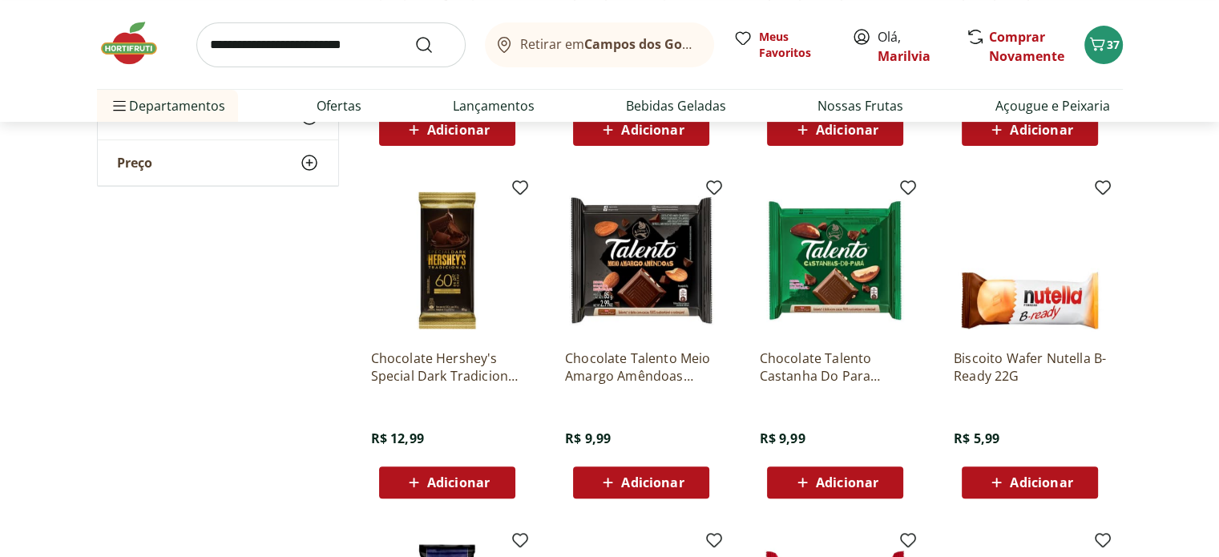
scroll to position [481, 0]
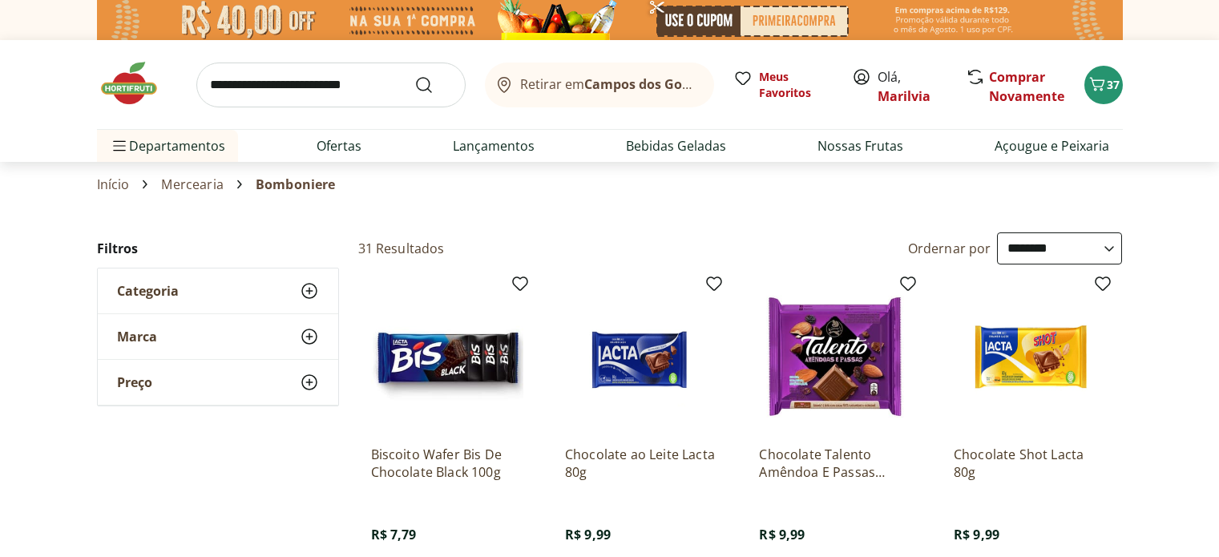
select select "**********"
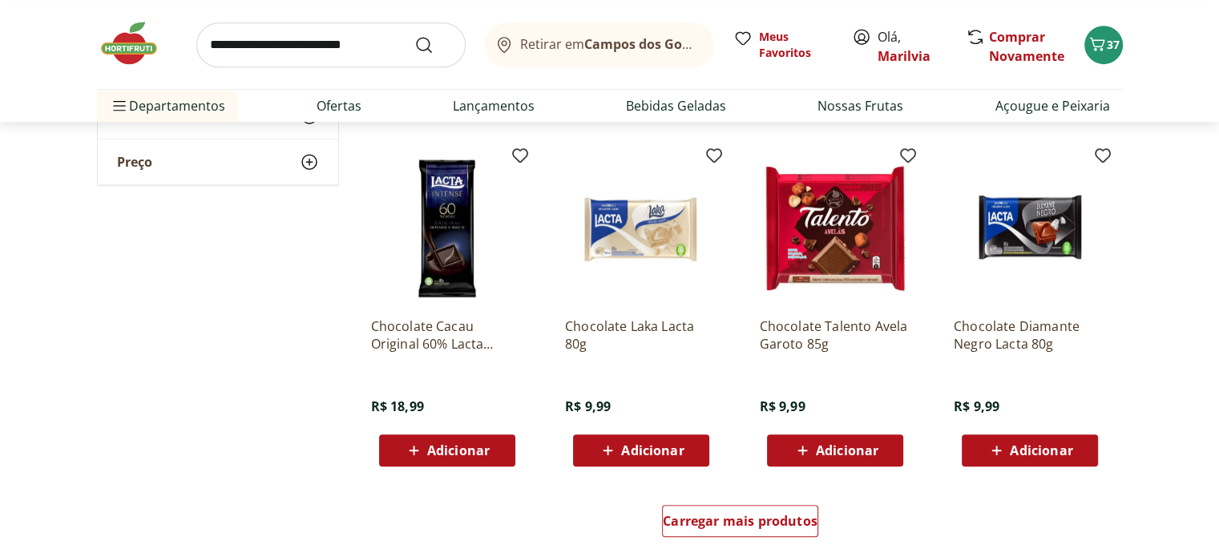
scroll to position [866, 0]
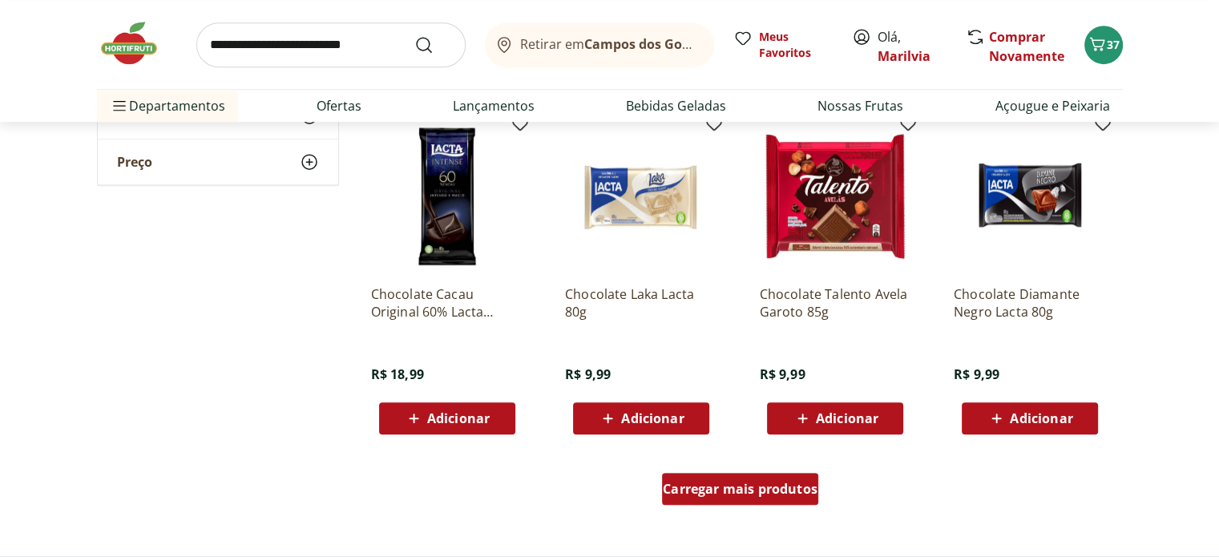
click at [755, 491] on span "Carregar mais produtos" at bounding box center [740, 489] width 155 height 13
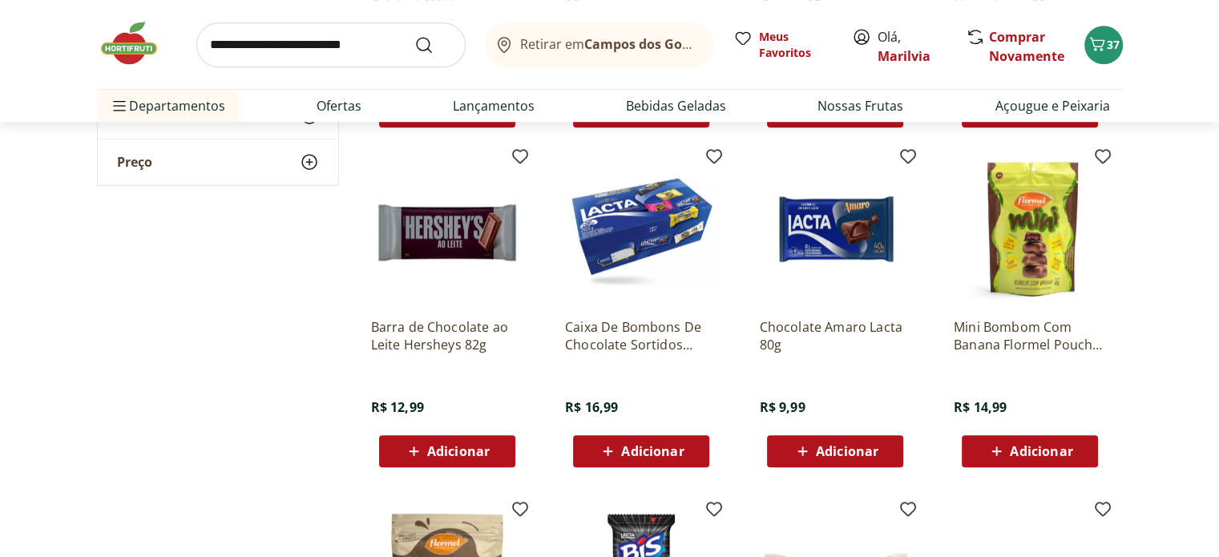
scroll to position [1186, 0]
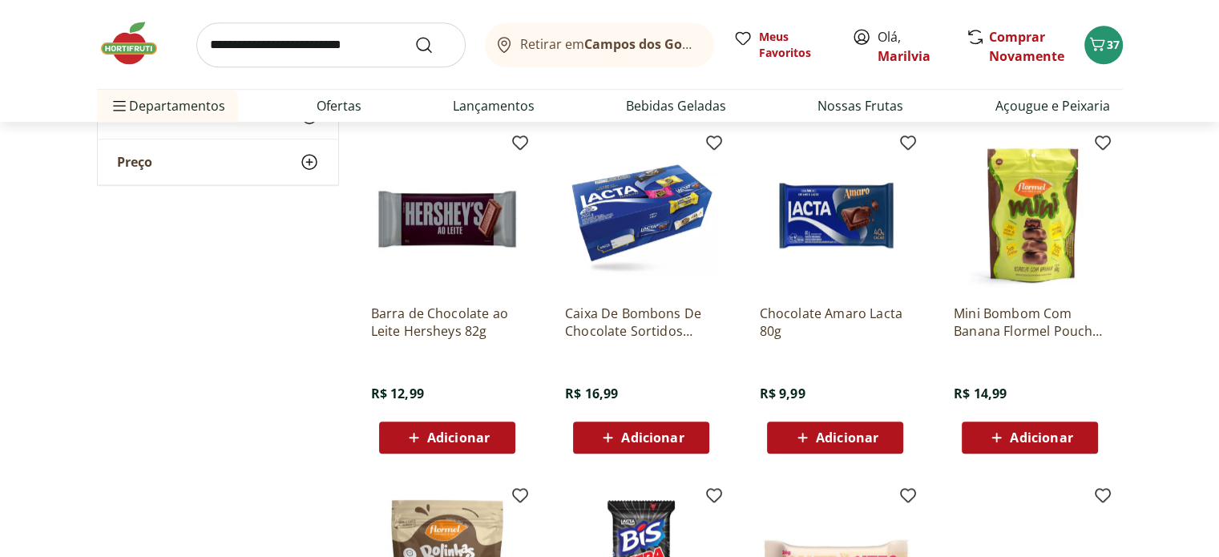
click at [457, 436] on span "Adicionar" at bounding box center [458, 437] width 63 height 13
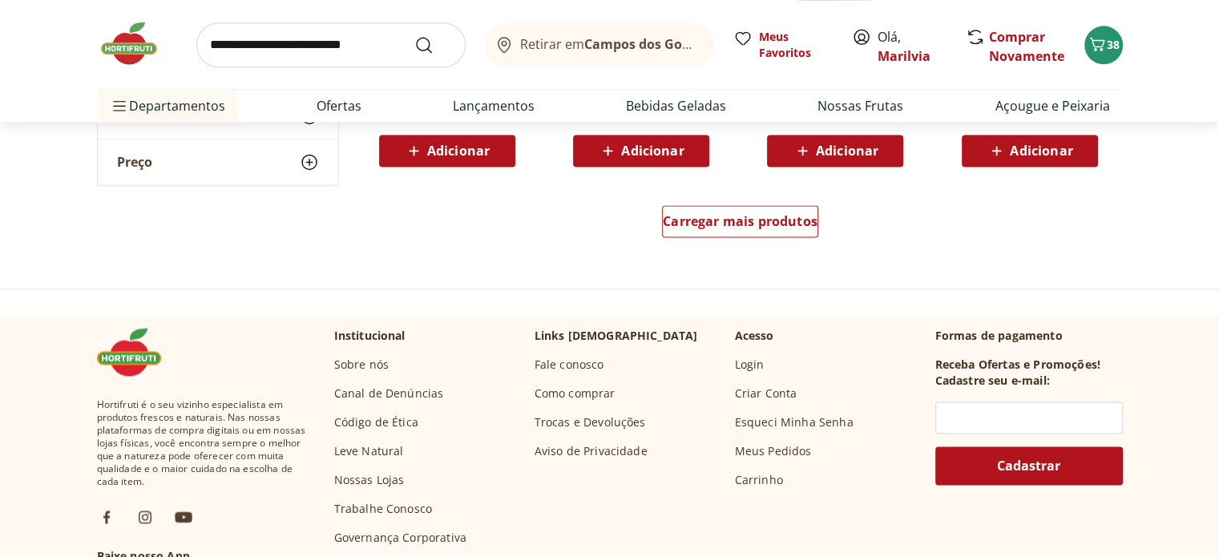
scroll to position [2180, 0]
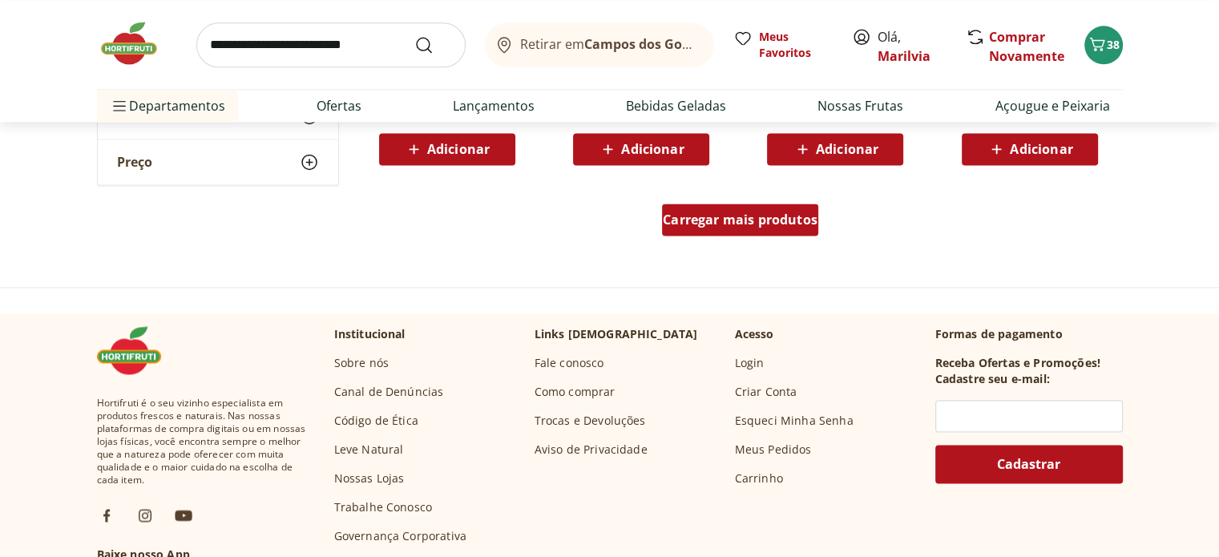
click at [742, 234] on div "Carregar mais produtos" at bounding box center [740, 220] width 156 height 32
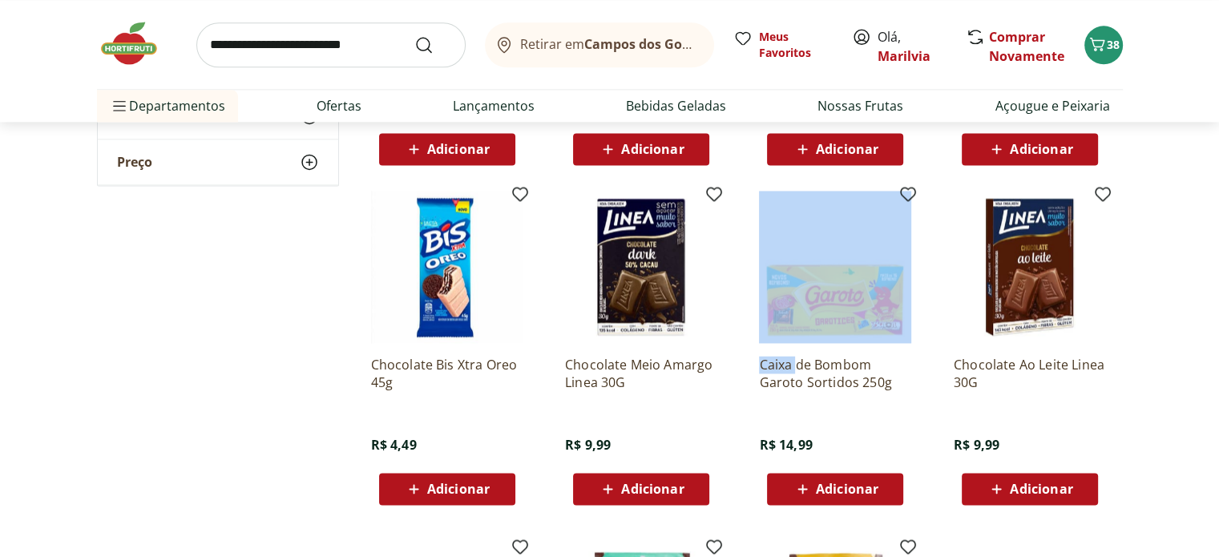
click at [742, 234] on ul "Chocolate Bis Xtra Oreo 45g R$ 4,49 Adicionar Chocolate Meio Amargo Linea 30G R…" at bounding box center [740, 524] width 765 height 693
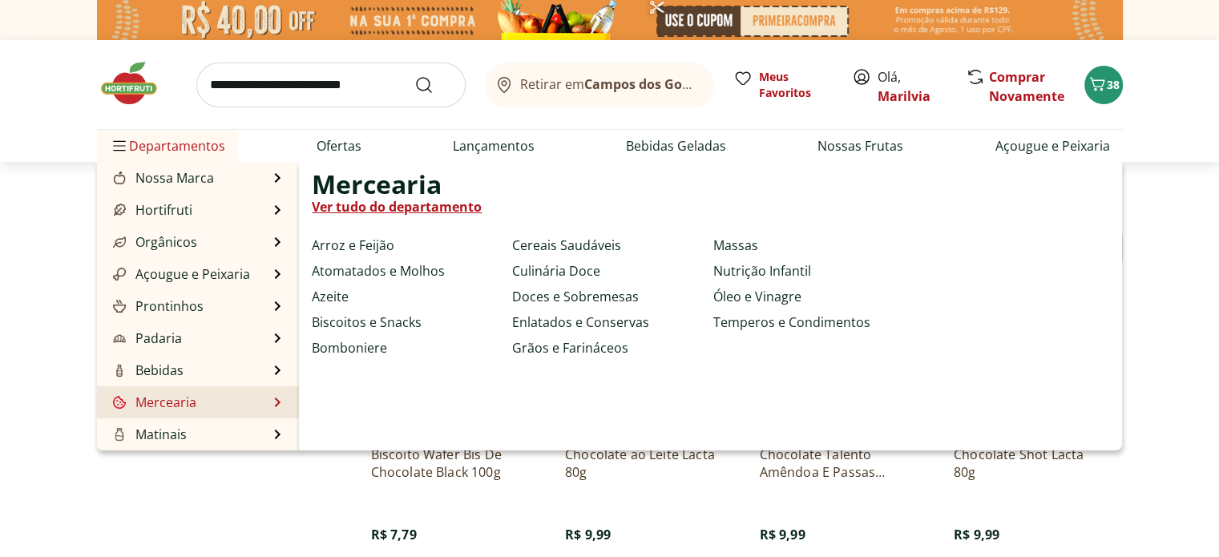
click at [277, 411] on li "Mercearia Mercearia Ver tudo do departamento Arroz e Feijão Atomatados e Molhos…" at bounding box center [198, 402] width 203 height 32
click at [734, 244] on link "Massas" at bounding box center [735, 245] width 45 height 19
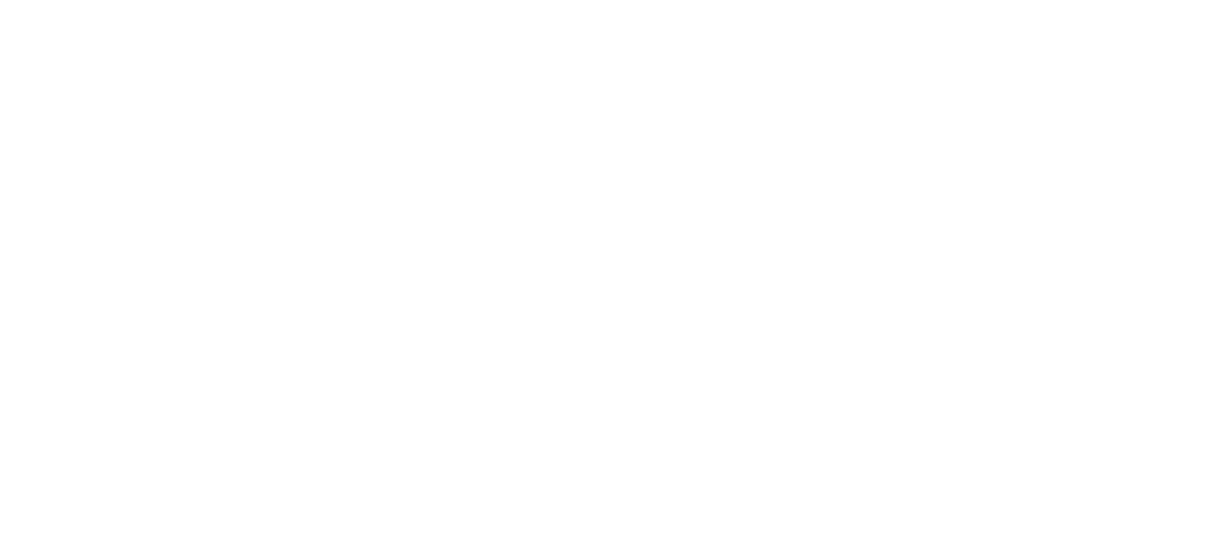
select select "**********"
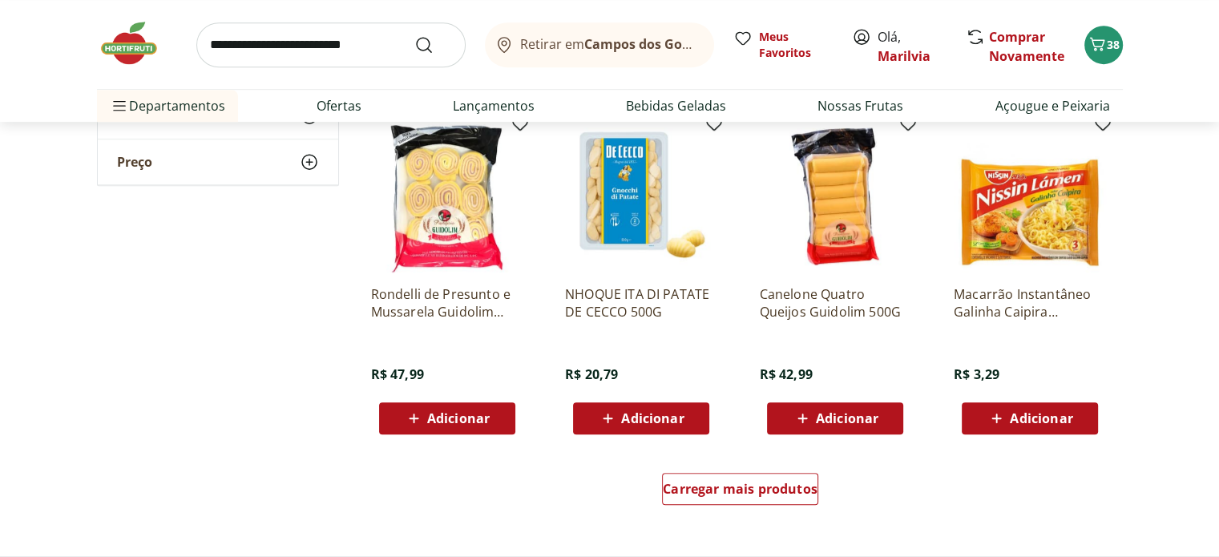
scroll to position [898, 0]
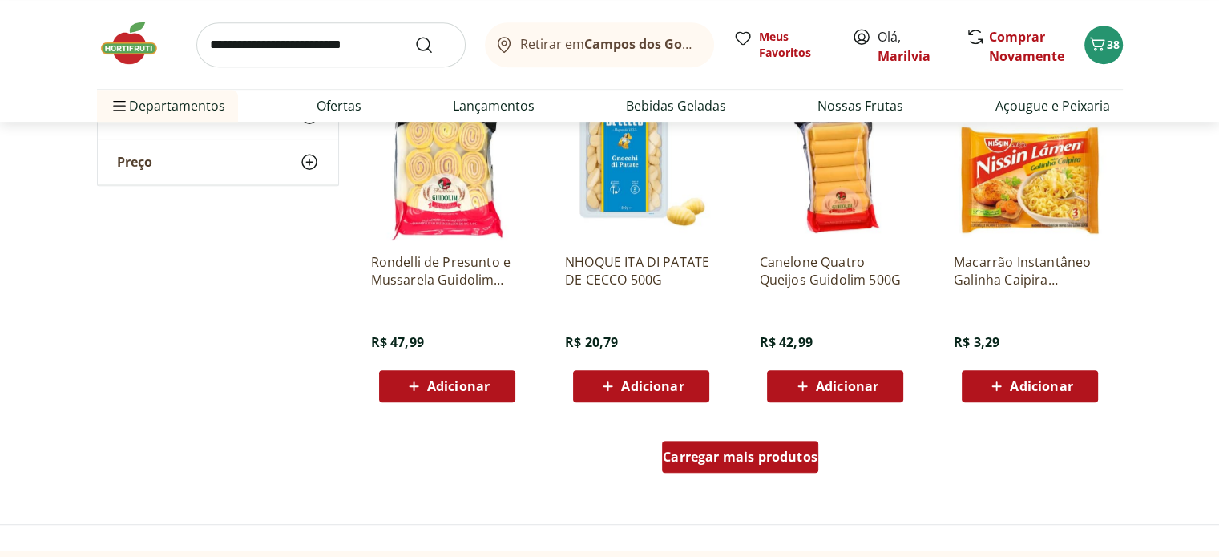
click at [739, 451] on span "Carregar mais produtos" at bounding box center [740, 457] width 155 height 13
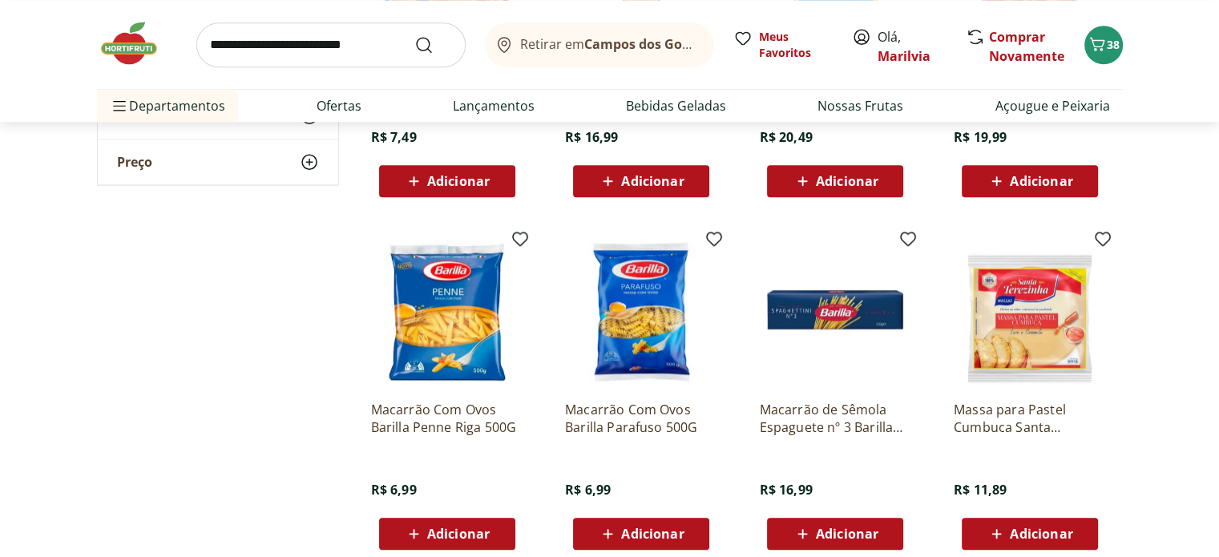
scroll to position [1539, 0]
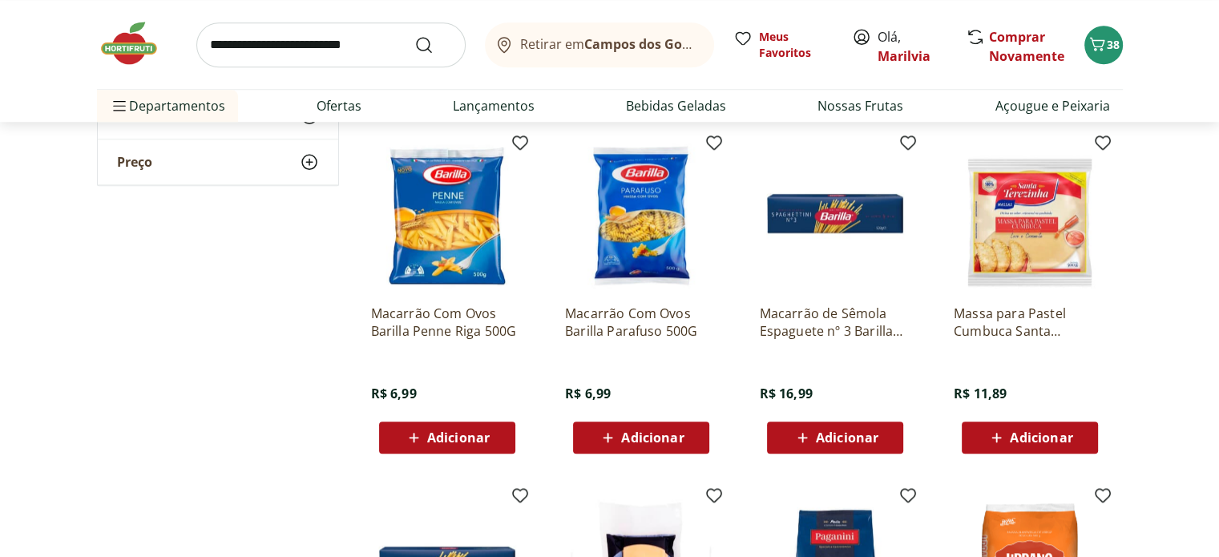
click at [651, 442] on span "Adicionar" at bounding box center [652, 437] width 63 height 13
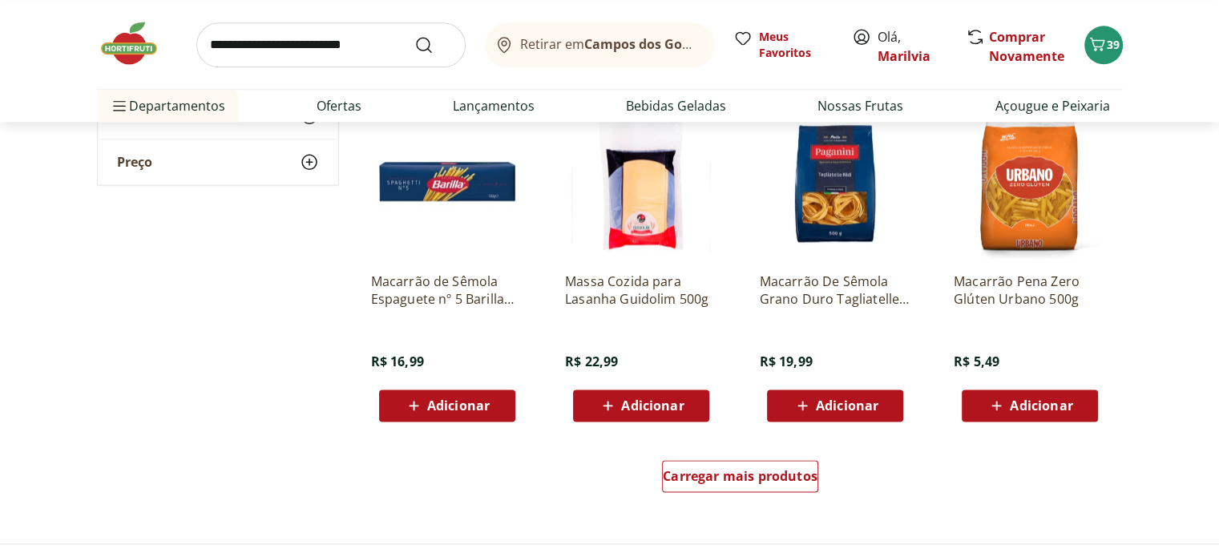
scroll to position [1956, 0]
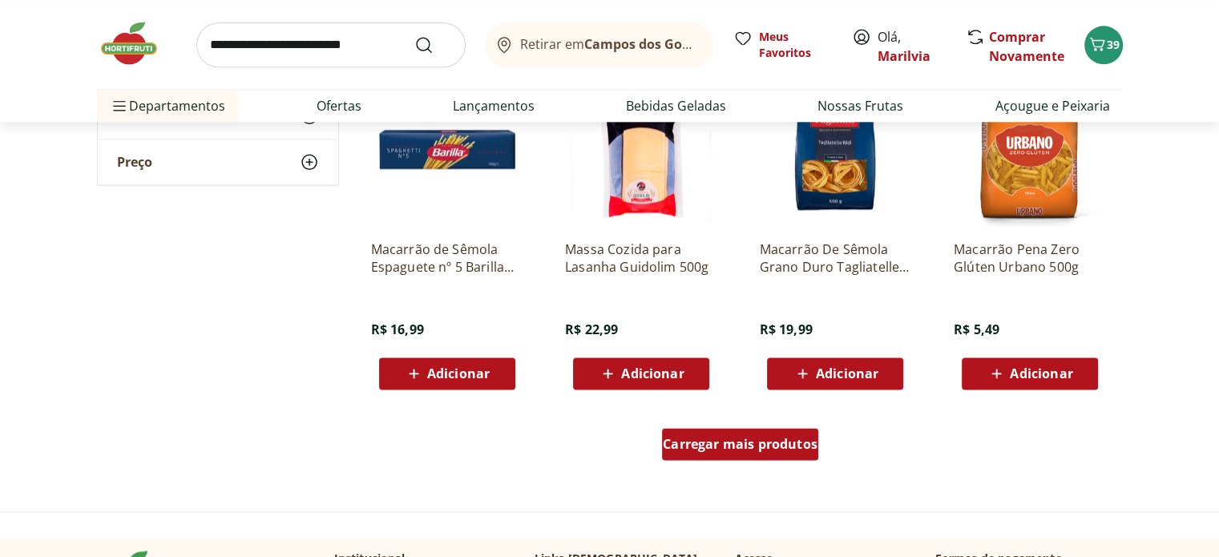
click at [725, 442] on span "Carregar mais produtos" at bounding box center [740, 444] width 155 height 13
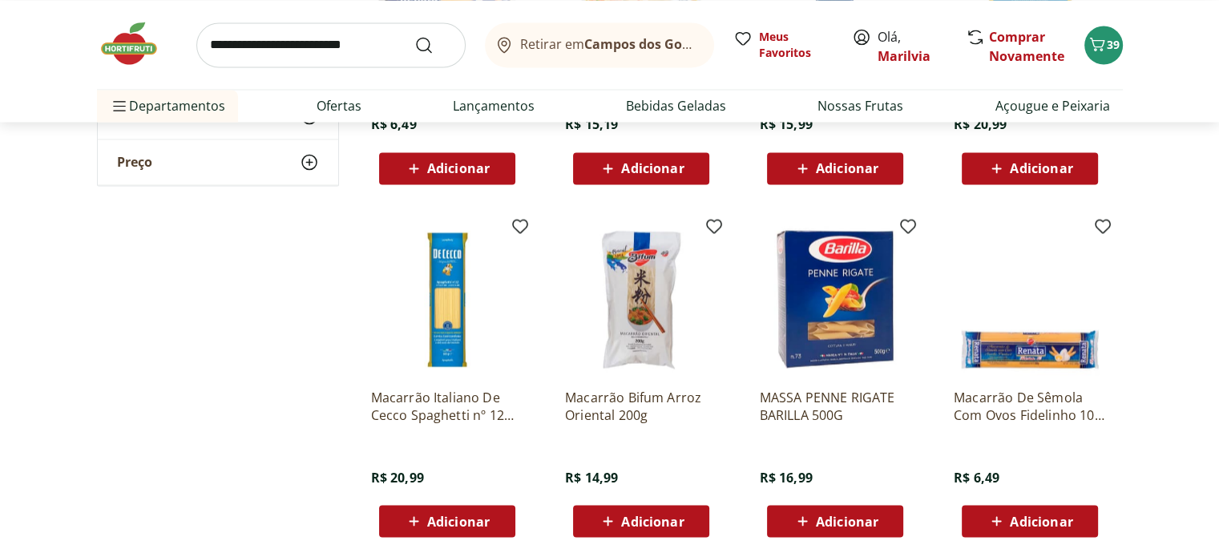
scroll to position [2886, 0]
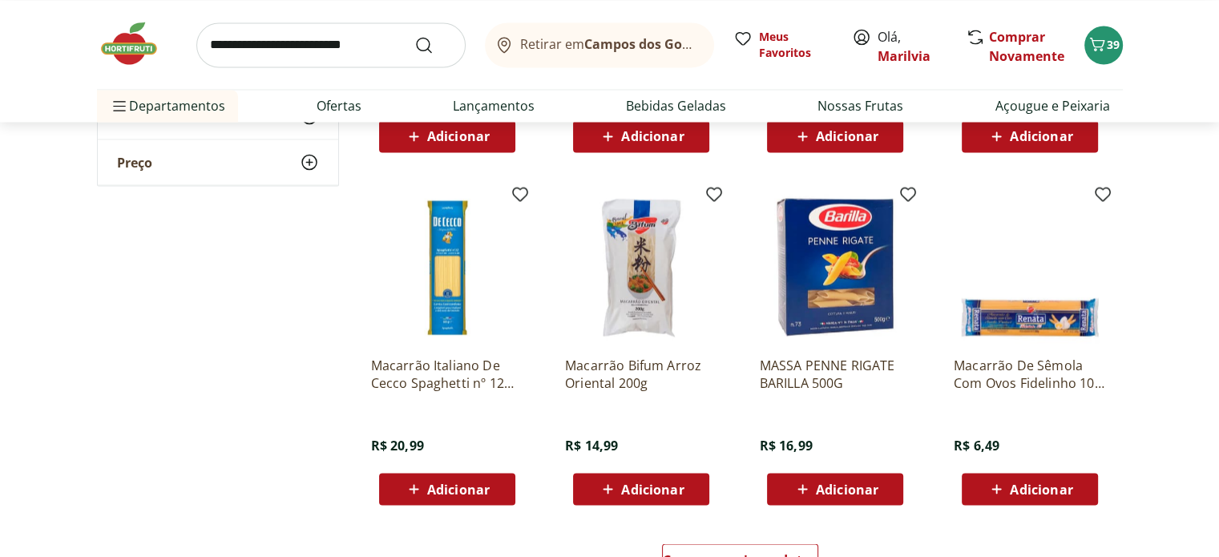
click at [657, 483] on span "Adicionar" at bounding box center [652, 489] width 63 height 13
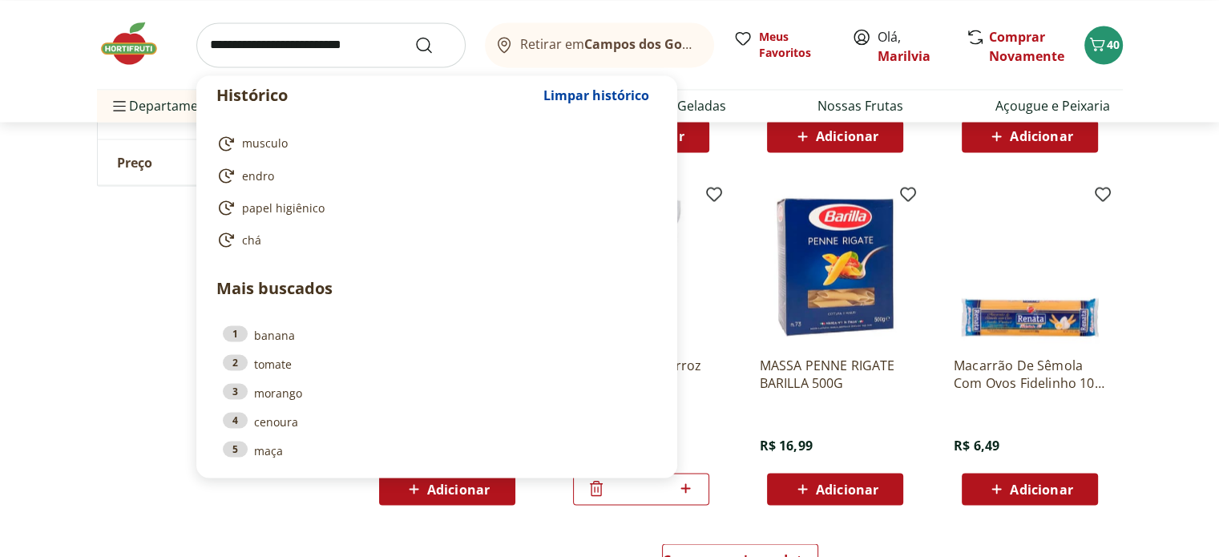
click at [333, 45] on input "search" at bounding box center [330, 44] width 269 height 45
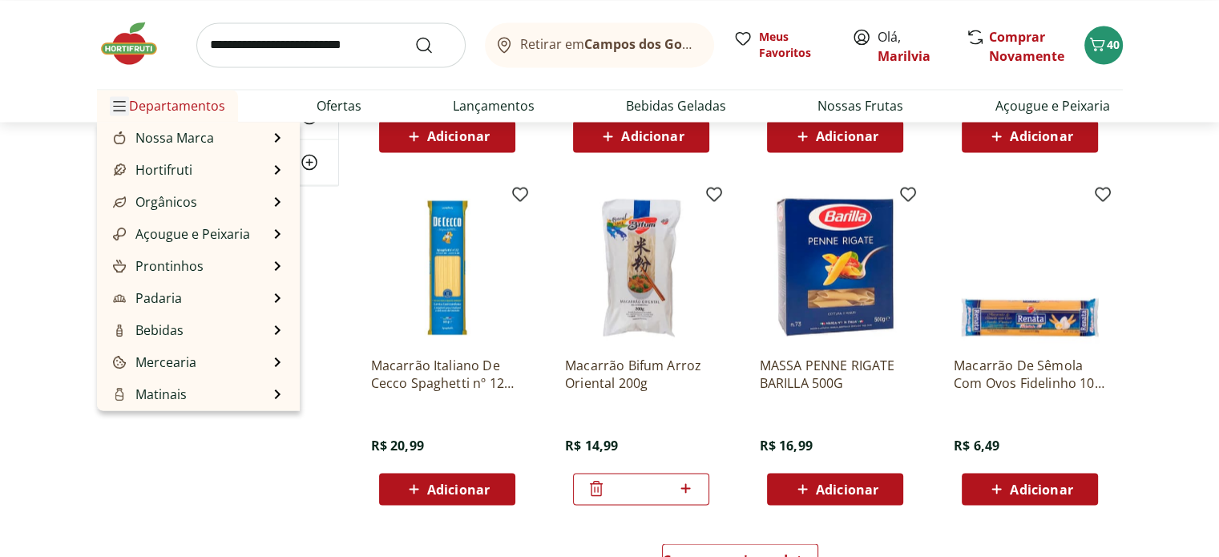
click at [124, 93] on button "Menu" at bounding box center [119, 106] width 19 height 38
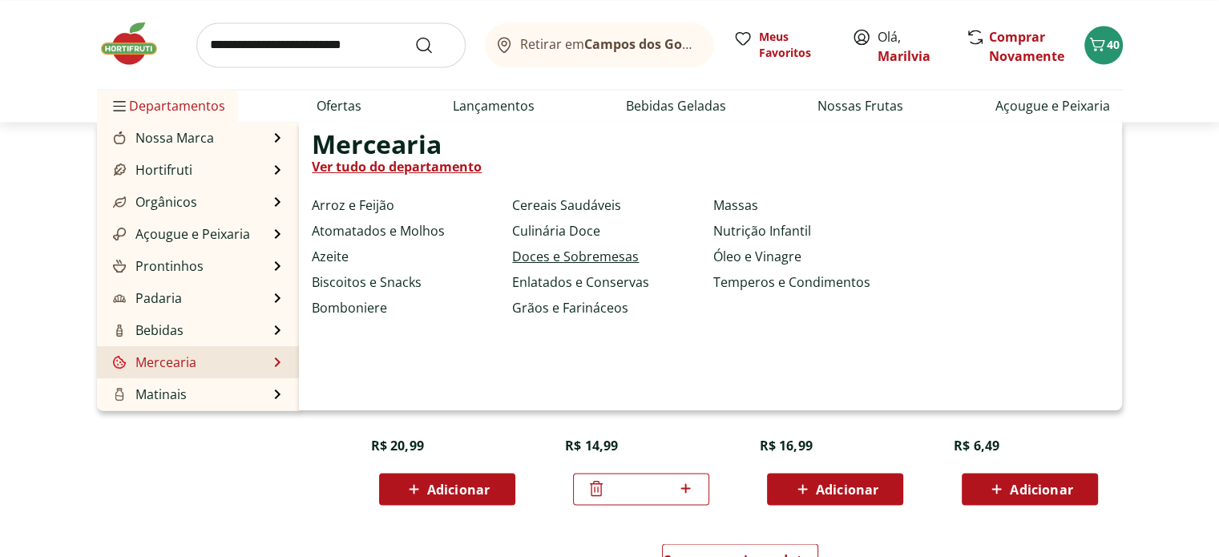
click at [566, 257] on link "Doces e Sobremesas" at bounding box center [575, 256] width 127 height 19
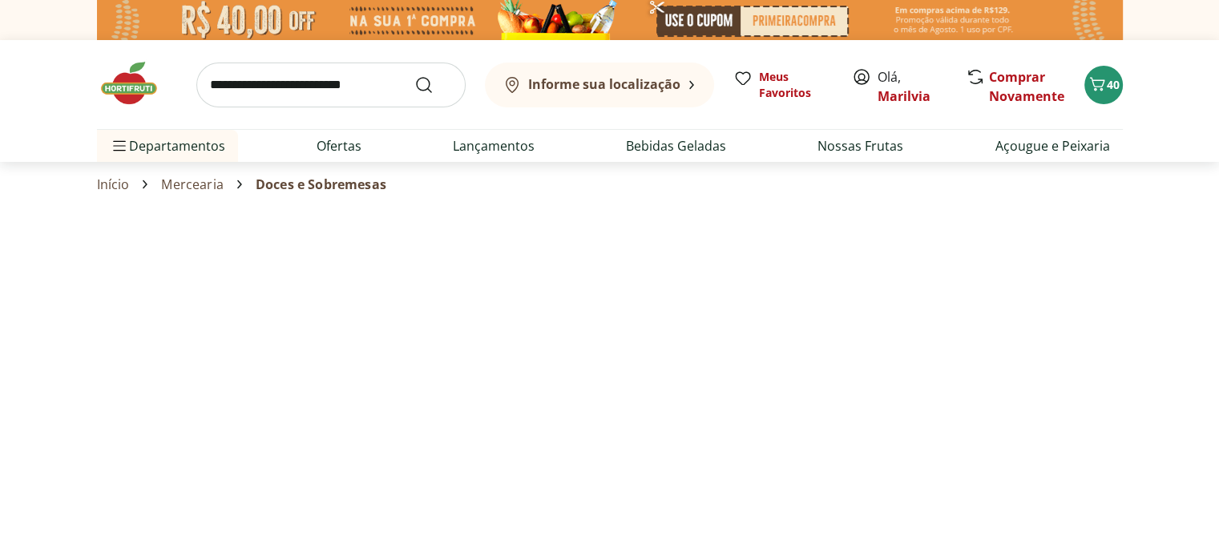
select select "**********"
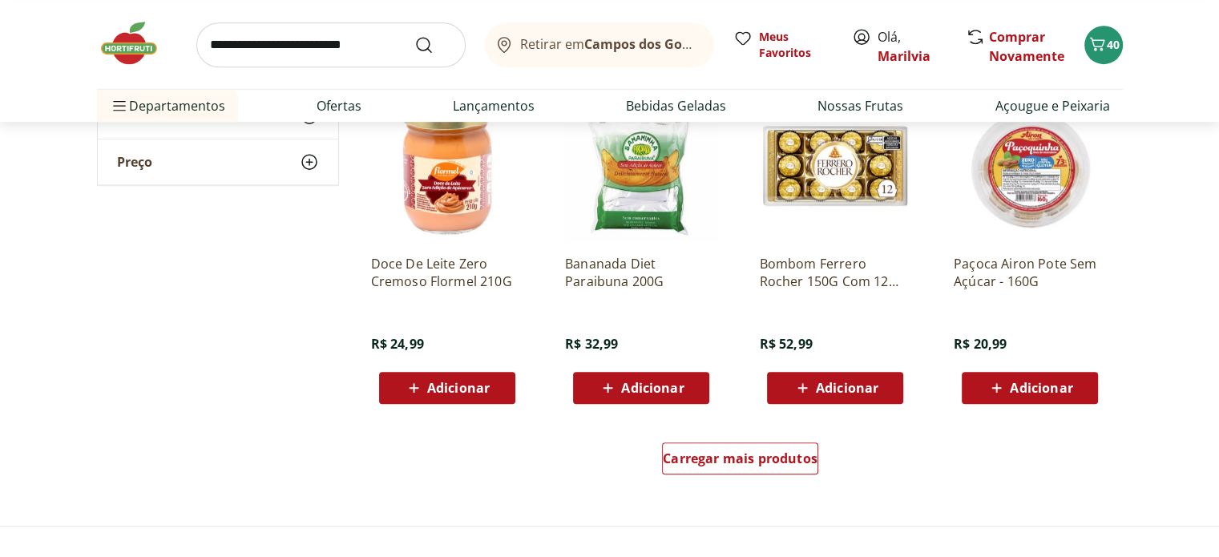
scroll to position [898, 0]
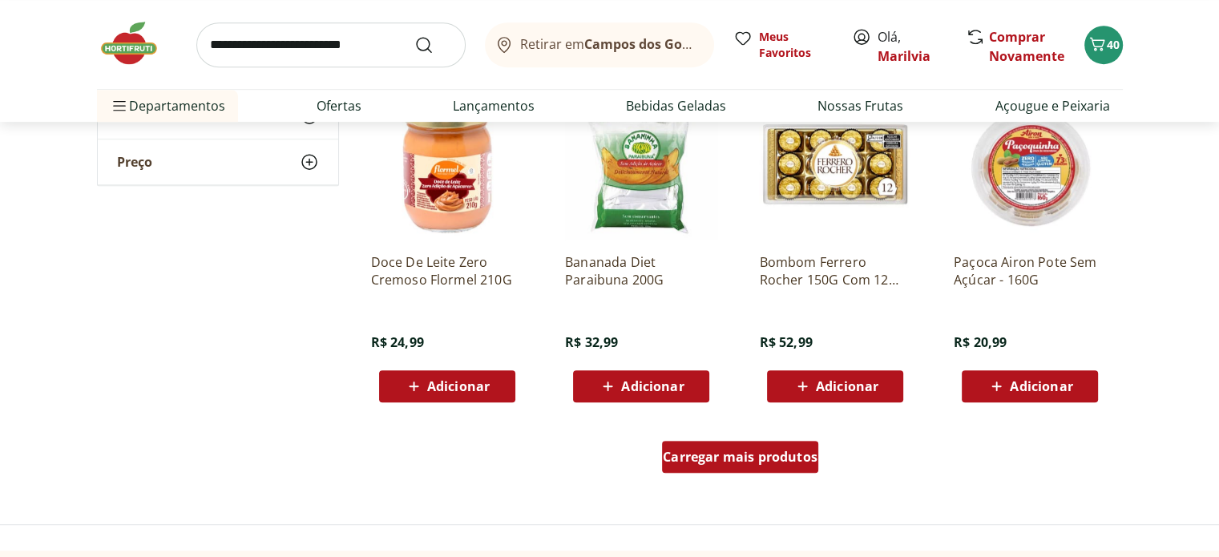
click at [734, 469] on div "Carregar mais produtos" at bounding box center [740, 457] width 156 height 32
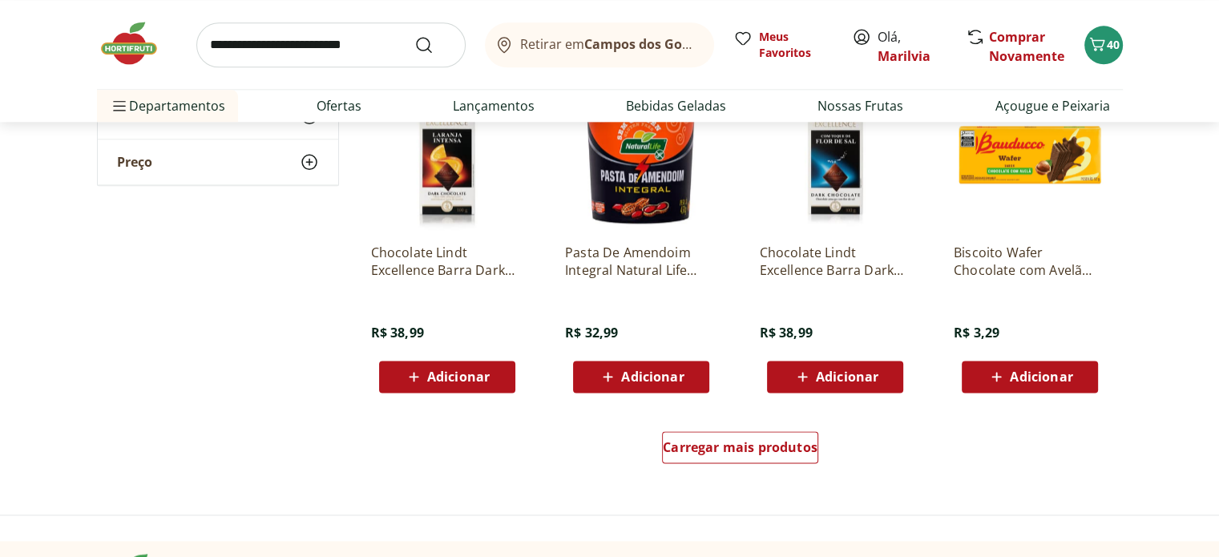
scroll to position [1956, 0]
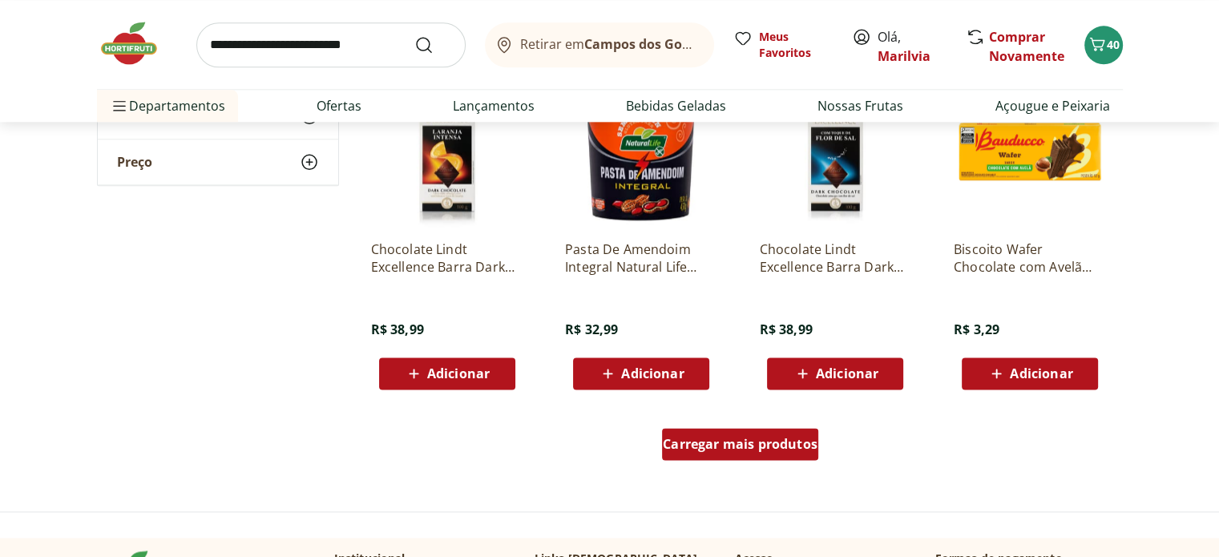
click at [738, 443] on span "Carregar mais produtos" at bounding box center [740, 444] width 155 height 13
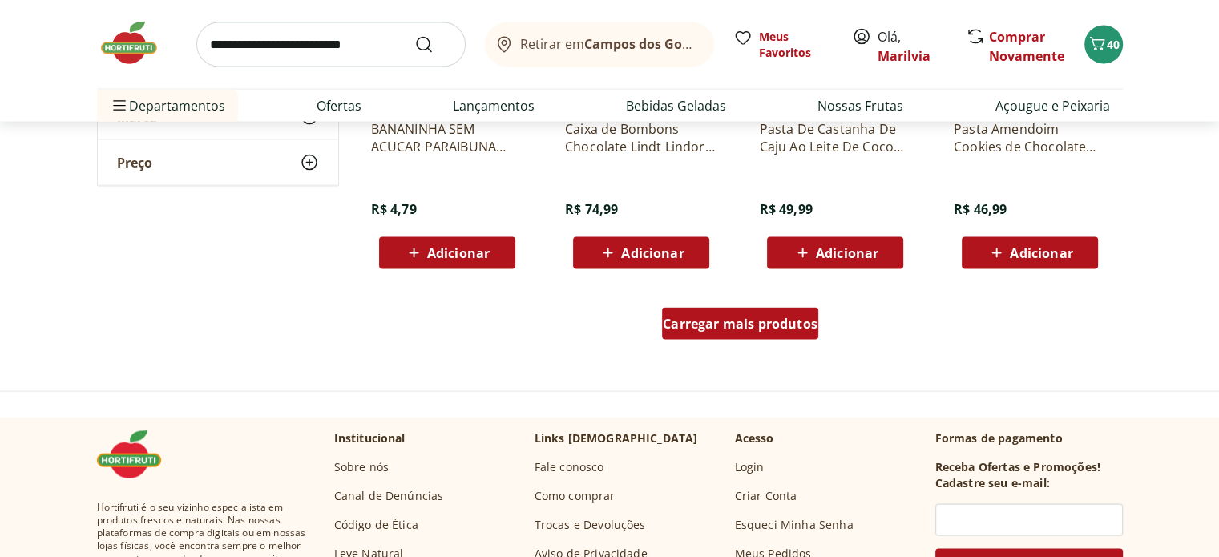
scroll to position [3175, 0]
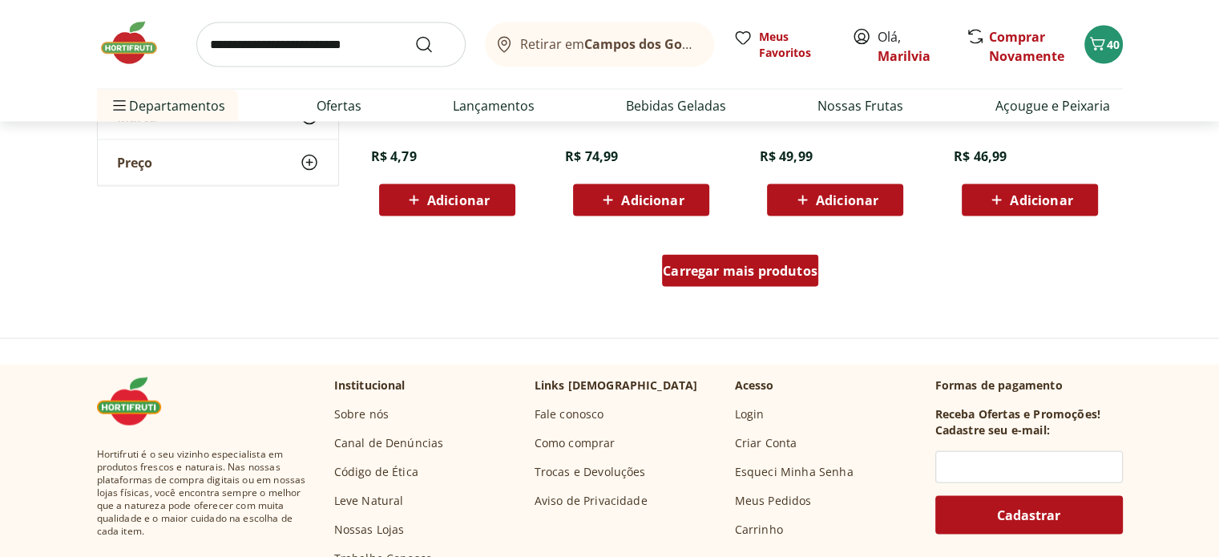
click at [759, 269] on span "Carregar mais produtos" at bounding box center [740, 271] width 155 height 13
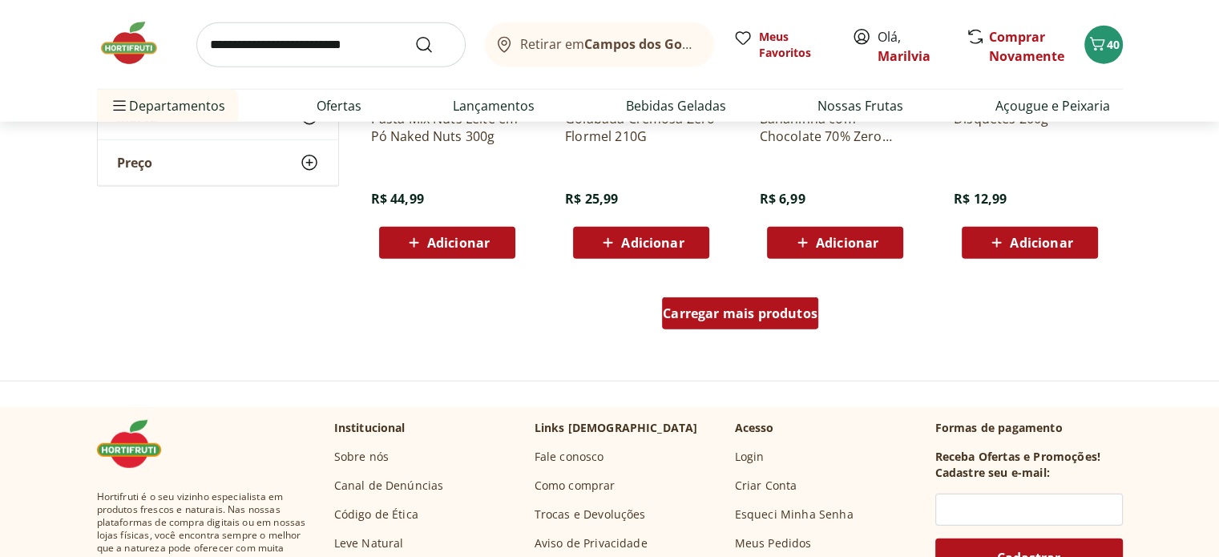
scroll to position [4329, 0]
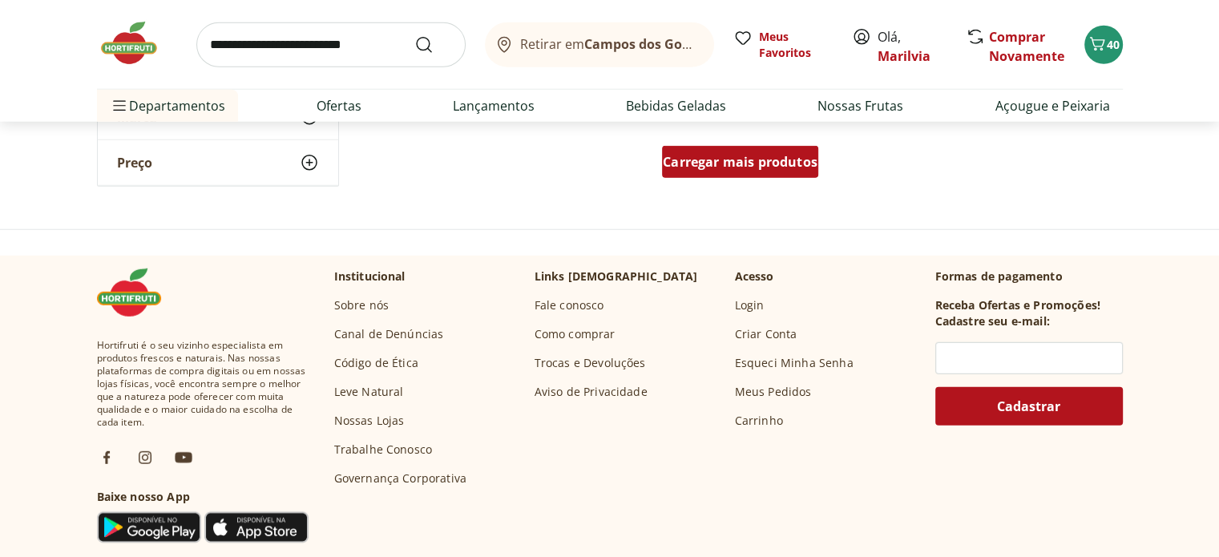
click at [738, 159] on span "Carregar mais produtos" at bounding box center [740, 162] width 155 height 13
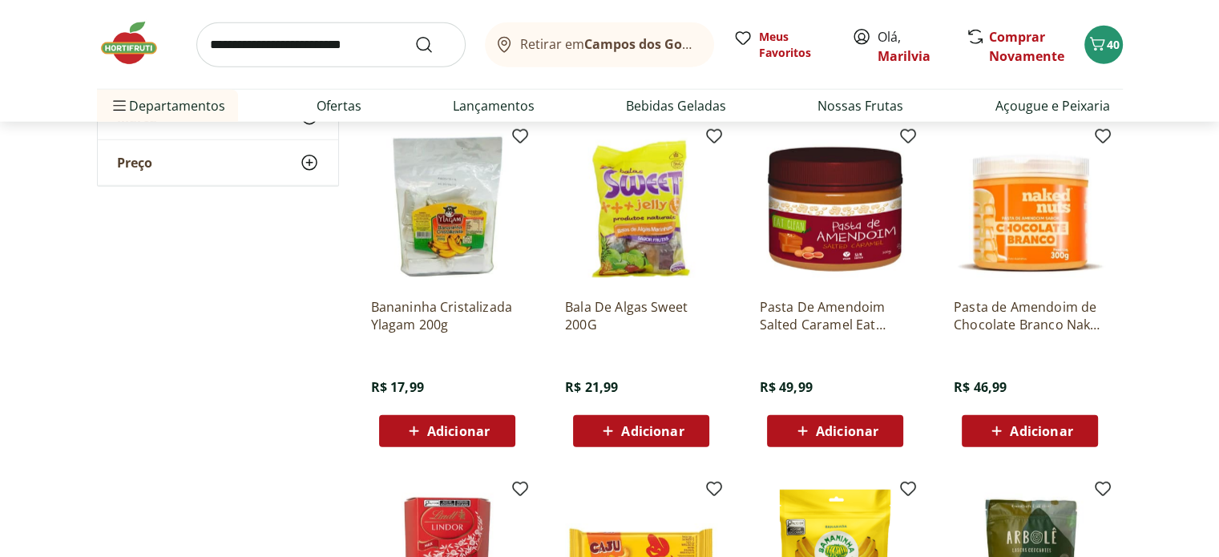
click at [638, 427] on span "Adicionar" at bounding box center [652, 431] width 63 height 13
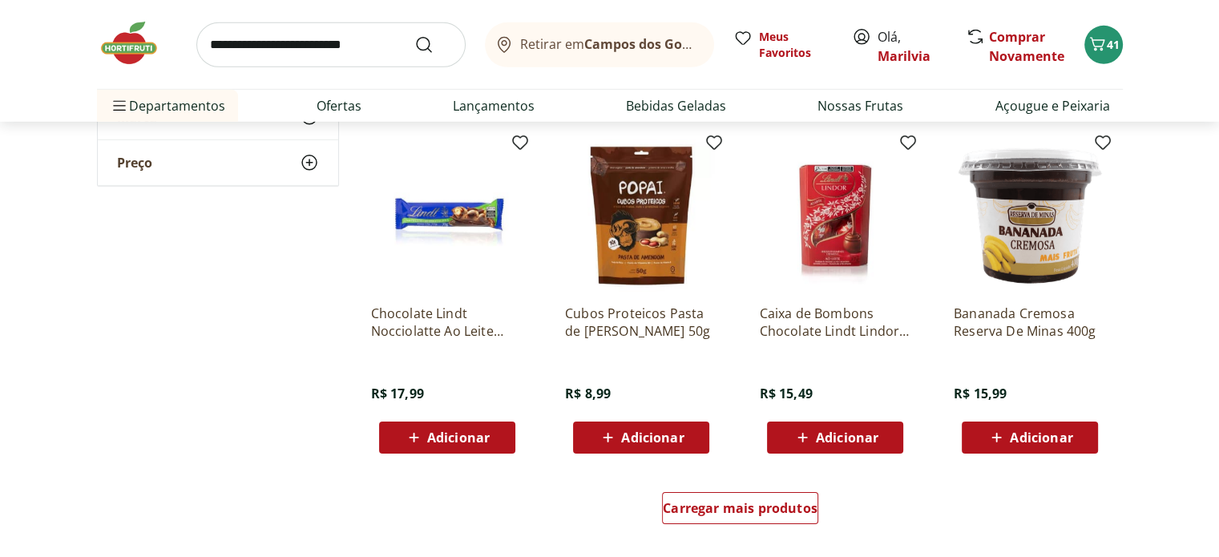
scroll to position [5034, 0]
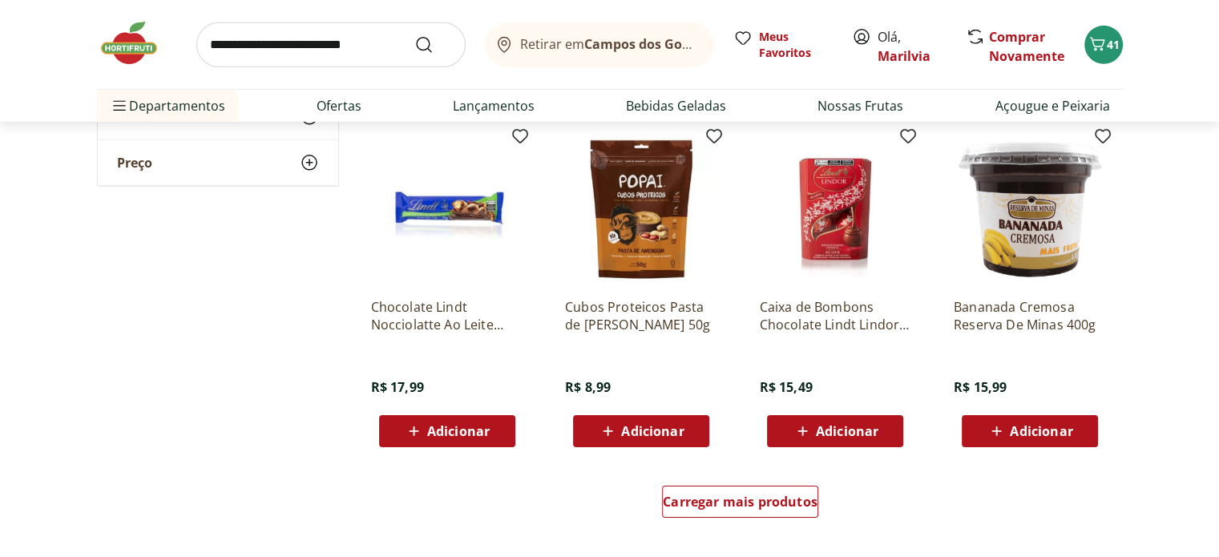
click at [638, 427] on span "Adicionar" at bounding box center [652, 431] width 63 height 13
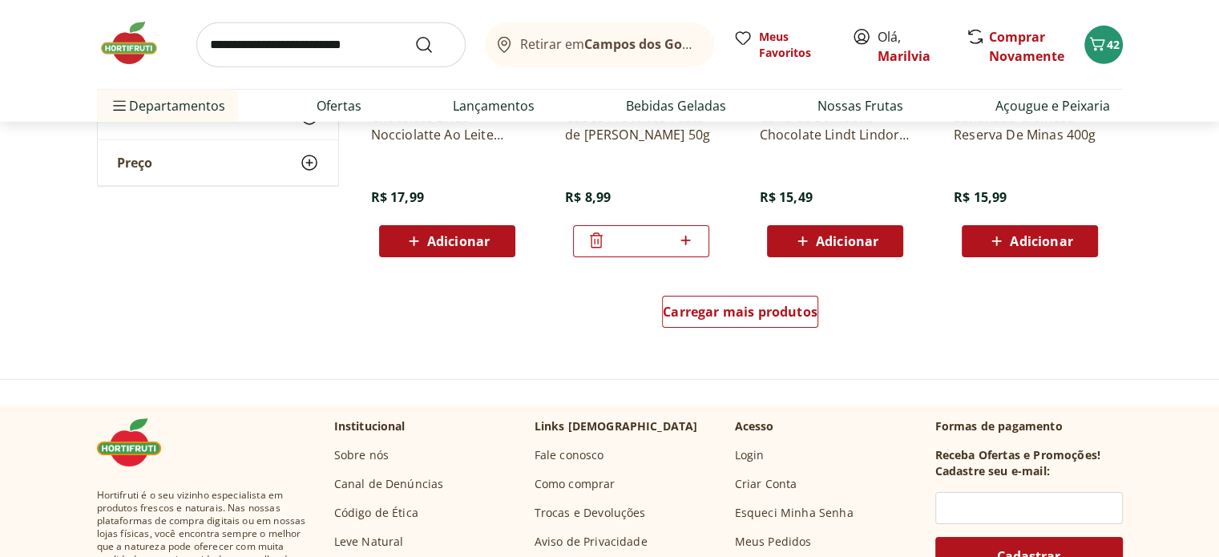
scroll to position [5227, 0]
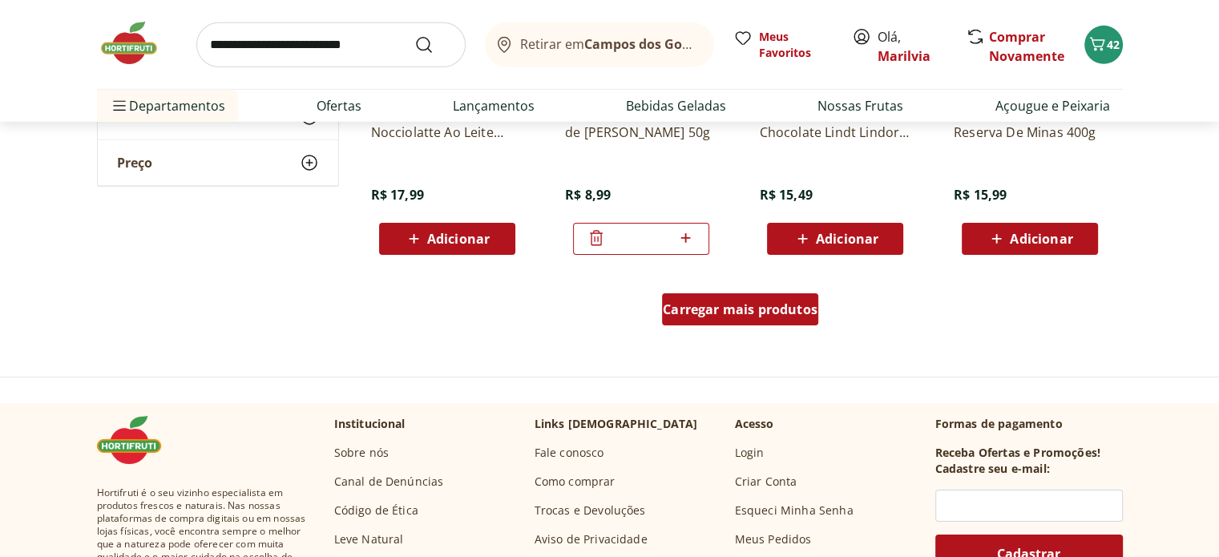
click at [735, 307] on span "Carregar mais produtos" at bounding box center [740, 309] width 155 height 13
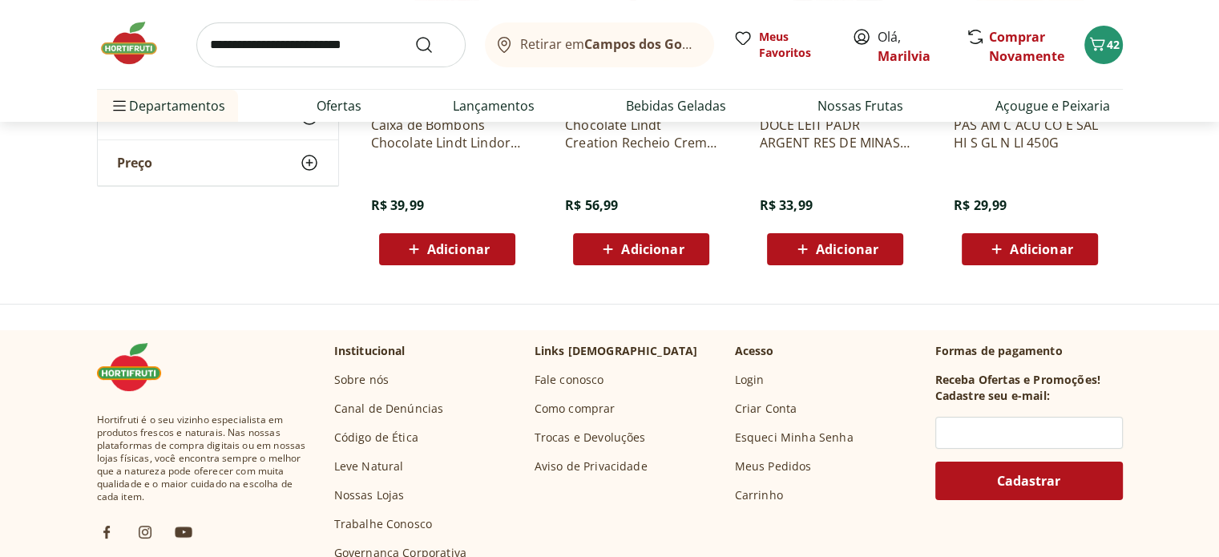
scroll to position [6445, 0]
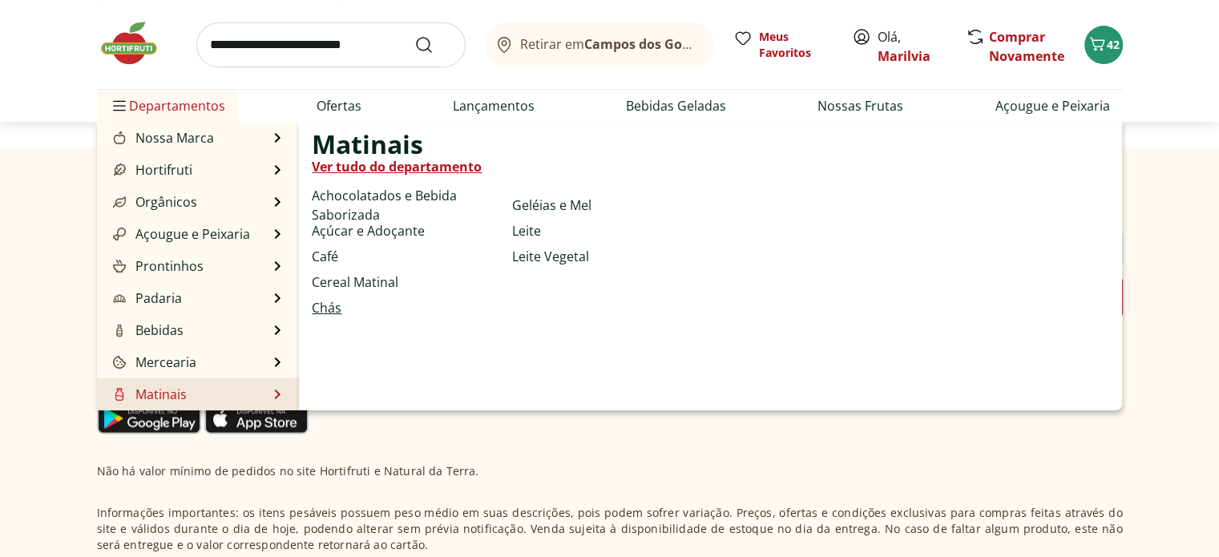
click at [333, 306] on link "Chás" at bounding box center [327, 307] width 30 height 19
select select "**********"
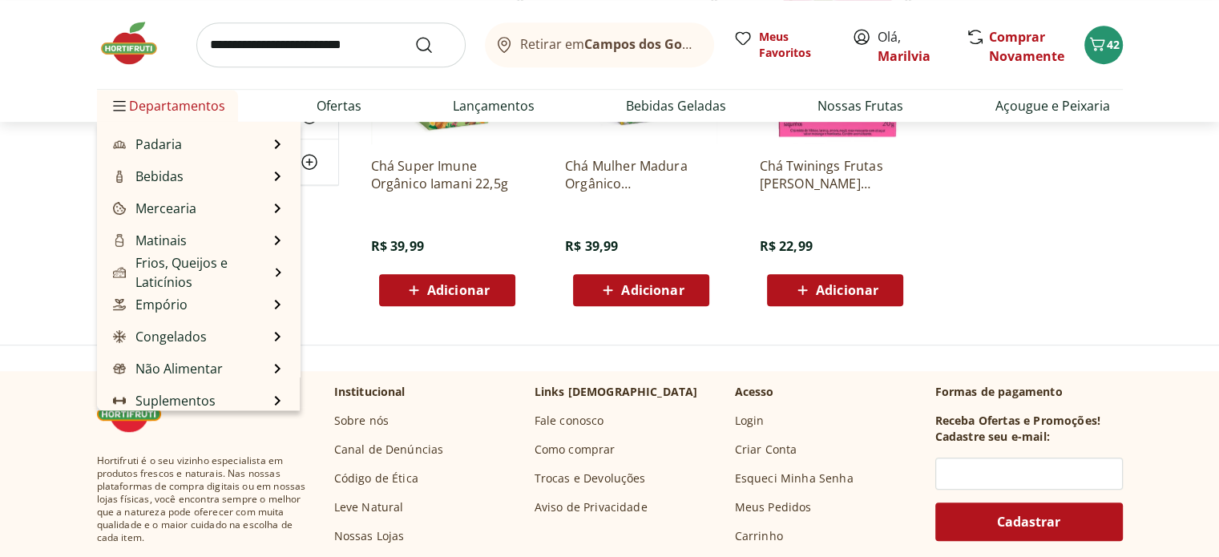
scroll to position [160, 0]
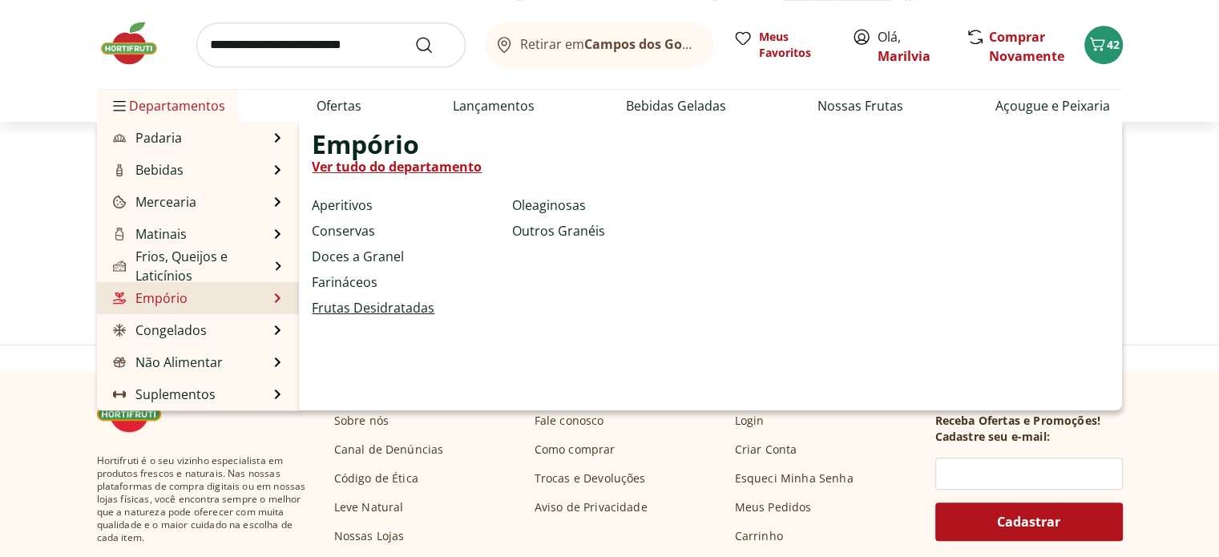
click at [354, 308] on link "Frutas Desidratadas" at bounding box center [373, 307] width 123 height 19
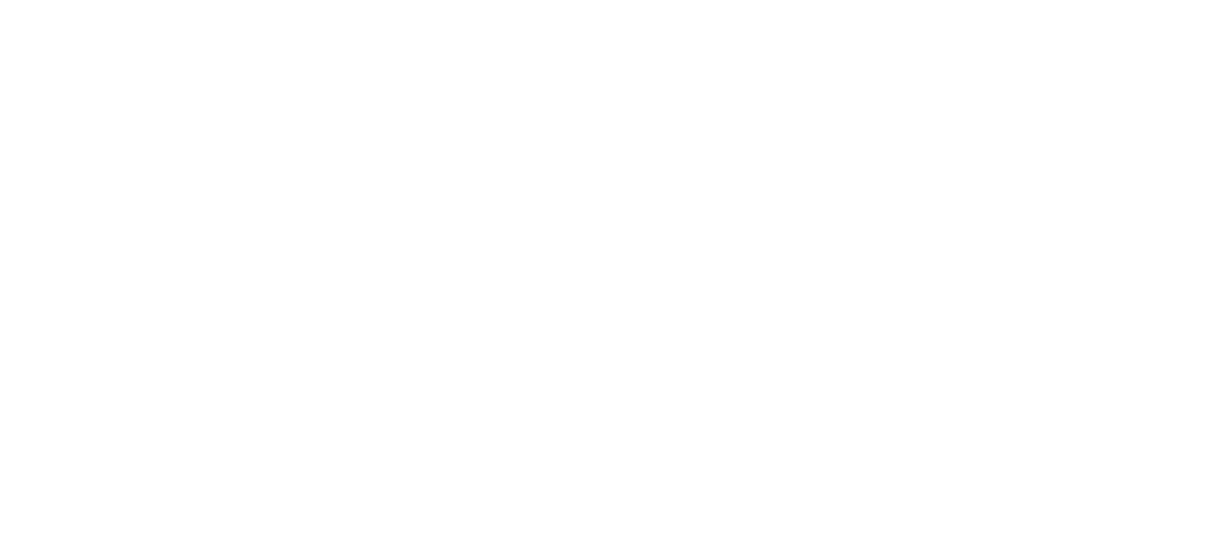
select select "**********"
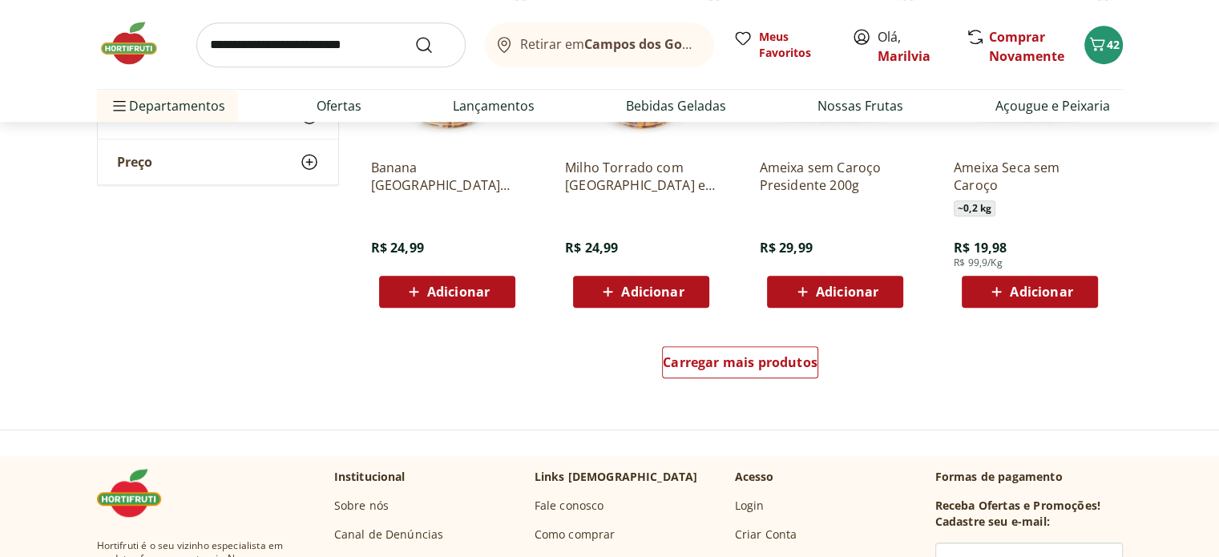
scroll to position [994, 0]
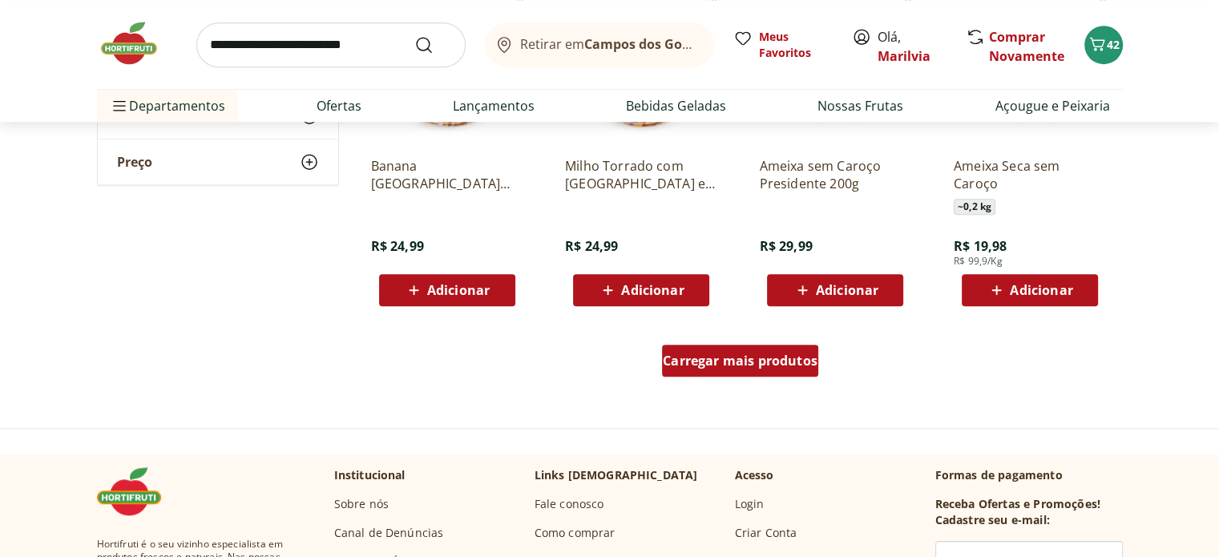
click at [738, 355] on span "Carregar mais produtos" at bounding box center [740, 360] width 155 height 13
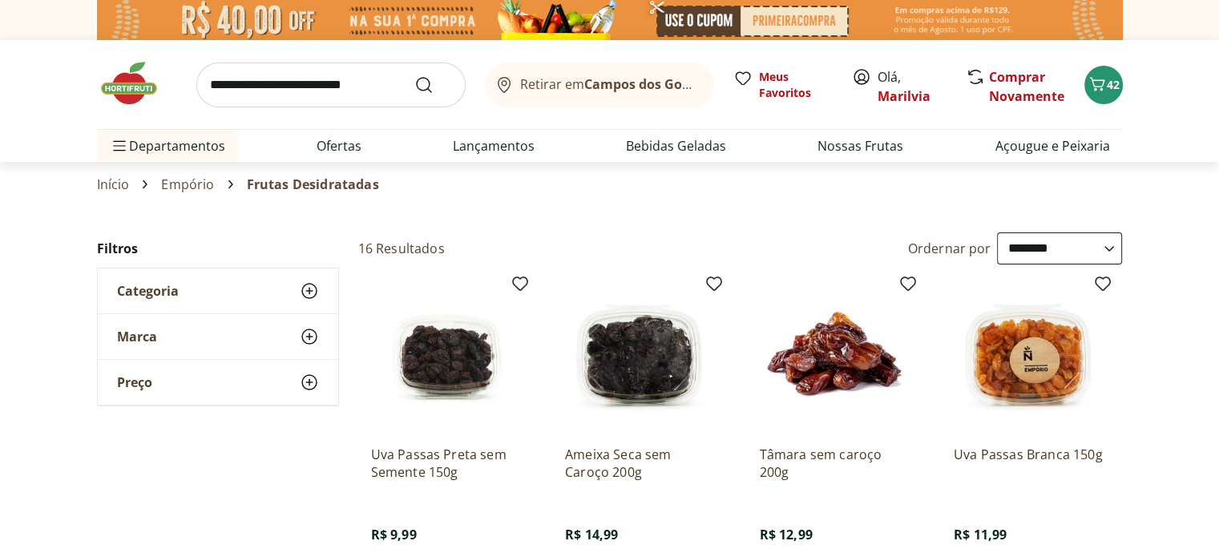
click at [310, 297] on use at bounding box center [309, 290] width 19 height 19
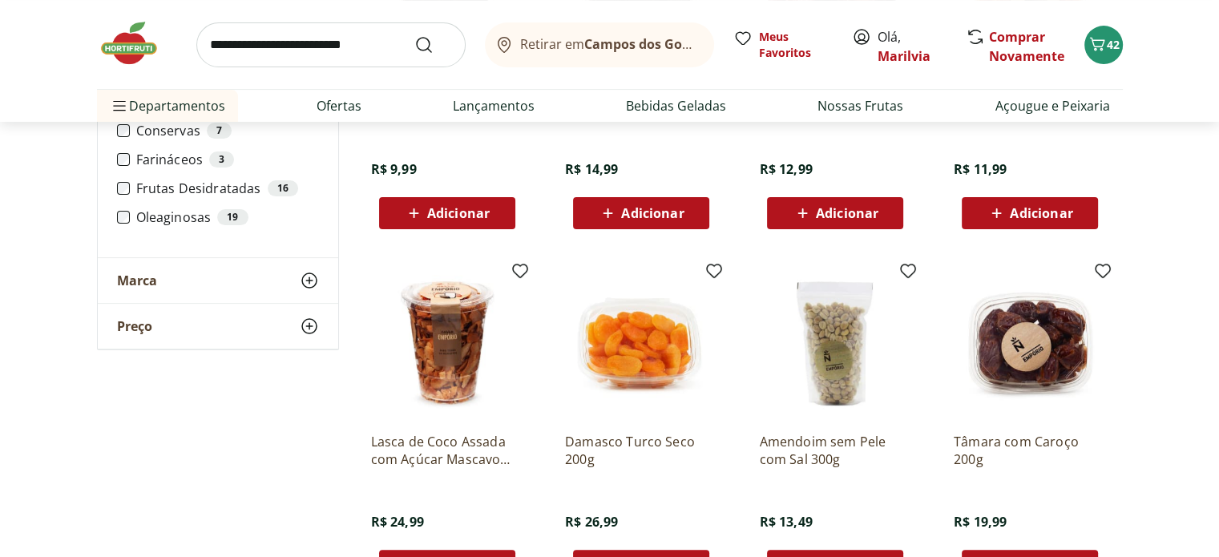
scroll to position [385, 0]
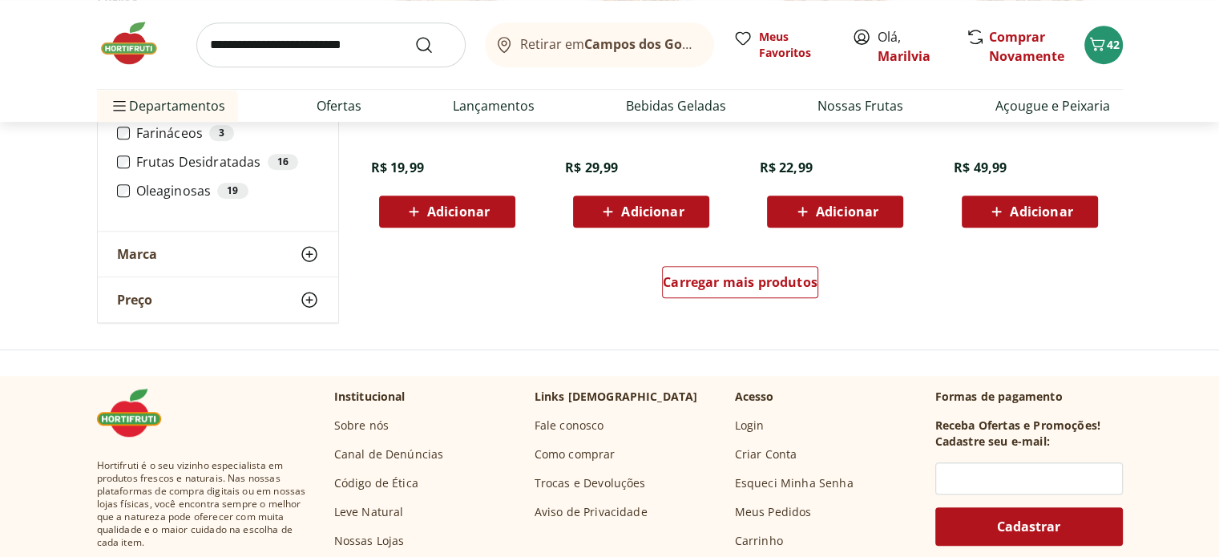
scroll to position [1090, 0]
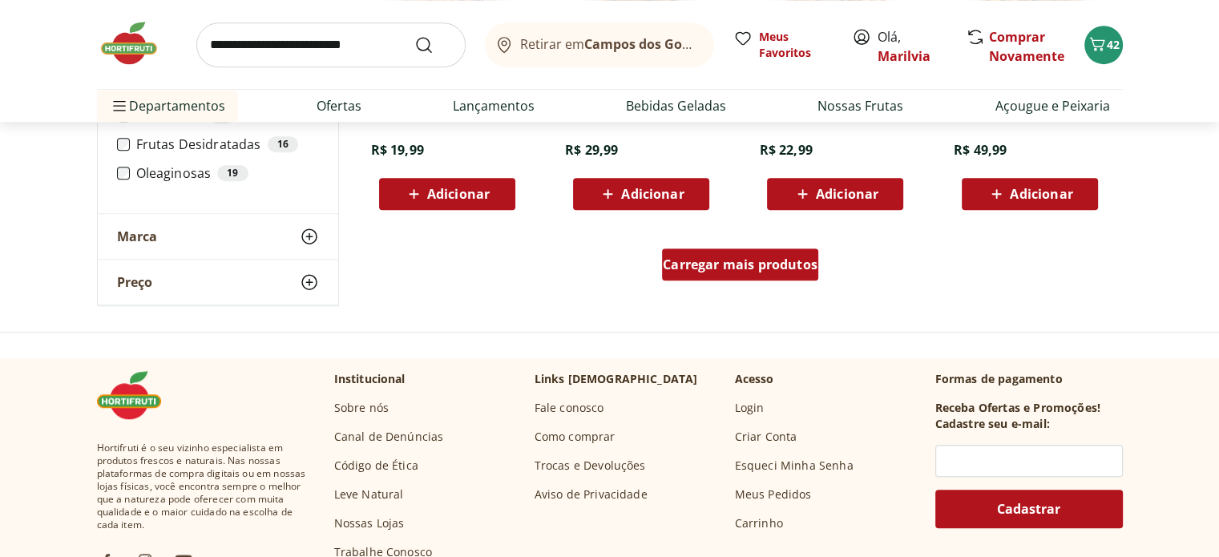
click at [690, 261] on span "Carregar mais produtos" at bounding box center [740, 264] width 155 height 13
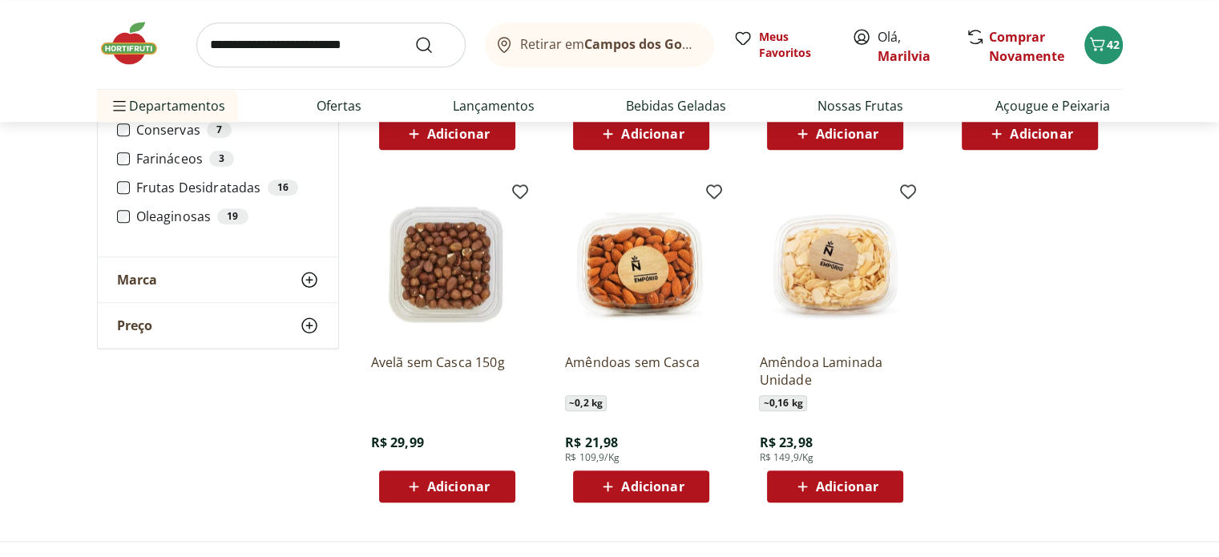
scroll to position [1539, 0]
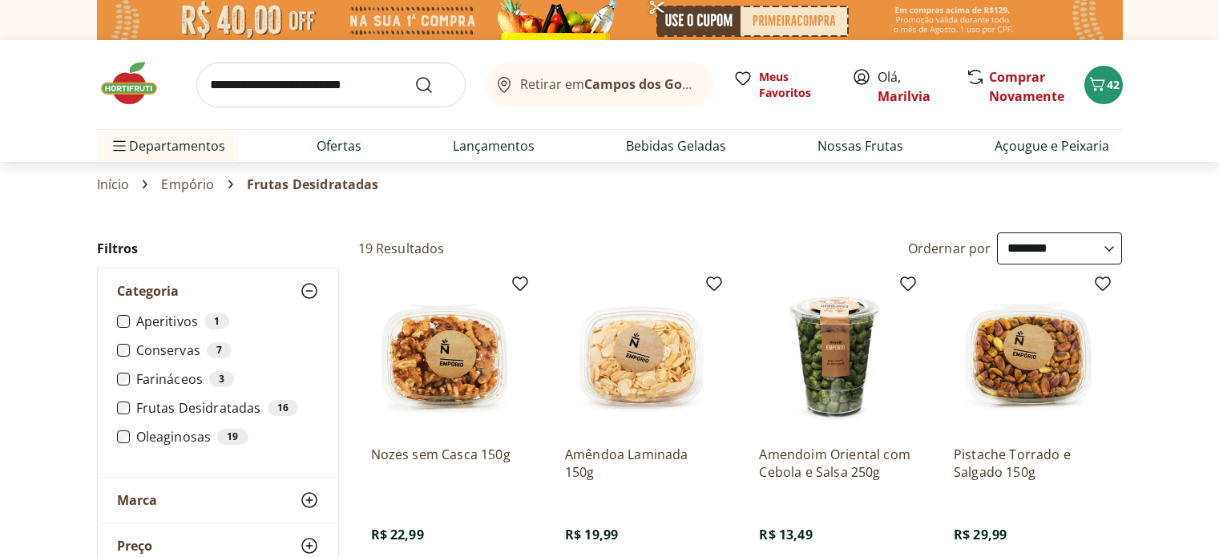
select select "**********"
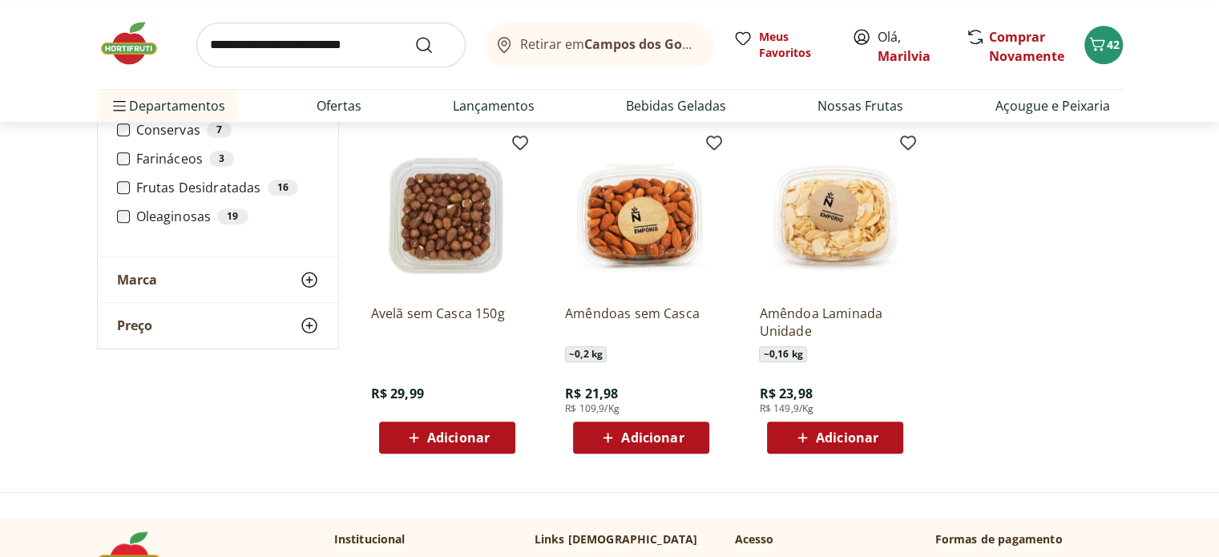
click at [500, 108] on link "Lançamentos" at bounding box center [494, 105] width 82 height 19
select select "**********"
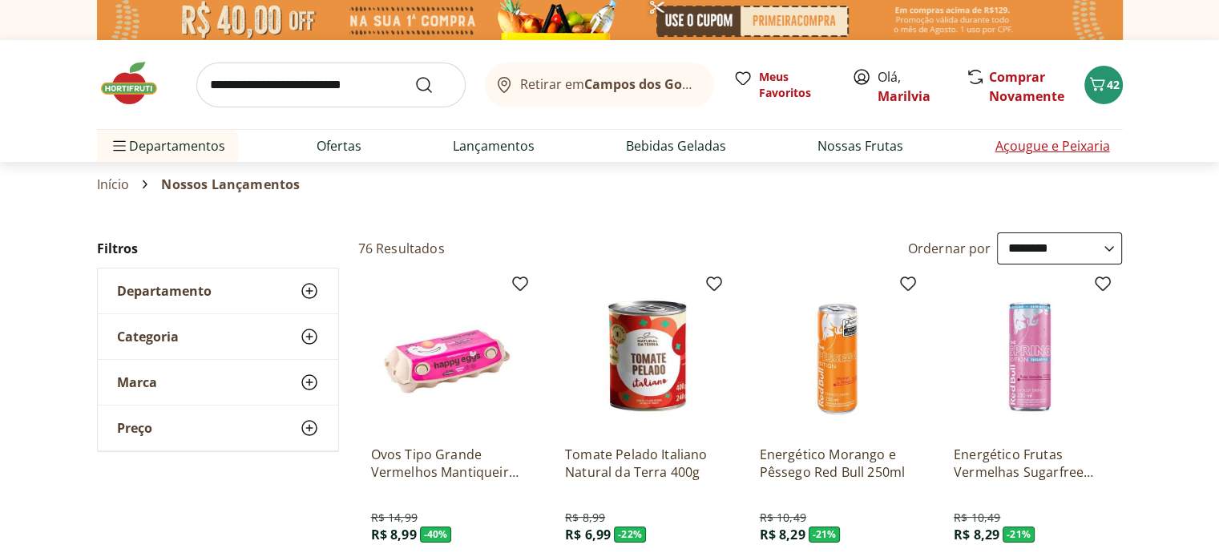
click at [1052, 156] on li "Açougue e Peixaria" at bounding box center [1052, 146] width 140 height 32
click at [1040, 151] on link "Açougue e Peixaria" at bounding box center [1052, 145] width 115 height 19
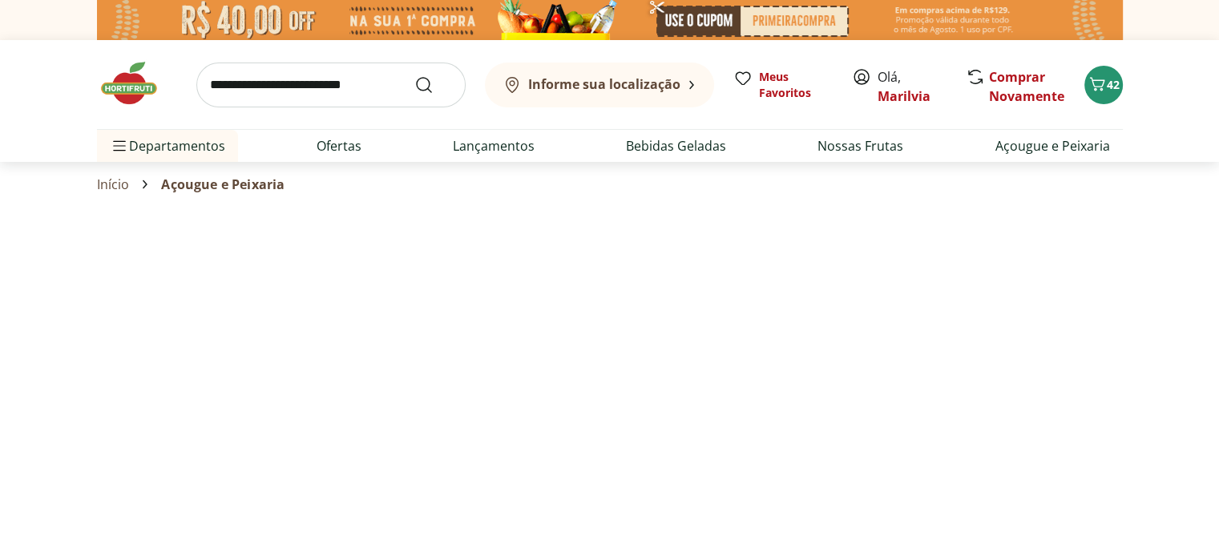
select select "**********"
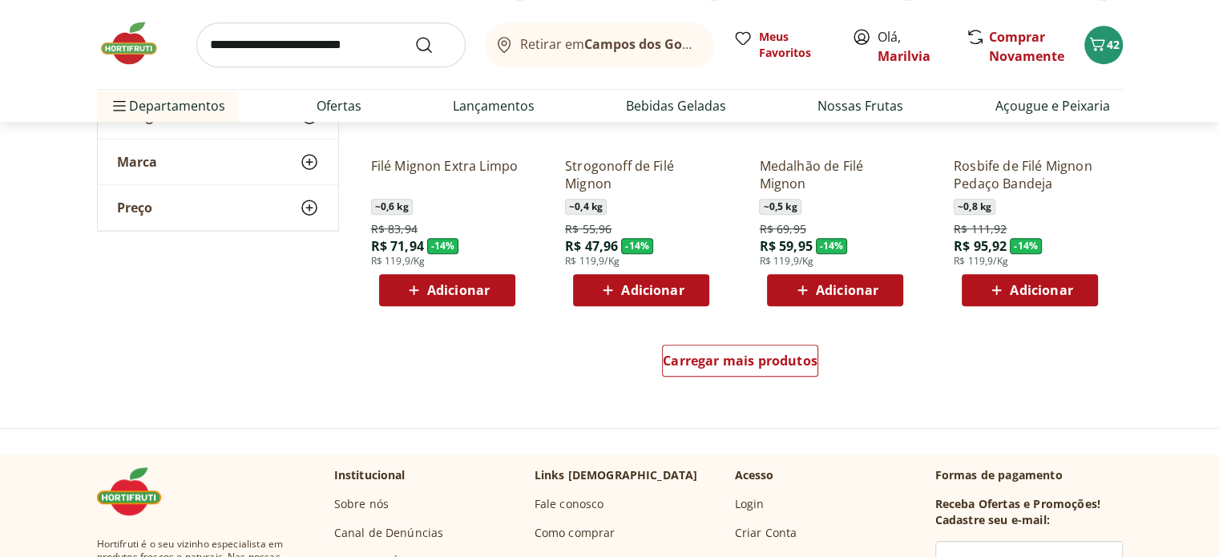
scroll to position [962, 0]
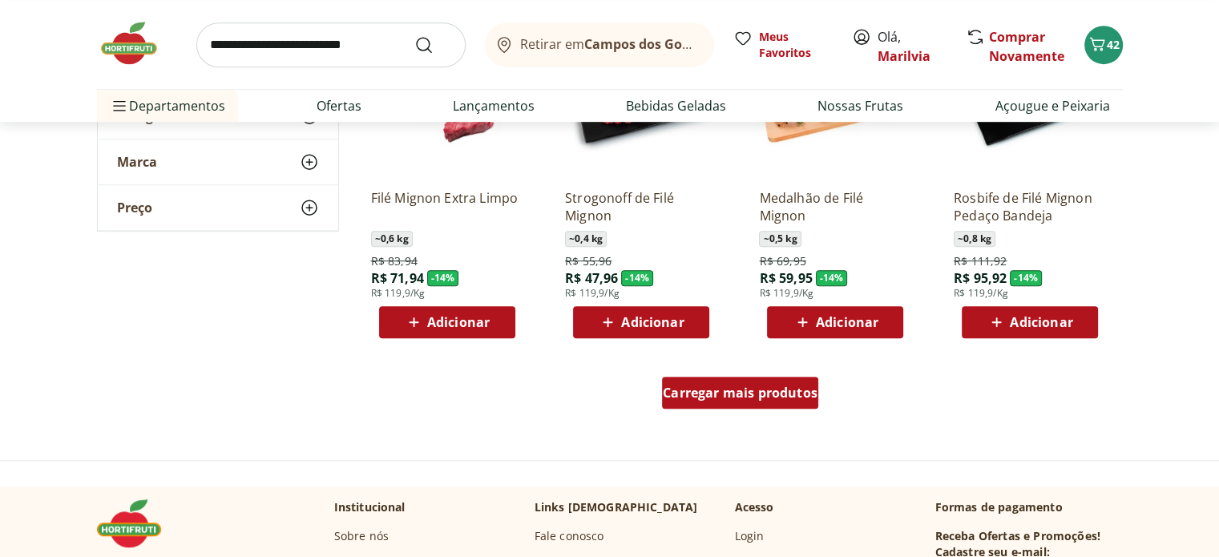
click at [798, 392] on span "Carregar mais produtos" at bounding box center [740, 392] width 155 height 13
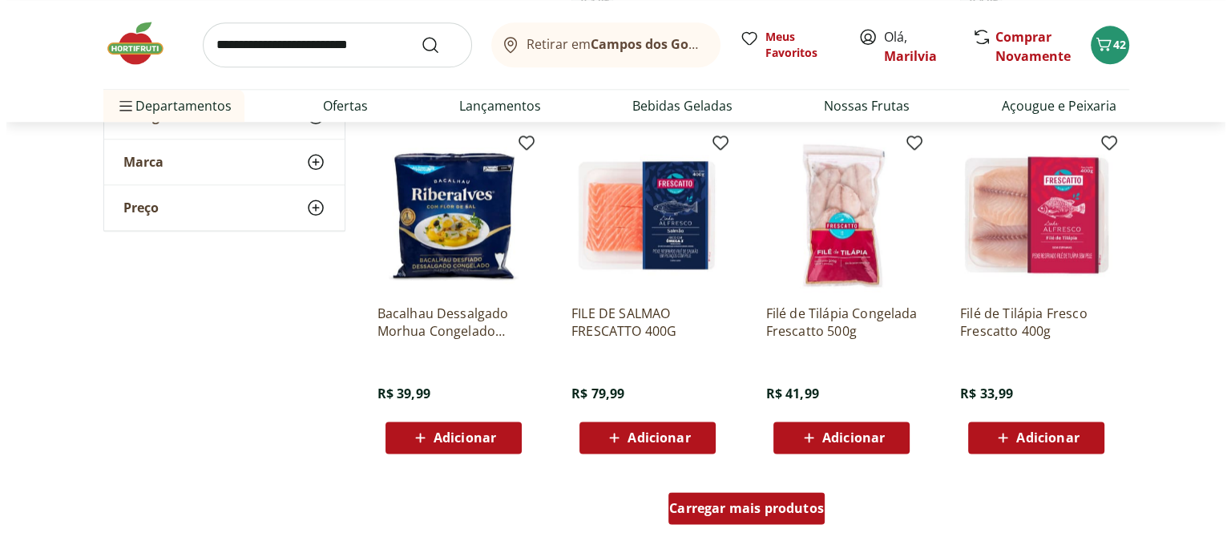
scroll to position [1924, 0]
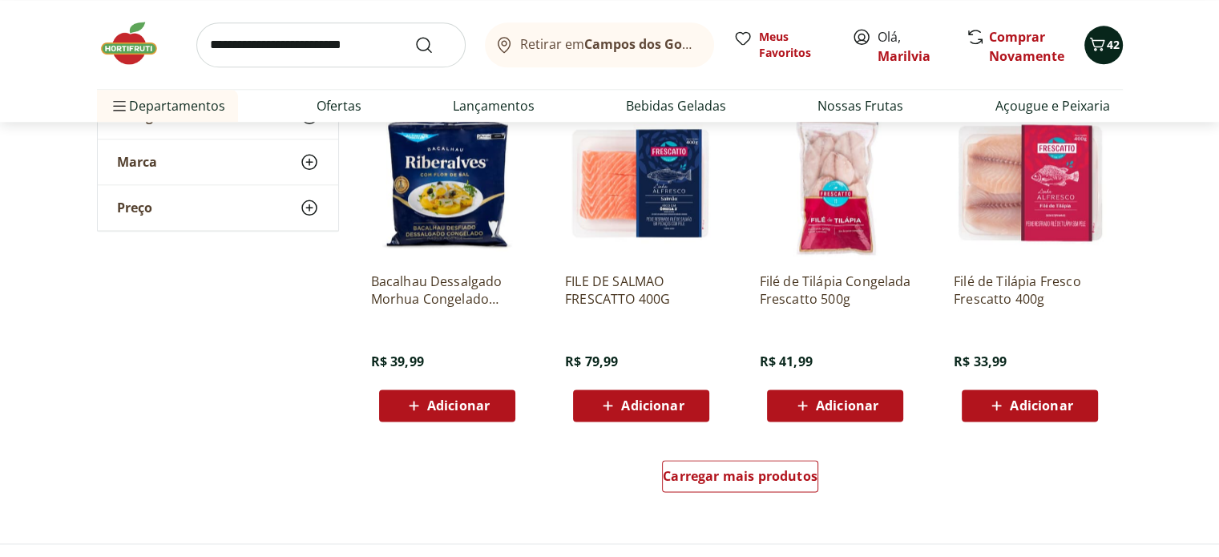
click at [1098, 49] on icon "Carrinho" at bounding box center [1097, 43] width 19 height 19
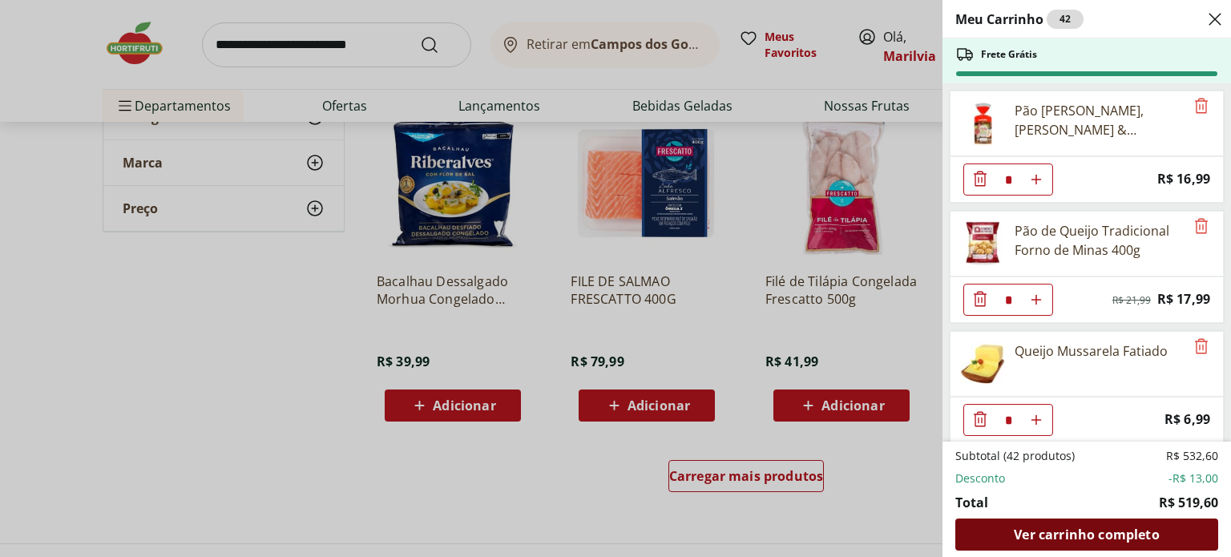
click at [1115, 538] on span "Ver carrinho completo" at bounding box center [1086, 534] width 145 height 13
